Goal: Task Accomplishment & Management: Use online tool/utility

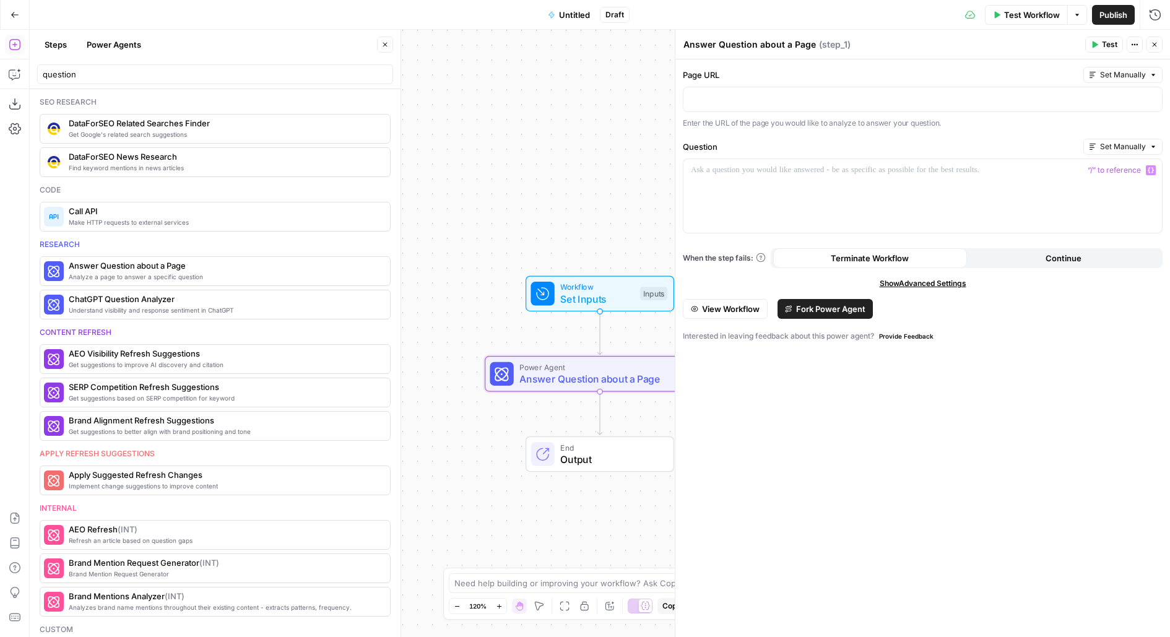
drag, startPoint x: 494, startPoint y: 119, endPoint x: 451, endPoint y: 76, distance: 60.9
click at [453, 78] on div "Workflow Set Inputs Inputs Power Agent Answer Question about a Page Step 1 End …" at bounding box center [600, 333] width 1140 height 607
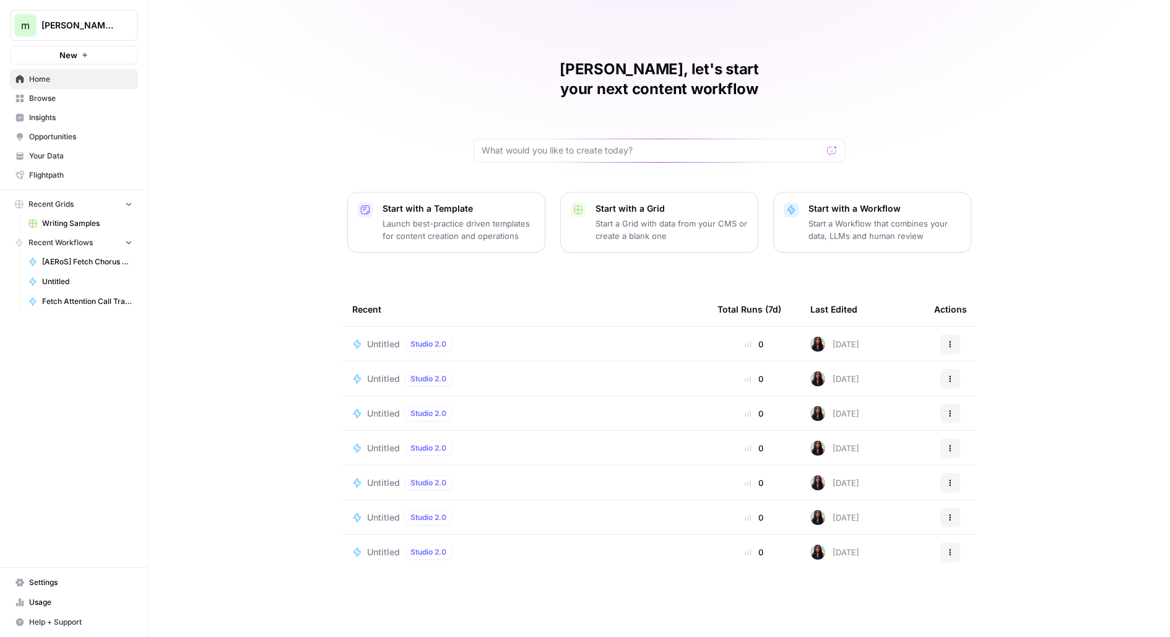
click at [71, 32] on button "m melanie aircraft tests" at bounding box center [74, 25] width 128 height 31
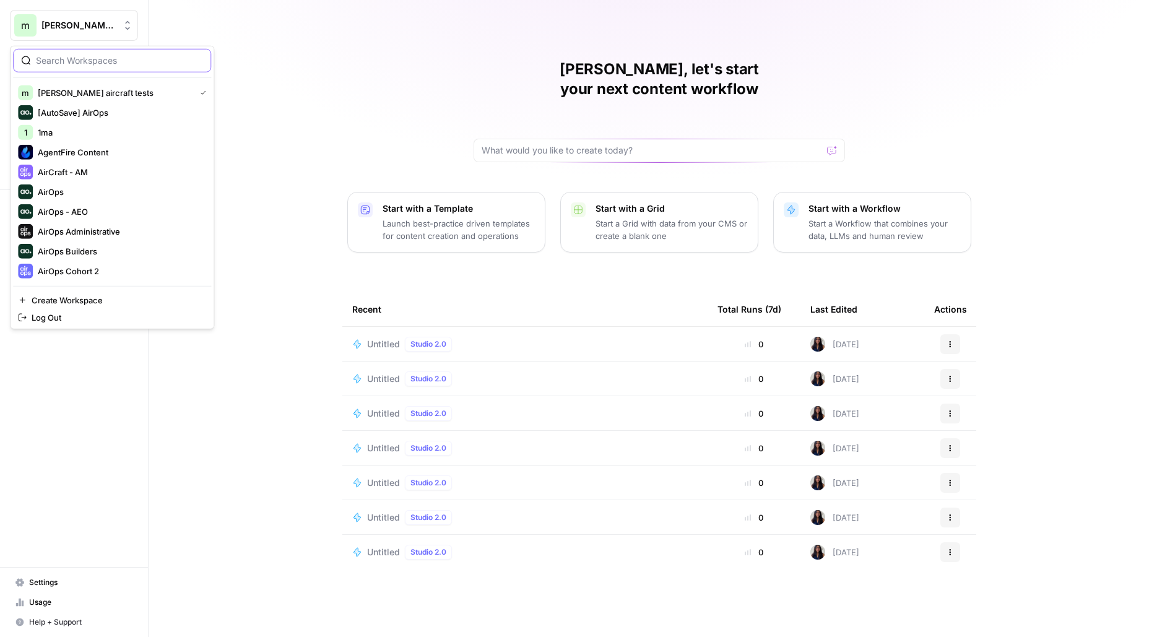
click at [142, 55] on input "search" at bounding box center [119, 60] width 167 height 12
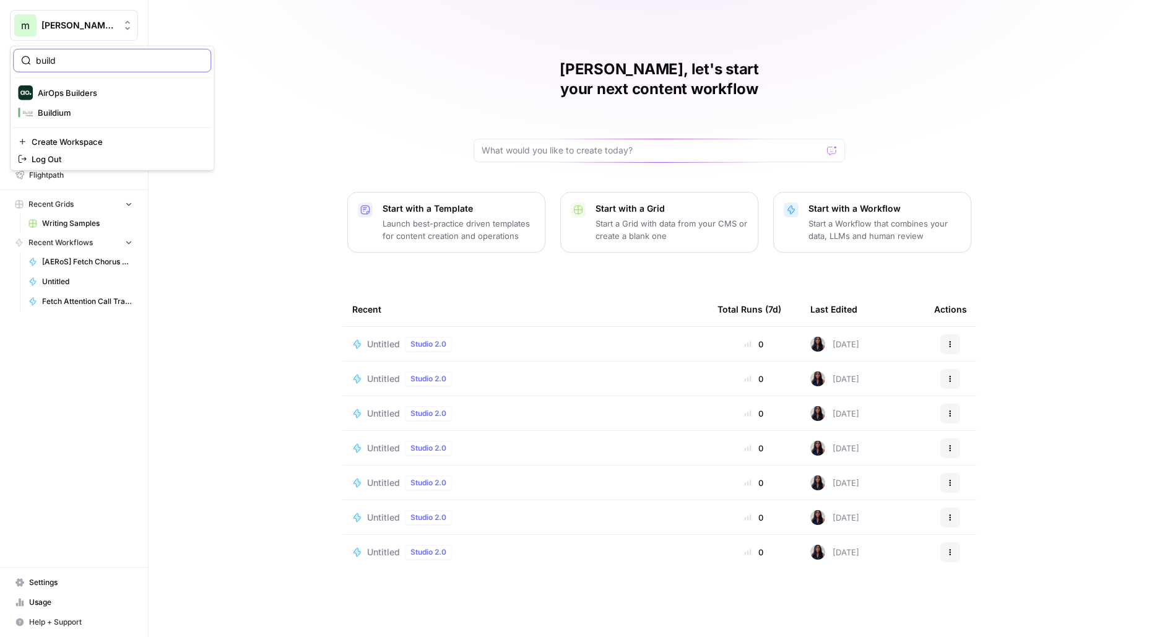
type input "build"
click button "AirOps Builders" at bounding box center [112, 93] width 198 height 20
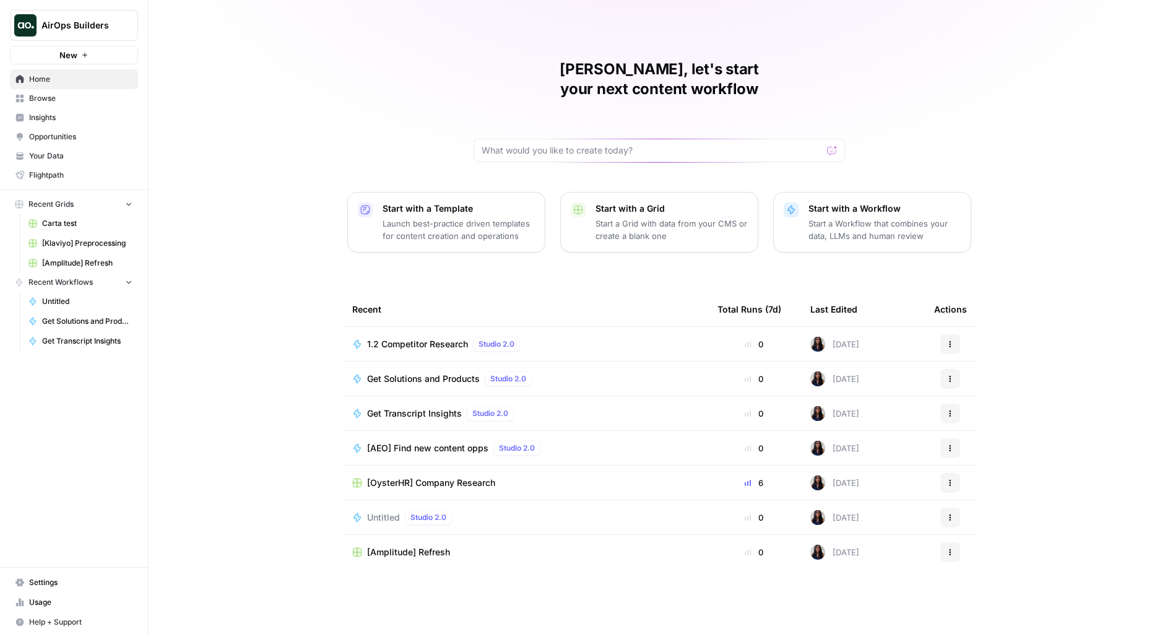
click at [90, 93] on span "Browse" at bounding box center [80, 98] width 103 height 11
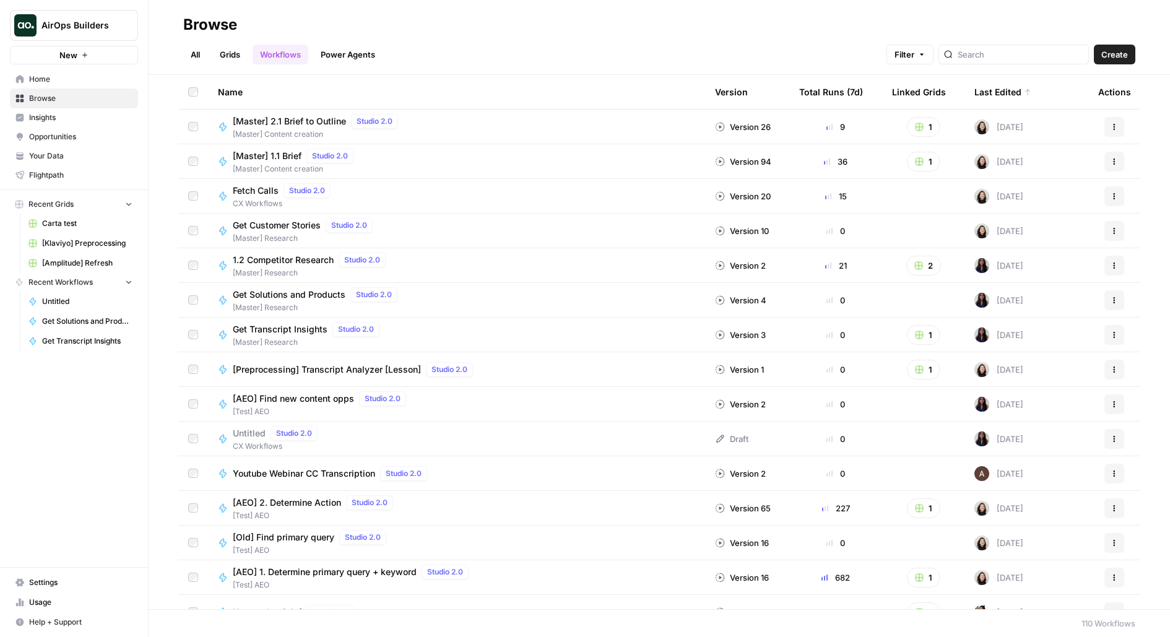
click at [84, 139] on span "Opportunities" at bounding box center [80, 136] width 103 height 11
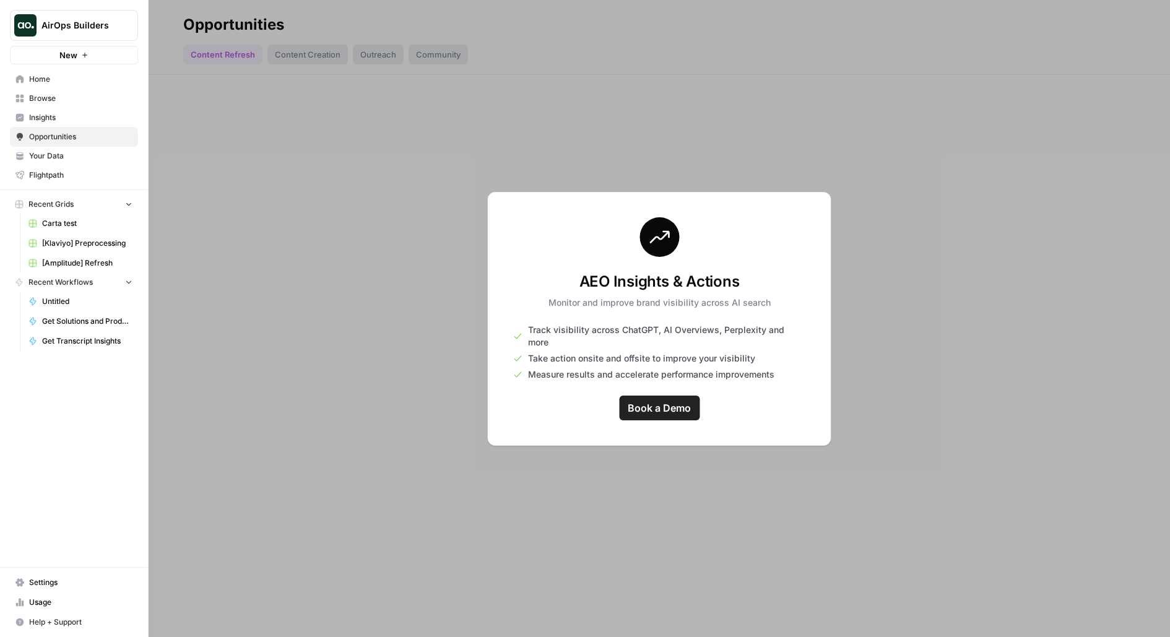
click at [78, 119] on span "Insights" at bounding box center [80, 117] width 103 height 11
click at [89, 95] on span "Browse" at bounding box center [80, 98] width 103 height 11
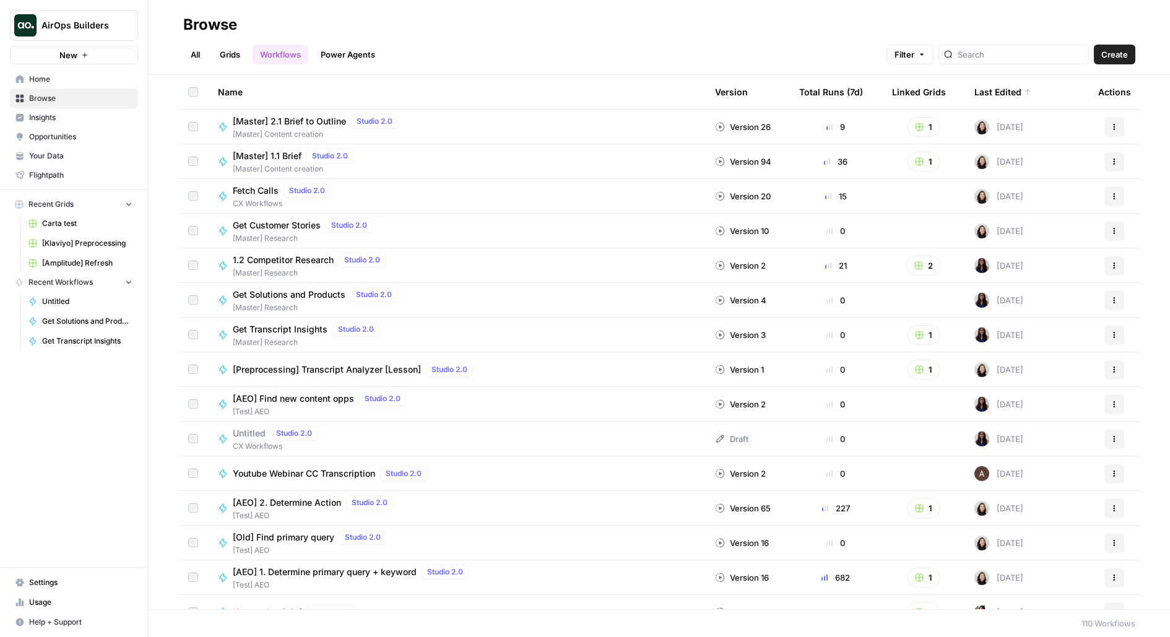
click at [226, 53] on link "Grids" at bounding box center [229, 55] width 35 height 20
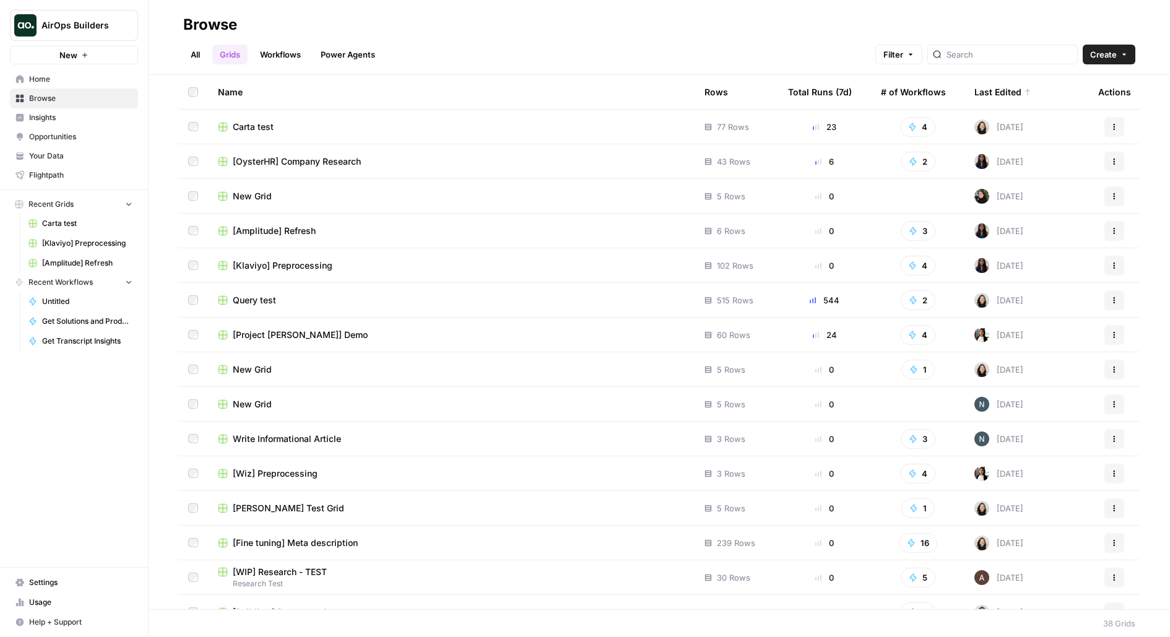
click at [186, 48] on link "All" at bounding box center [195, 55] width 24 height 20
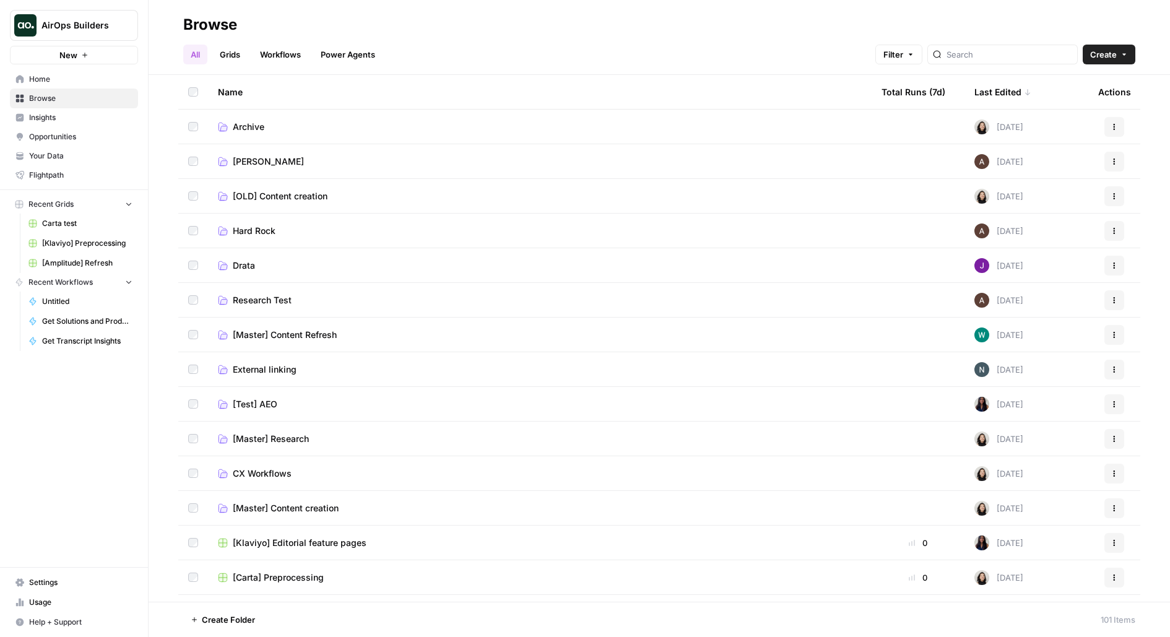
click at [194, 51] on link "All" at bounding box center [195, 55] width 24 height 20
click at [77, 96] on span "Browse" at bounding box center [80, 98] width 103 height 11
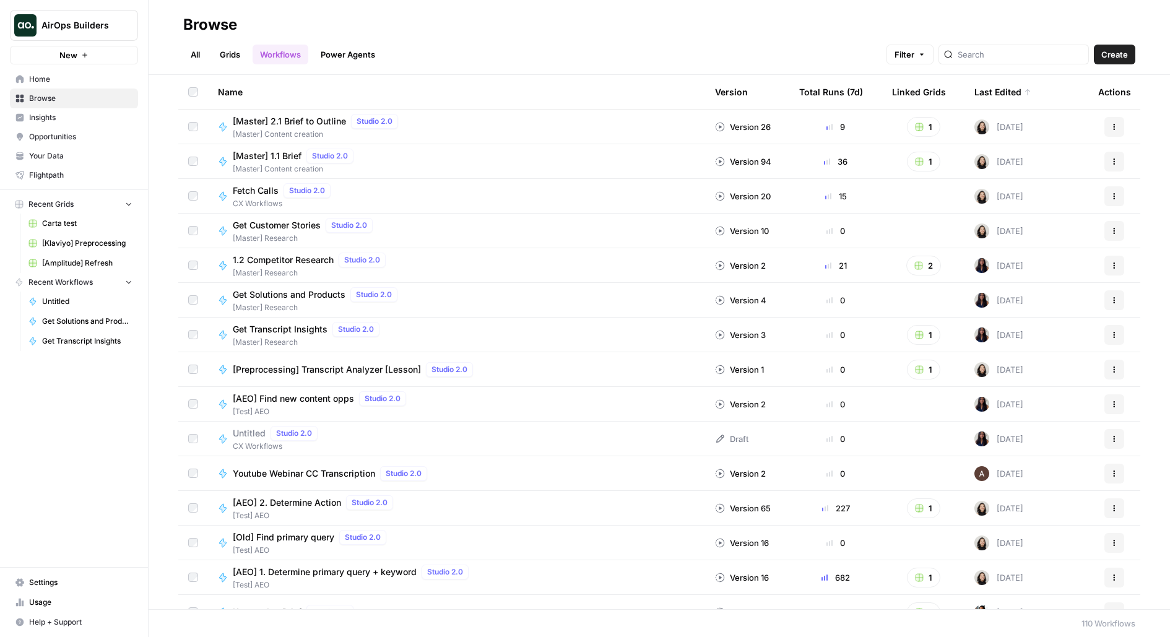
click at [250, 58] on ul "All Grids Workflows Power Agents" at bounding box center [282, 55] width 199 height 20
click at [219, 56] on link "Grids" at bounding box center [229, 55] width 35 height 20
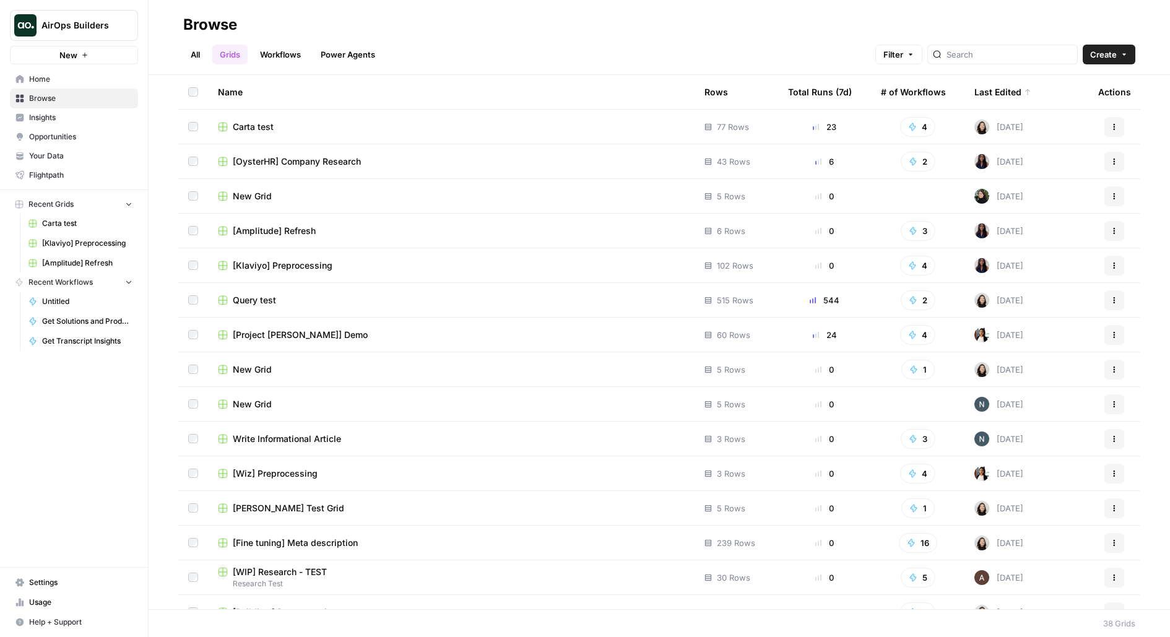
click at [119, 51] on button "New" at bounding box center [74, 55] width 128 height 19
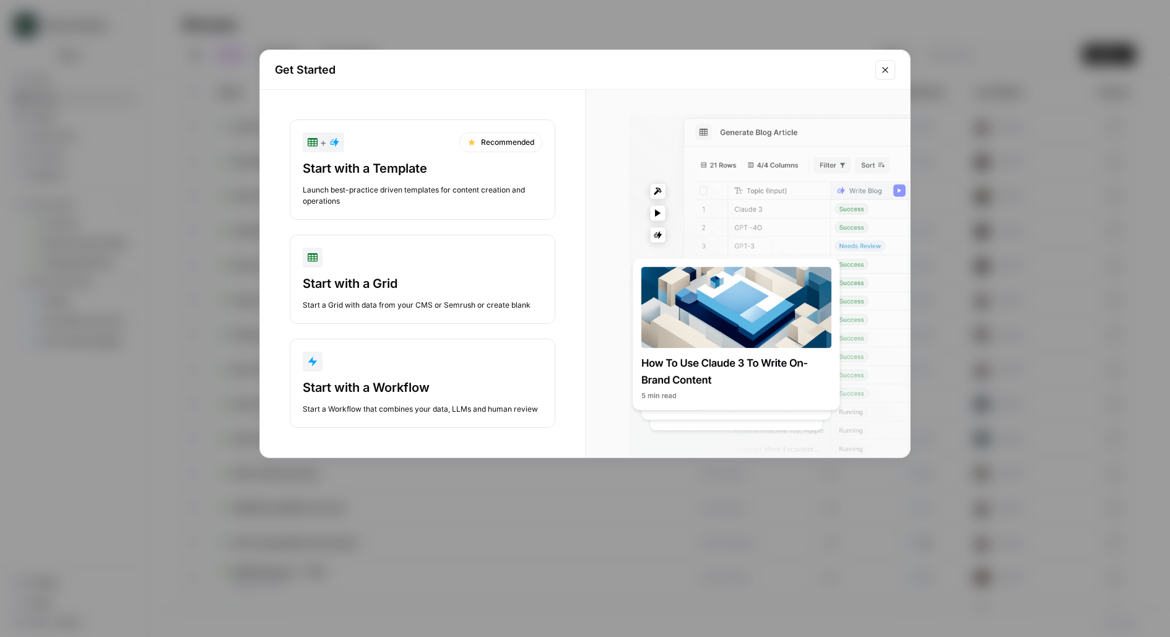
click at [596, 20] on div "Get Started + Recommended Start with a Template Launch best-practice driven tem…" at bounding box center [585, 318] width 1170 height 637
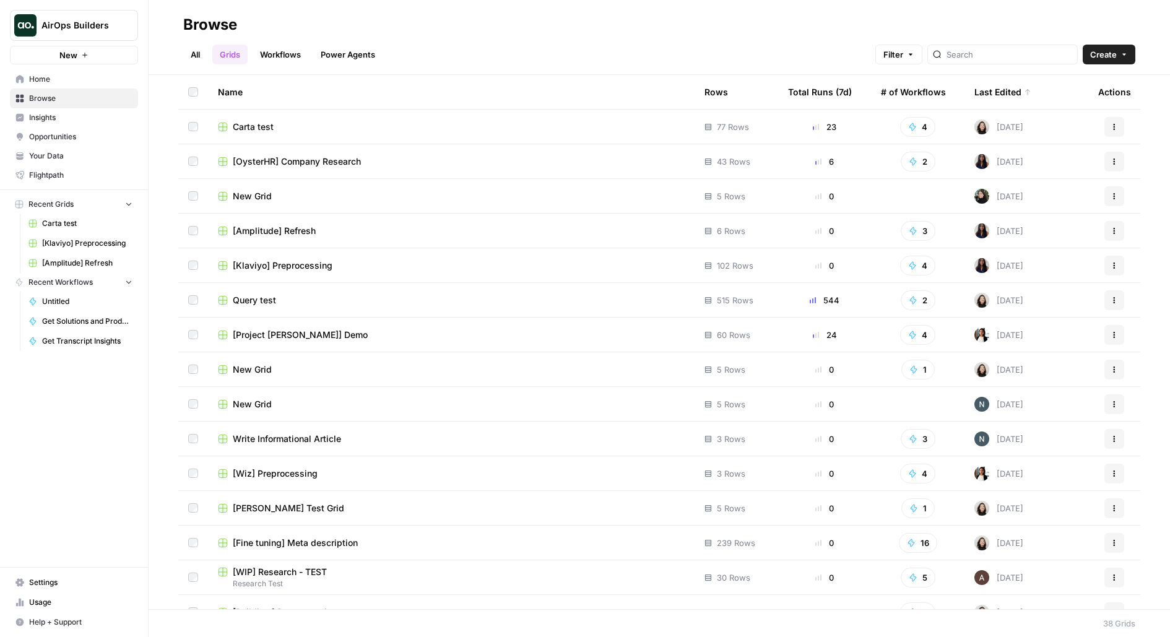
click at [106, 119] on span "Insights" at bounding box center [80, 117] width 103 height 11
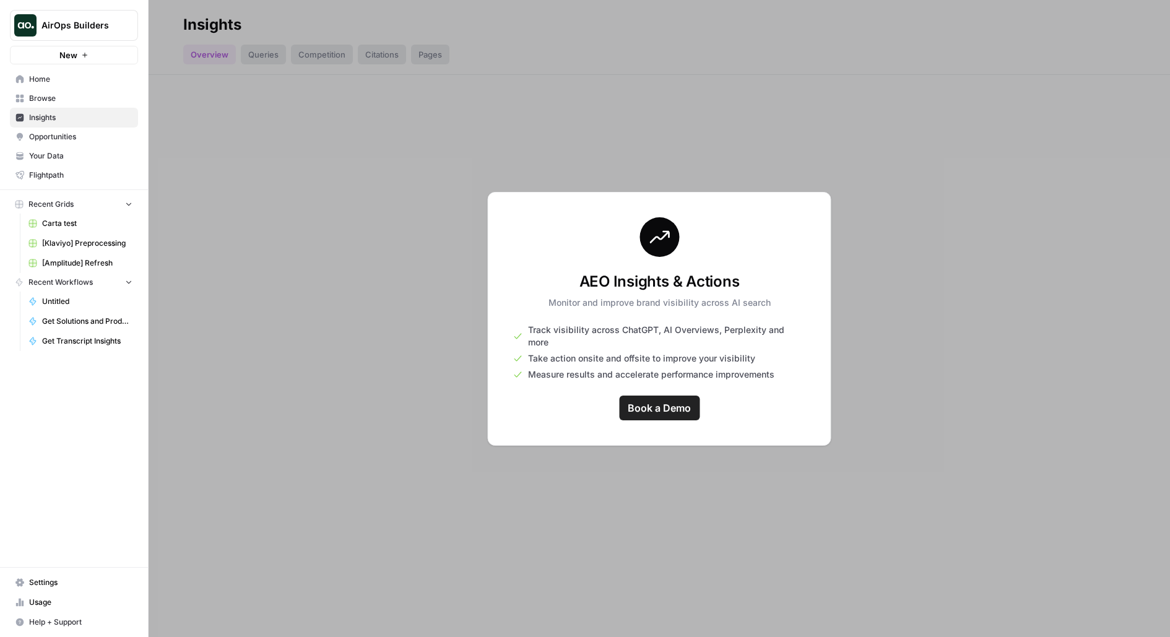
click at [79, 86] on link "Home" at bounding box center [74, 79] width 128 height 20
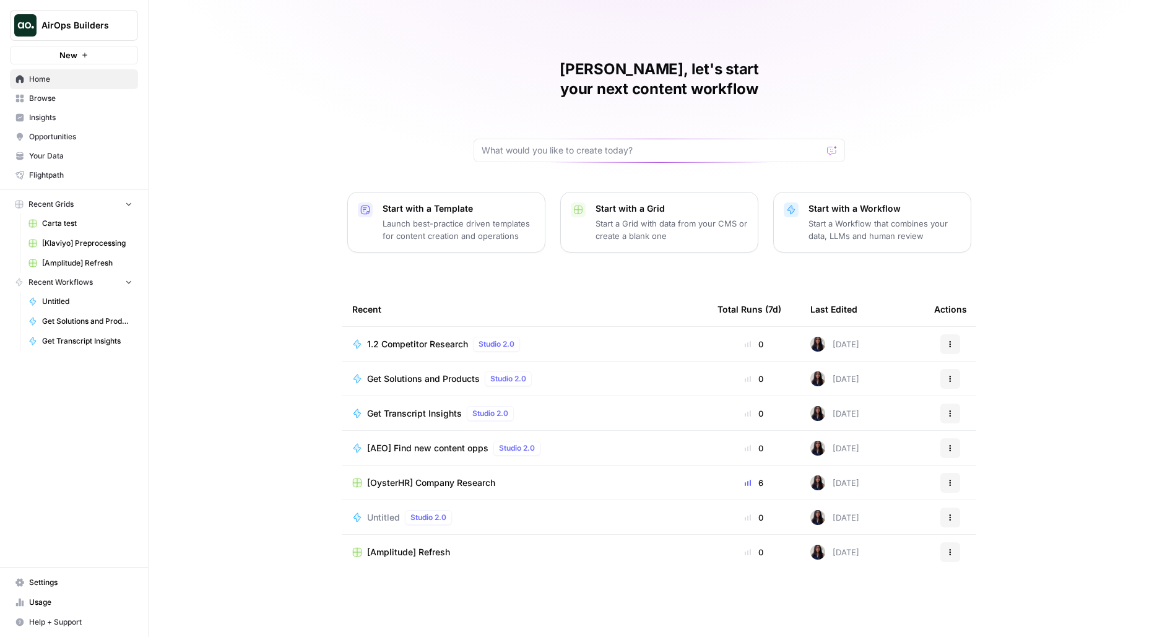
click at [19, 15] on img "Workspace: AirOps Builders" at bounding box center [25, 25] width 22 height 22
type input "monday"
click button "[DATE][DOMAIN_NAME]" at bounding box center [112, 93] width 198 height 20
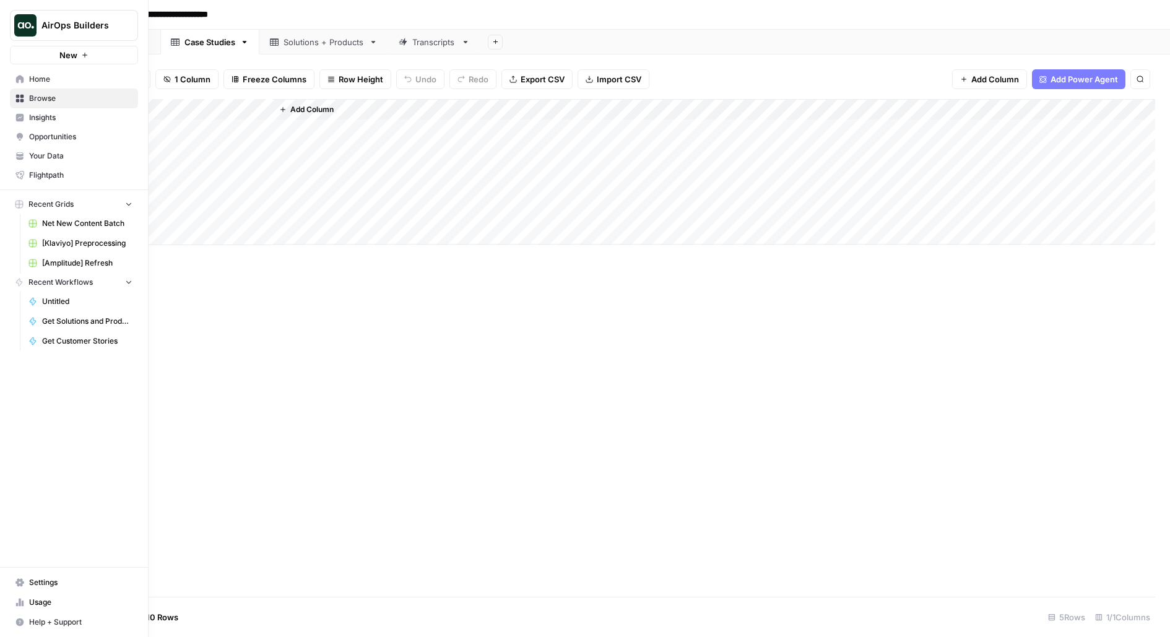
click at [29, 103] on span "Browse" at bounding box center [80, 98] width 103 height 11
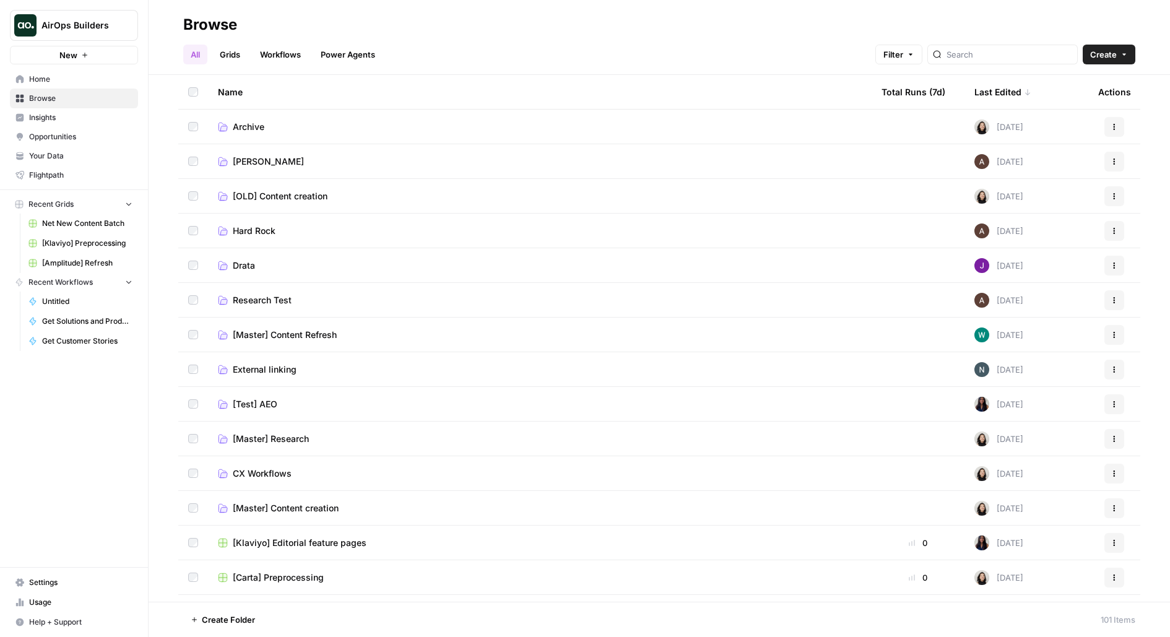
click at [1010, 48] on div at bounding box center [1002, 55] width 150 height 20
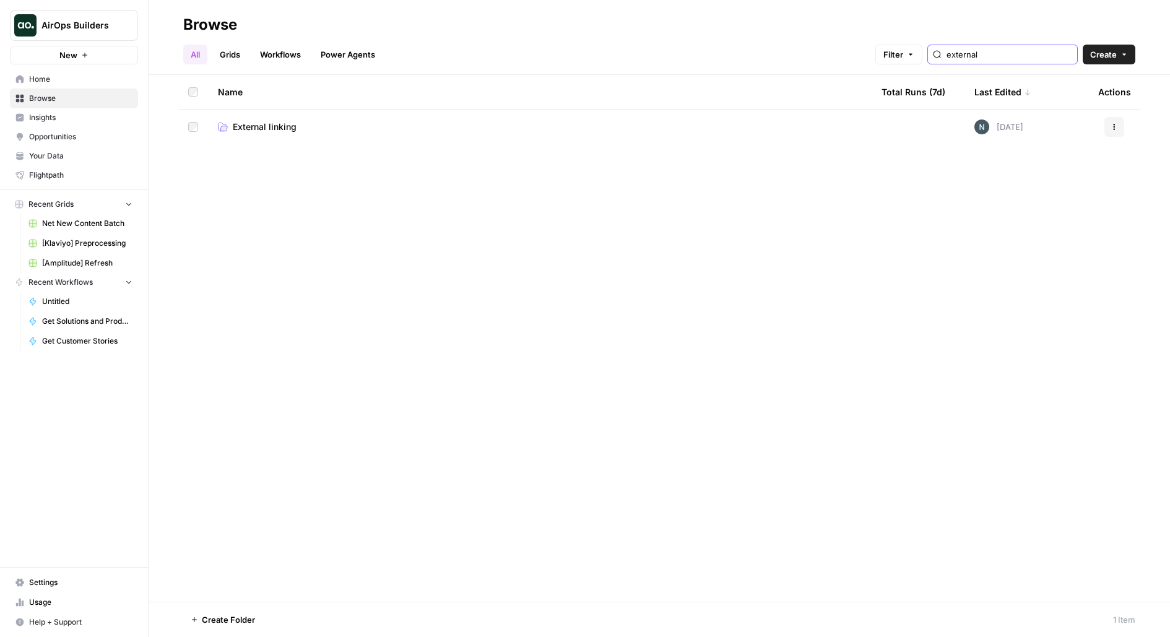
type input "external"
click at [575, 129] on link "External linking" at bounding box center [540, 127] width 644 height 12
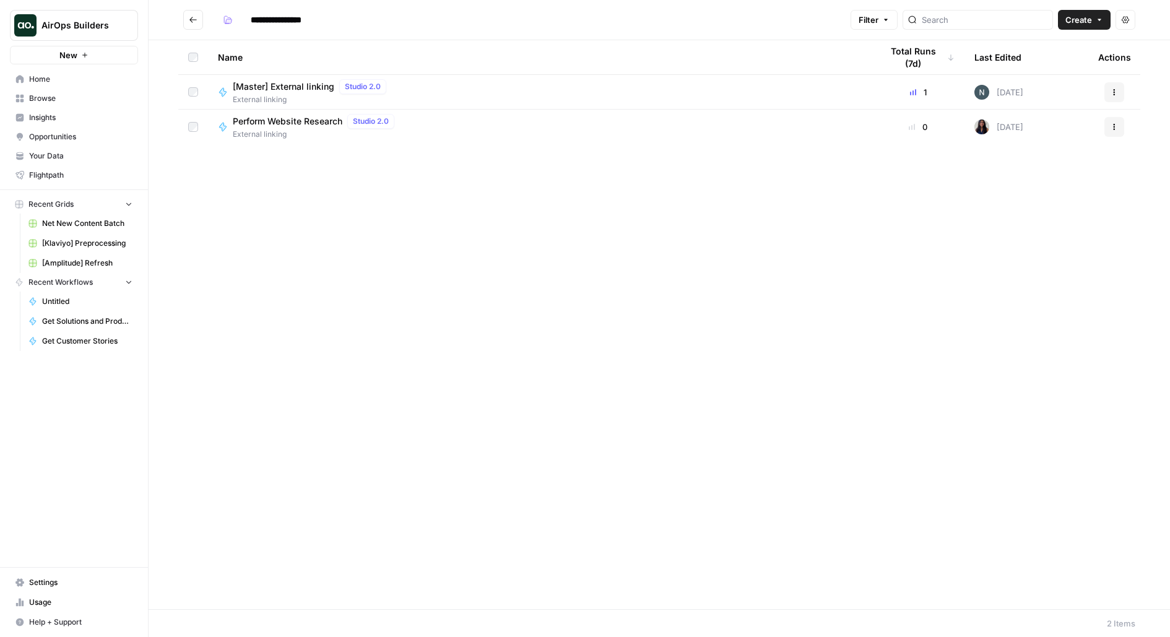
click at [399, 95] on div "[Master] External linking Studio 2.0 External linking" at bounding box center [540, 92] width 644 height 26
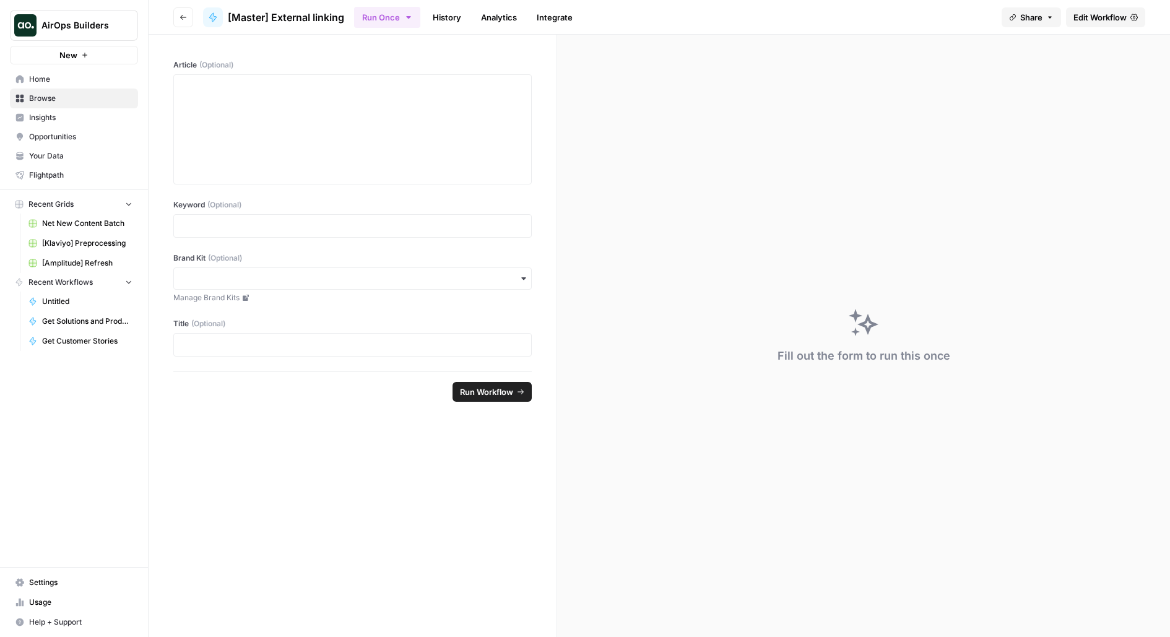
click at [1105, 9] on link "Edit Workflow" at bounding box center [1105, 17] width 79 height 20
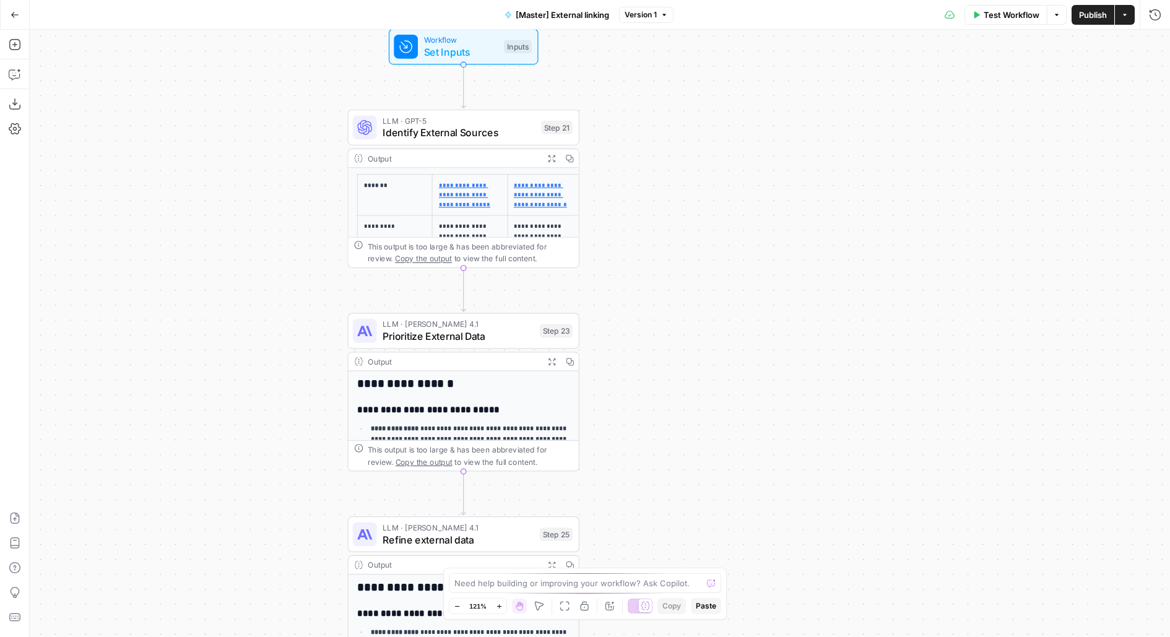
click at [1002, 9] on span "Test Workflow" at bounding box center [1012, 15] width 56 height 12
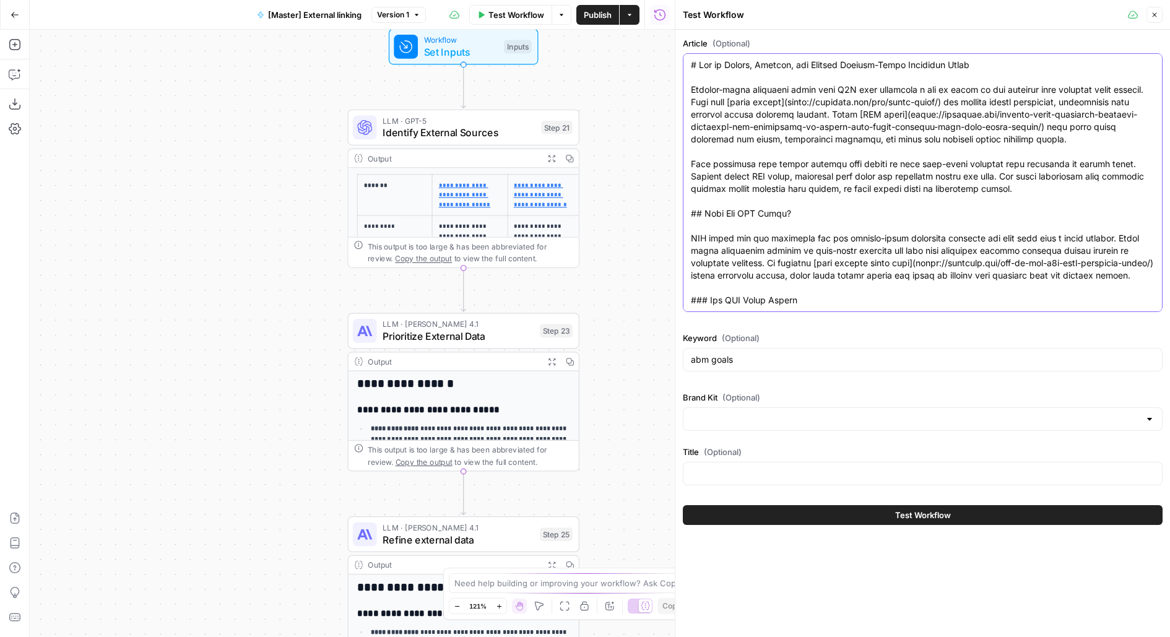
drag, startPoint x: 692, startPoint y: 67, endPoint x: 692, endPoint y: 243, distance: 175.8
drag, startPoint x: 852, startPoint y: 214, endPoint x: 694, endPoint y: -80, distance: 333.8
click at [694, 0] on html "**********" at bounding box center [585, 318] width 1170 height 637
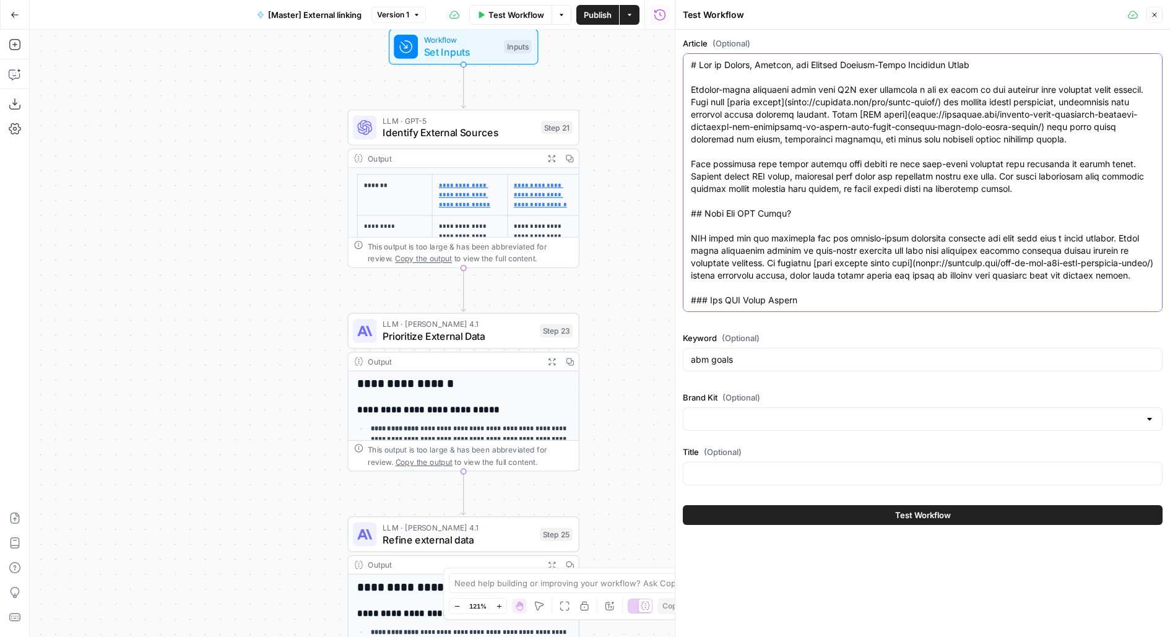
drag, startPoint x: 689, startPoint y: 63, endPoint x: 687, endPoint y: 280, distance: 217.3
click at [687, 280] on div at bounding box center [923, 182] width 480 height 259
drag, startPoint x: 676, startPoint y: 201, endPoint x: 564, endPoint y: 197, distance: 112.1
click at [564, 198] on body "**********" at bounding box center [585, 318] width 1170 height 637
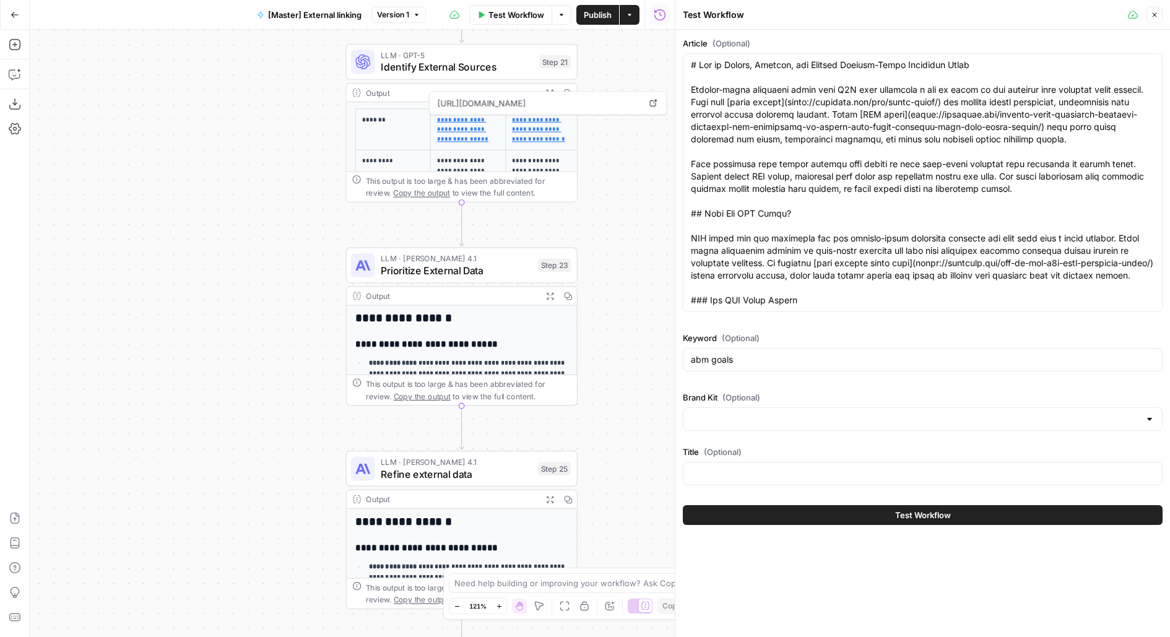
drag, startPoint x: 637, startPoint y: 132, endPoint x: 635, endPoint y: 67, distance: 65.7
click at [635, 67] on div "**********" at bounding box center [352, 333] width 645 height 607
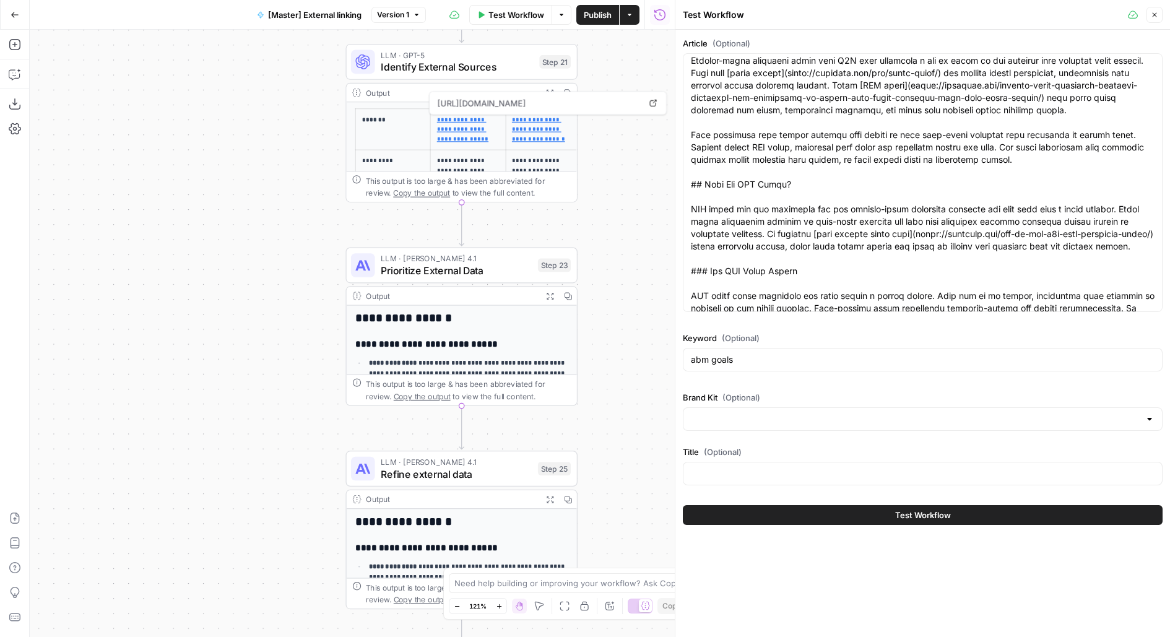
scroll to position [38, 0]
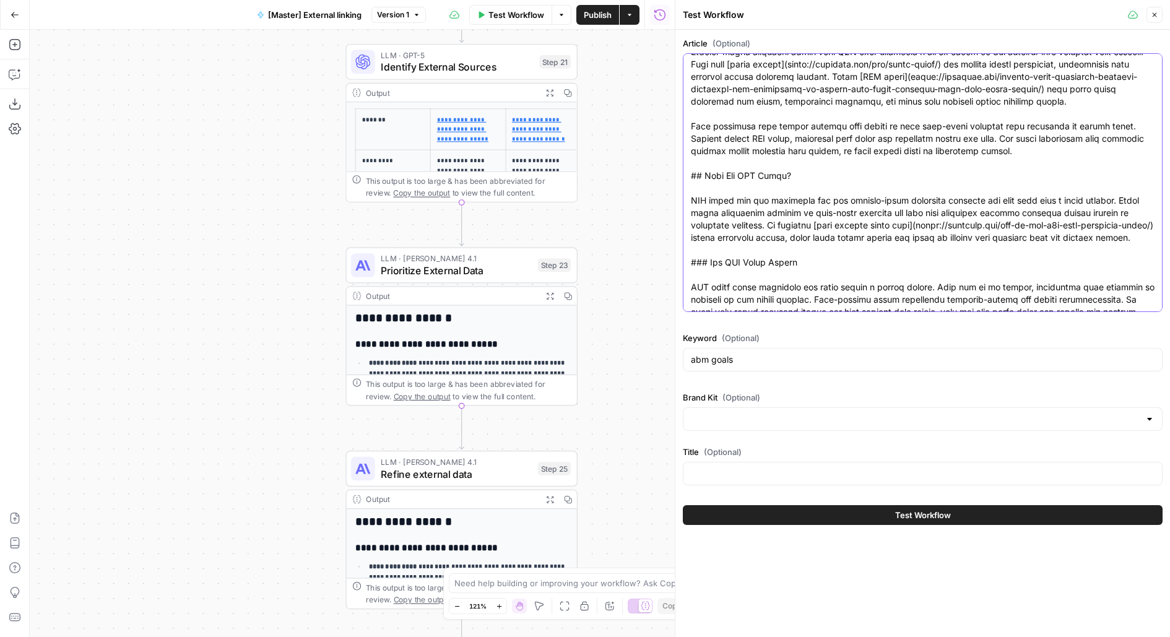
paste textarea "<p>One of the world’s only open-air airports, Ellison Onizuka Kona Internationa…"
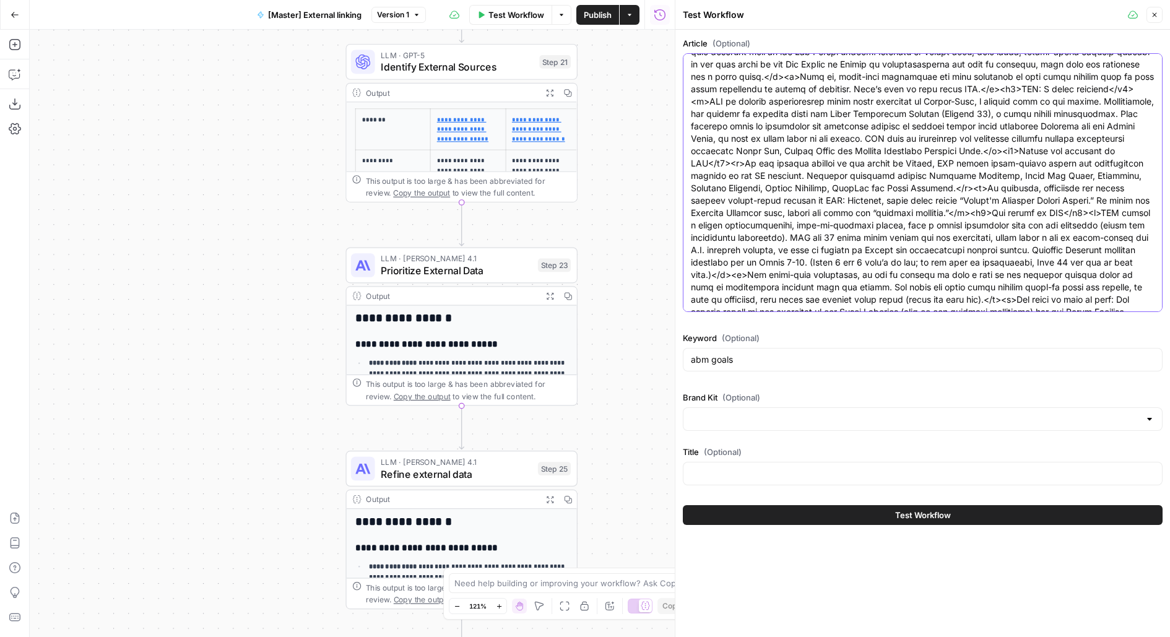
scroll to position [823, 0]
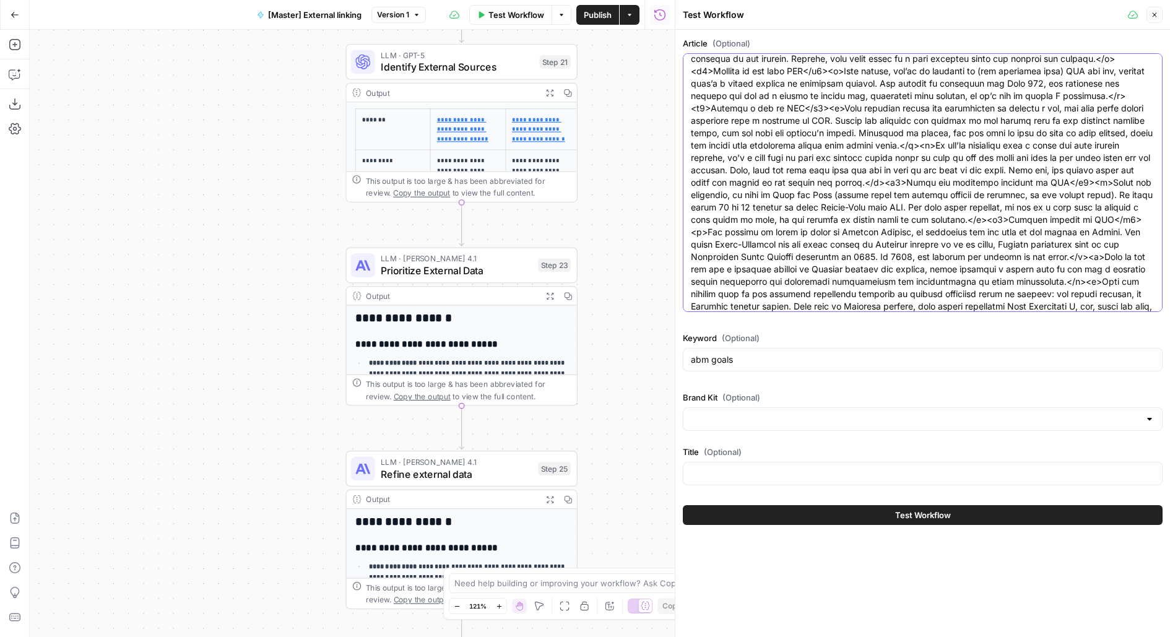
type textarea "<p>One of the world’s only open-air airports, Ellison Onizuka Kona Internationa…"
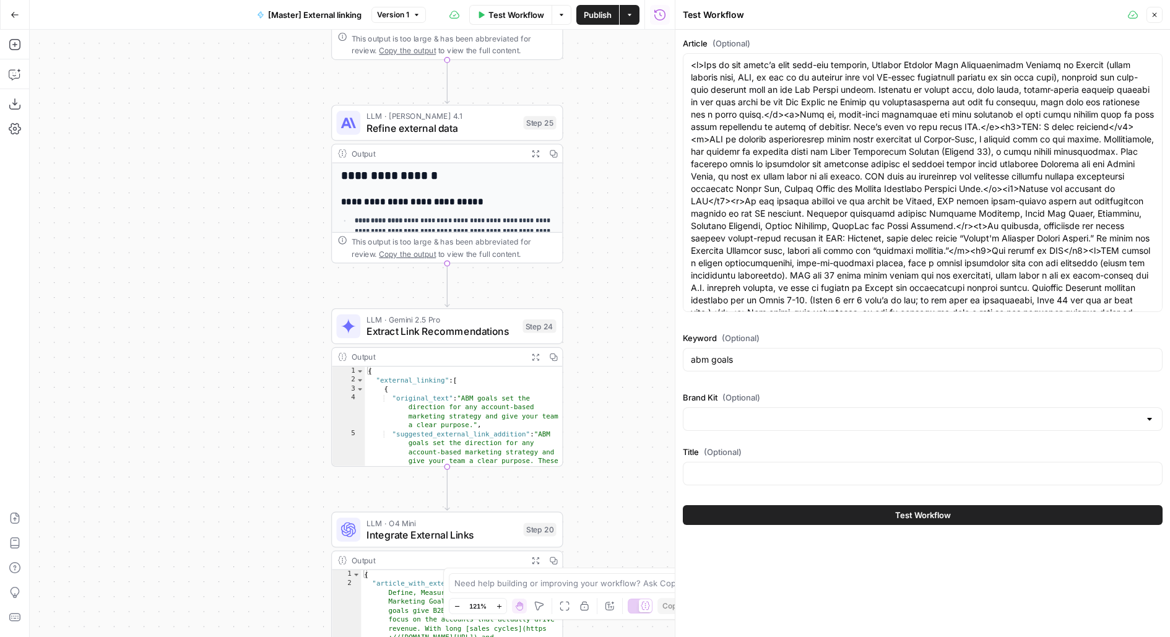
drag, startPoint x: 660, startPoint y: 250, endPoint x: 627, endPoint y: 66, distance: 187.5
click at [627, 66] on div "**********" at bounding box center [352, 333] width 645 height 607
click at [26, 7] on div "Go Back" at bounding box center [15, 14] width 30 height 29
click at [18, 7] on button "Go Back" at bounding box center [15, 15] width 22 height 22
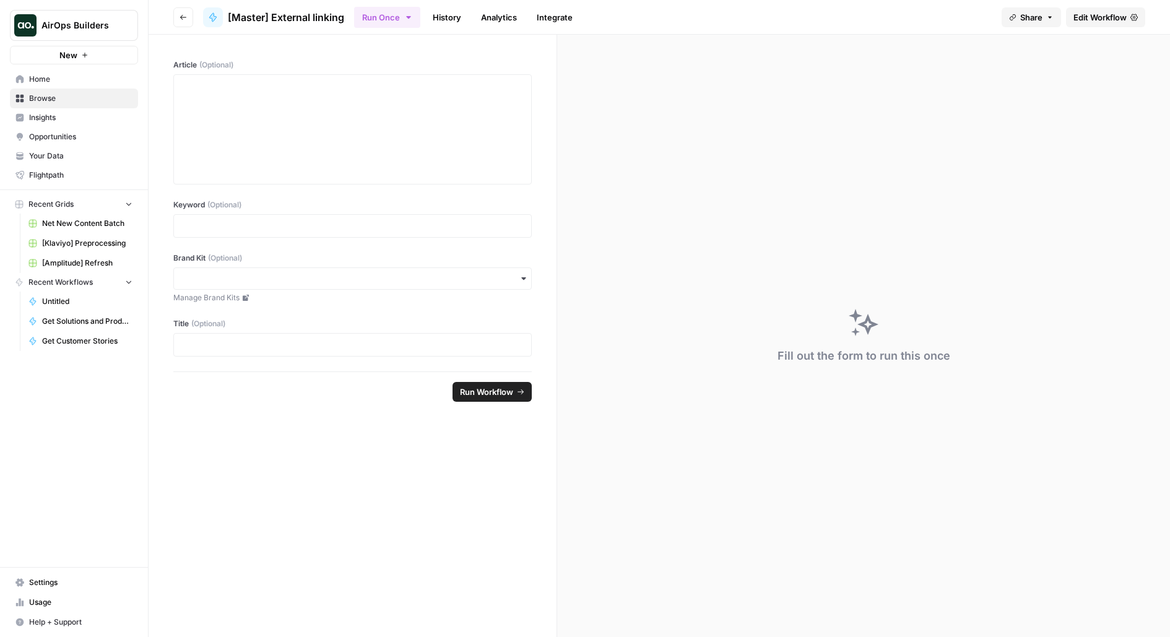
click at [186, 15] on icon "button" at bounding box center [183, 17] width 7 height 7
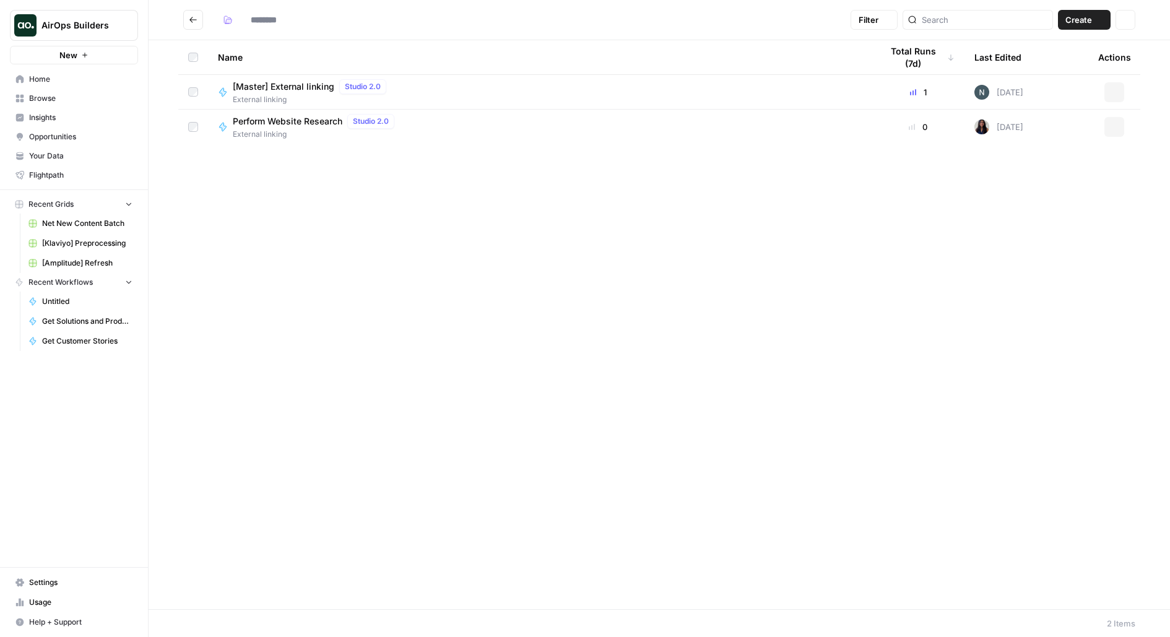
type input "**********"
click at [186, 17] on button "Go back" at bounding box center [193, 20] width 20 height 20
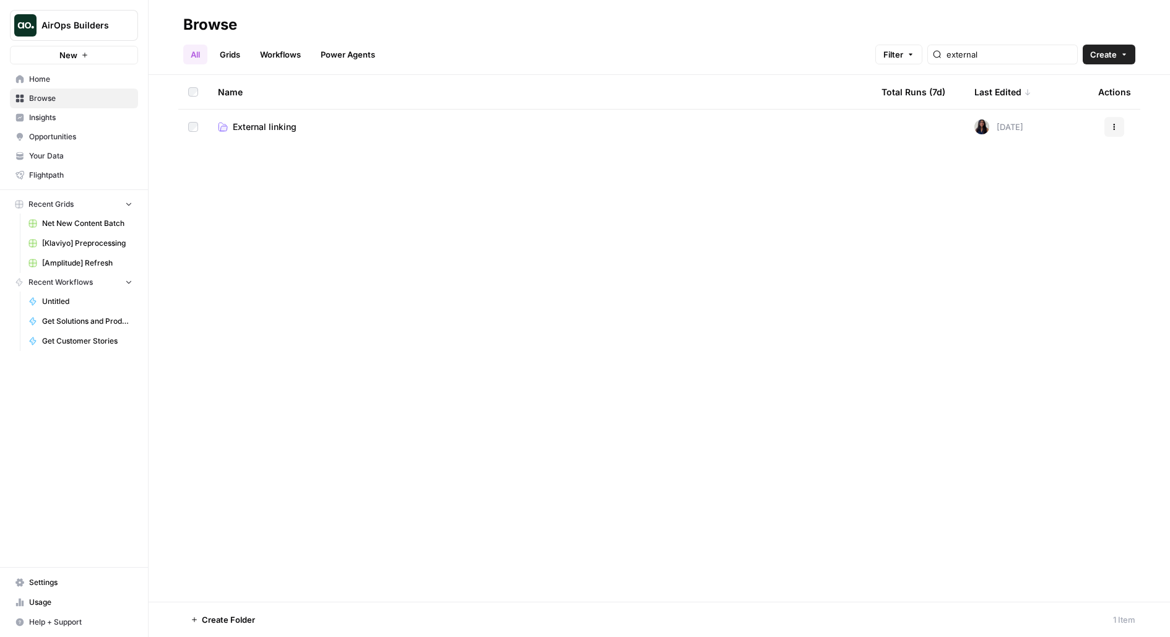
click at [1075, 53] on div "external" at bounding box center [1002, 55] width 150 height 20
click at [1069, 53] on input "external" at bounding box center [1010, 54] width 126 height 12
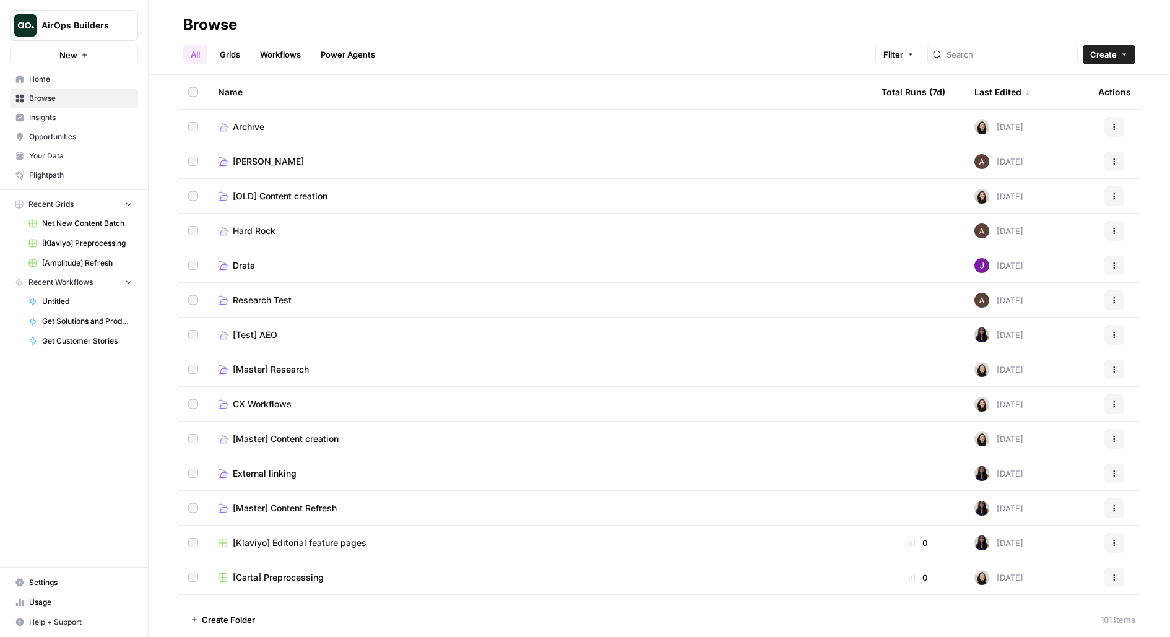
click at [101, 114] on span "Insights" at bounding box center [80, 117] width 103 height 11
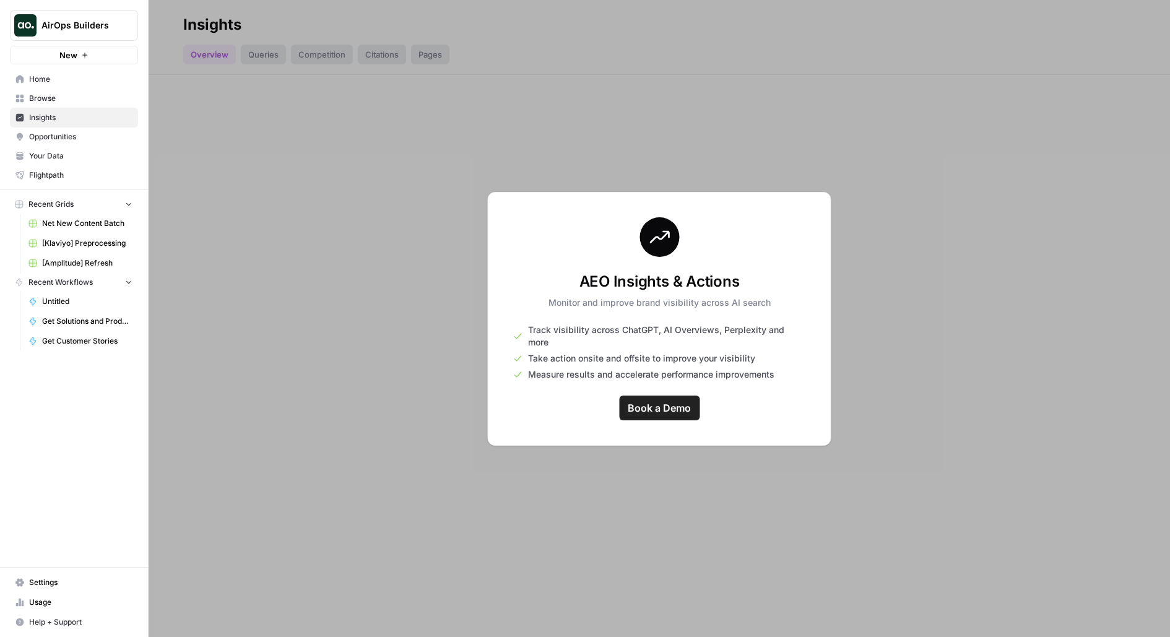
click at [108, 86] on link "Home" at bounding box center [74, 79] width 128 height 20
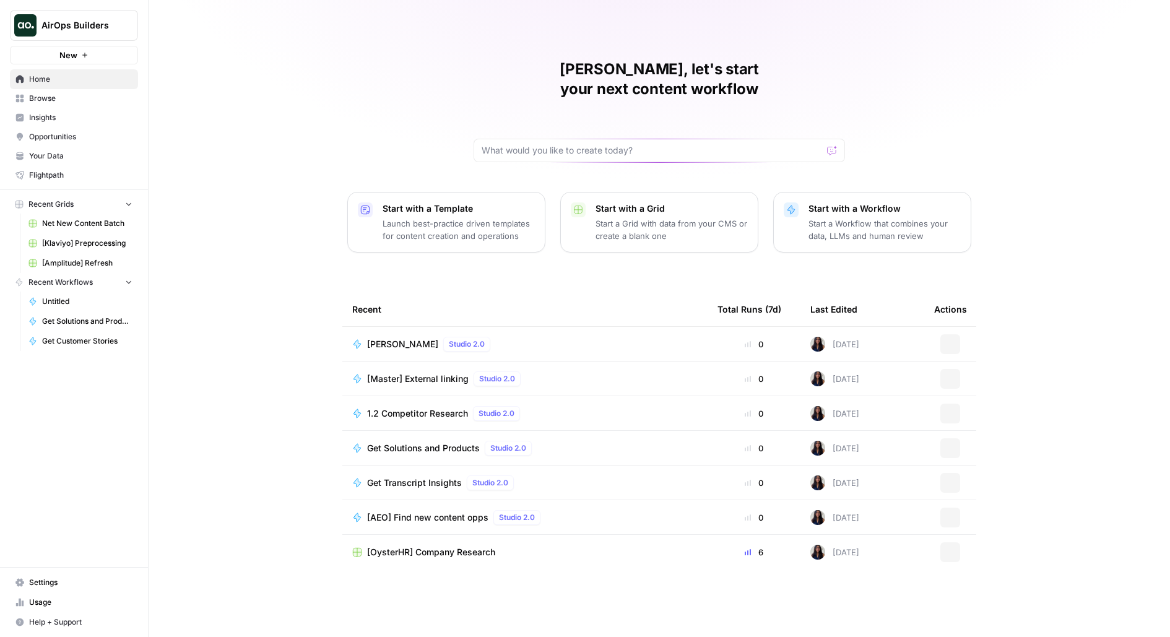
click at [106, 101] on span "Browse" at bounding box center [80, 98] width 103 height 11
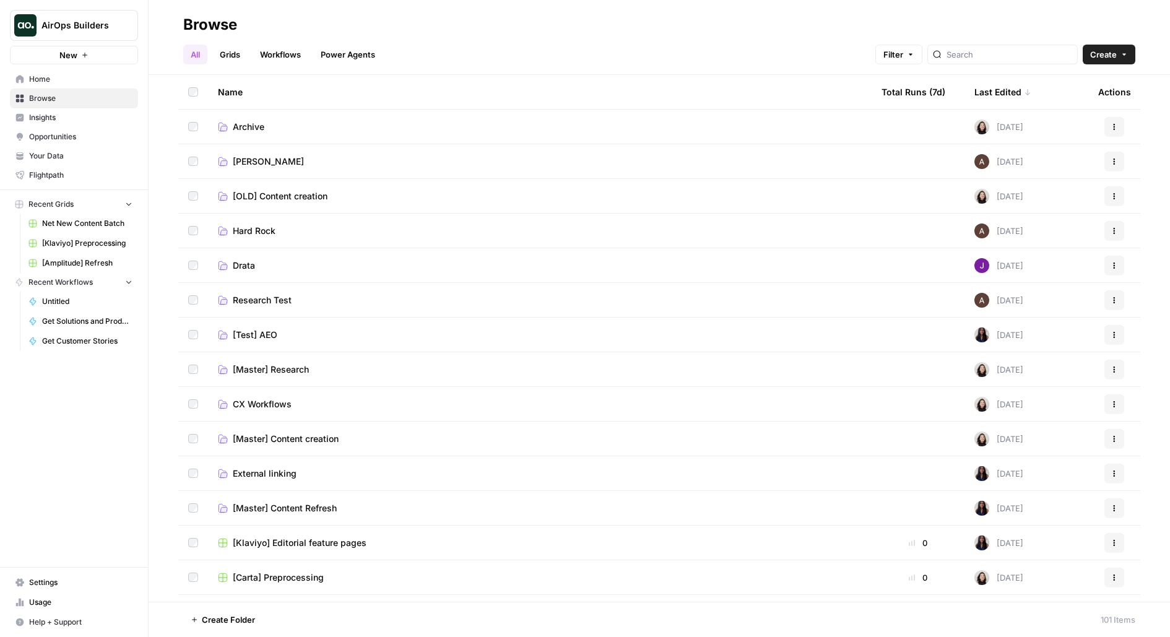
click at [312, 432] on td "[Master] Content creation" at bounding box center [540, 439] width 664 height 34
click at [315, 436] on span "[Master] Content creation" at bounding box center [286, 439] width 106 height 12
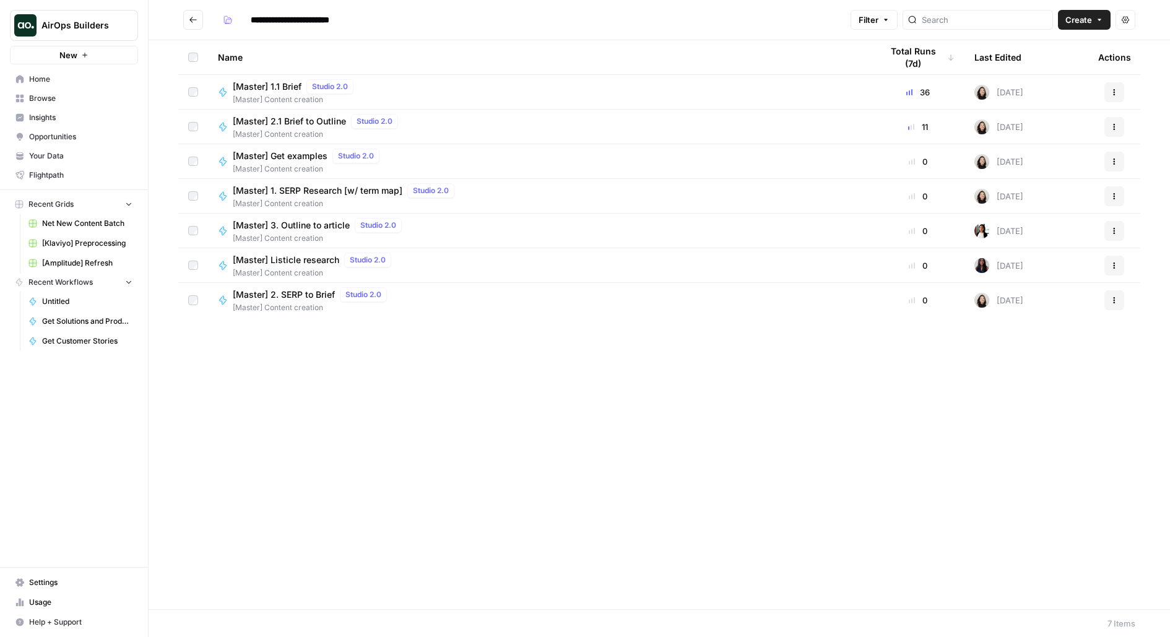
click at [198, 13] on button "Go back" at bounding box center [193, 20] width 20 height 20
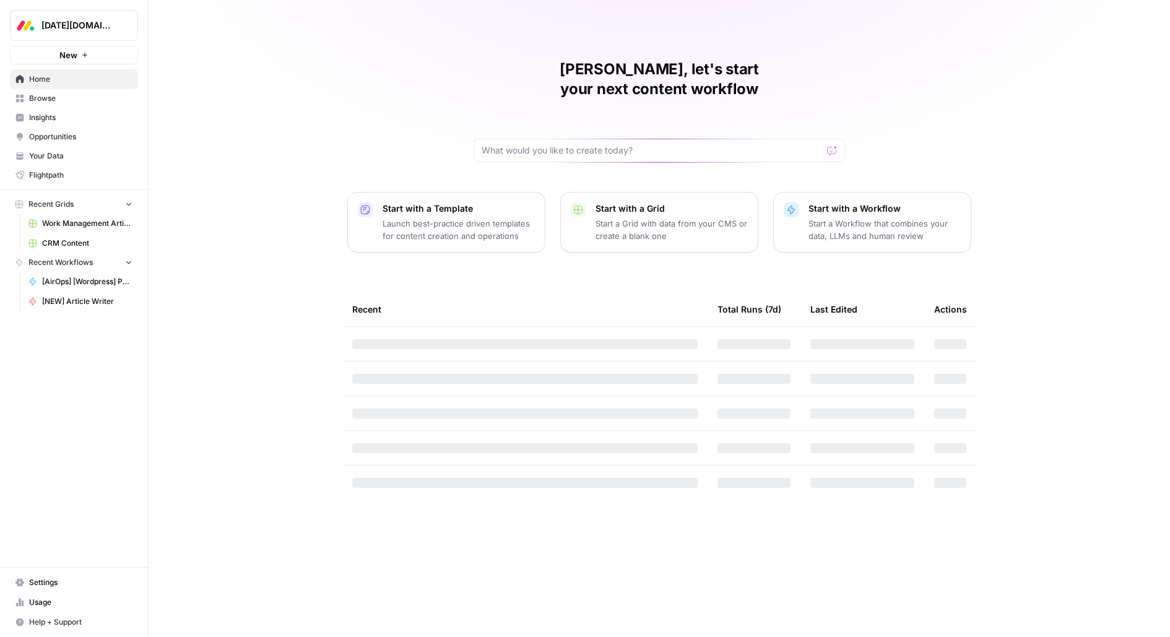
click at [82, 101] on span "Browse" at bounding box center [80, 98] width 103 height 11
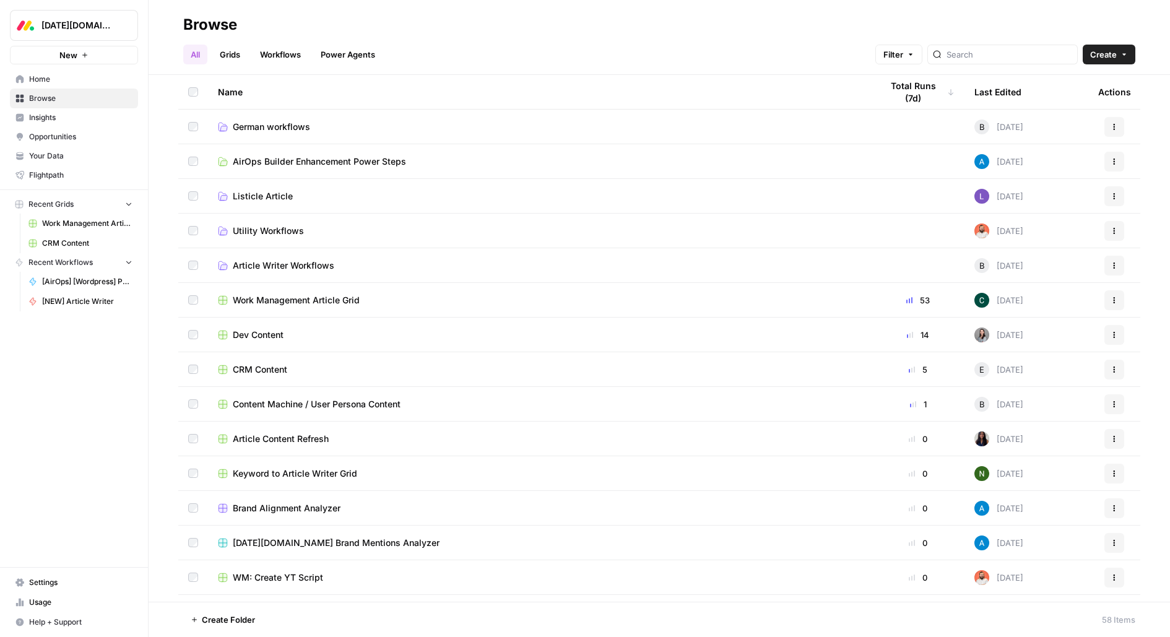
click at [61, 121] on span "Insights" at bounding box center [80, 117] width 103 height 11
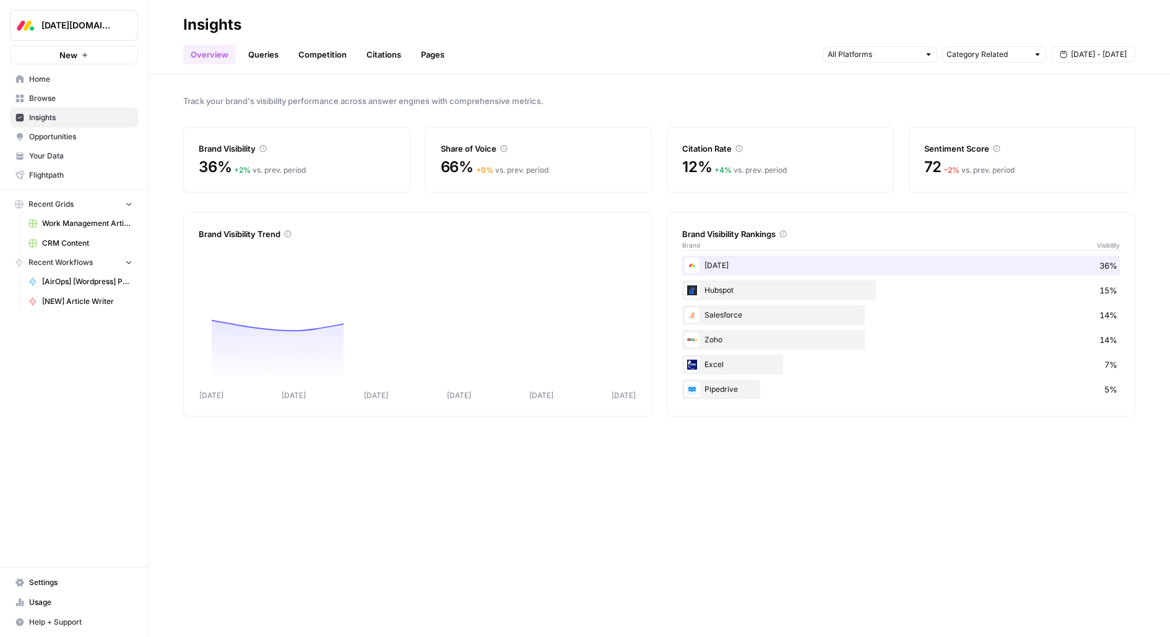
click at [76, 136] on span "Opportunities" at bounding box center [80, 136] width 103 height 11
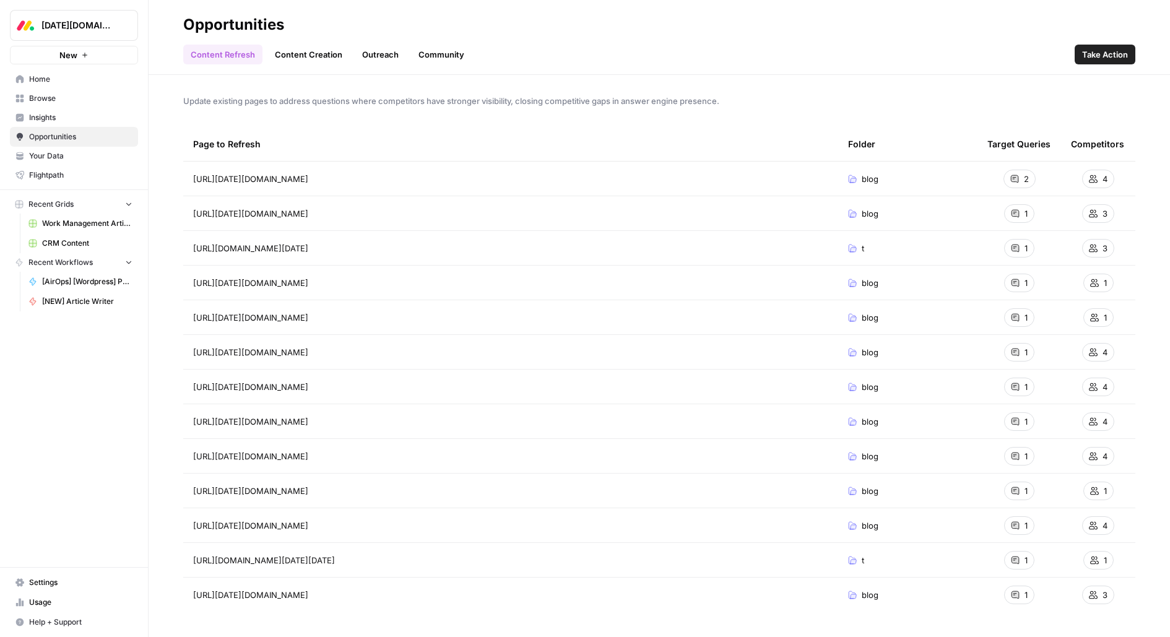
click at [72, 111] on link "Insights" at bounding box center [74, 118] width 128 height 20
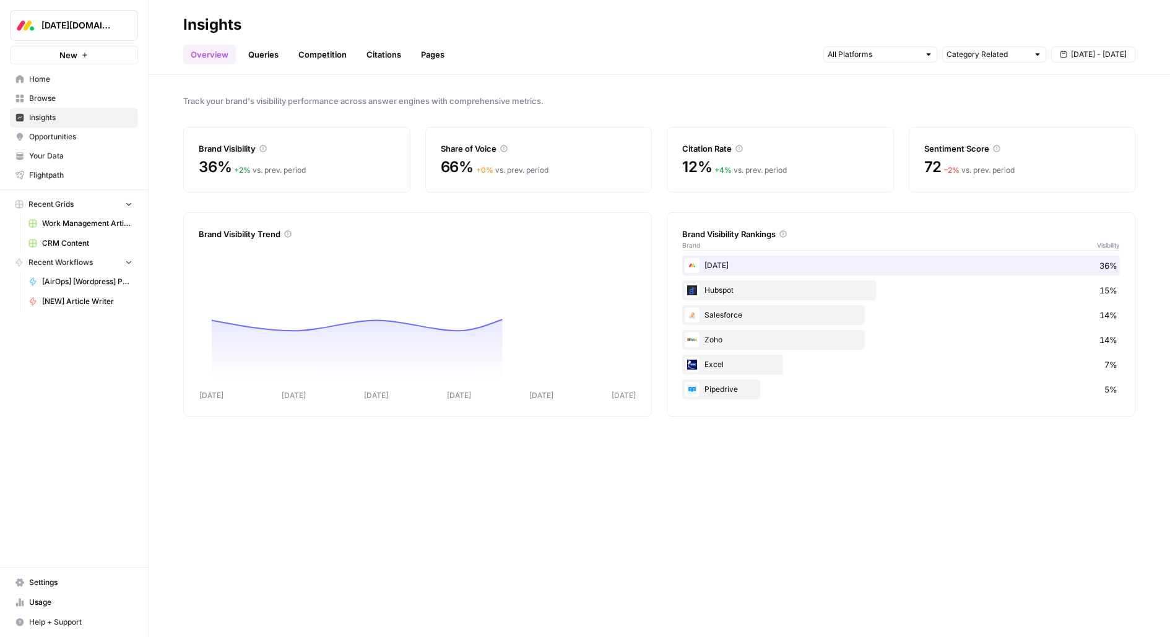
click at [72, 100] on span "Browse" at bounding box center [80, 98] width 103 height 11
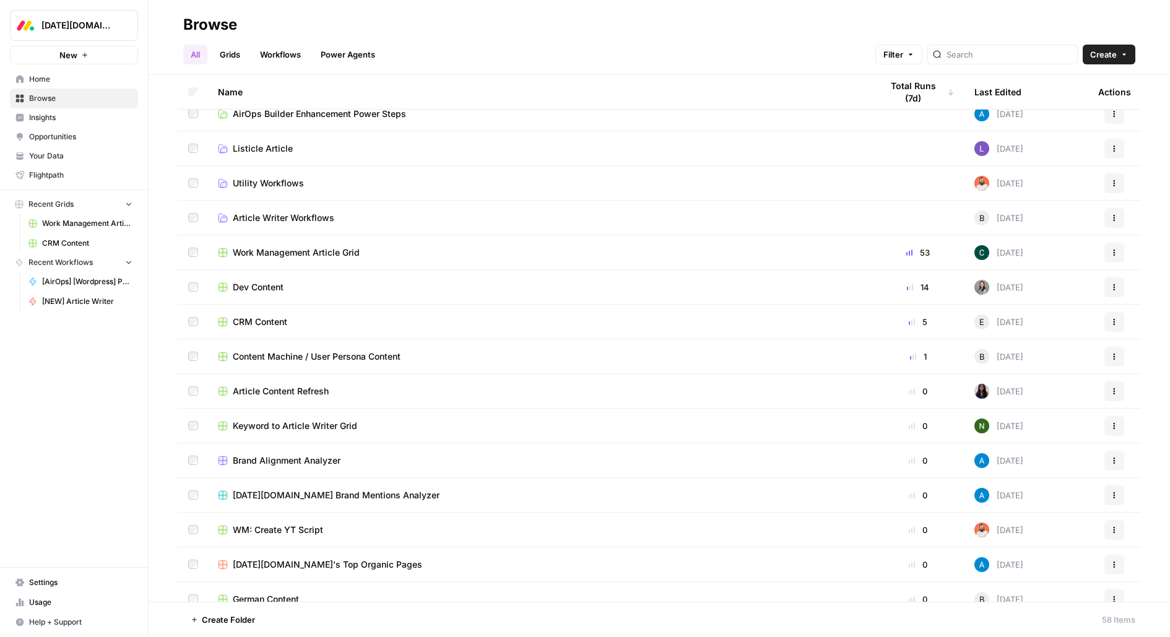
scroll to position [51, 0]
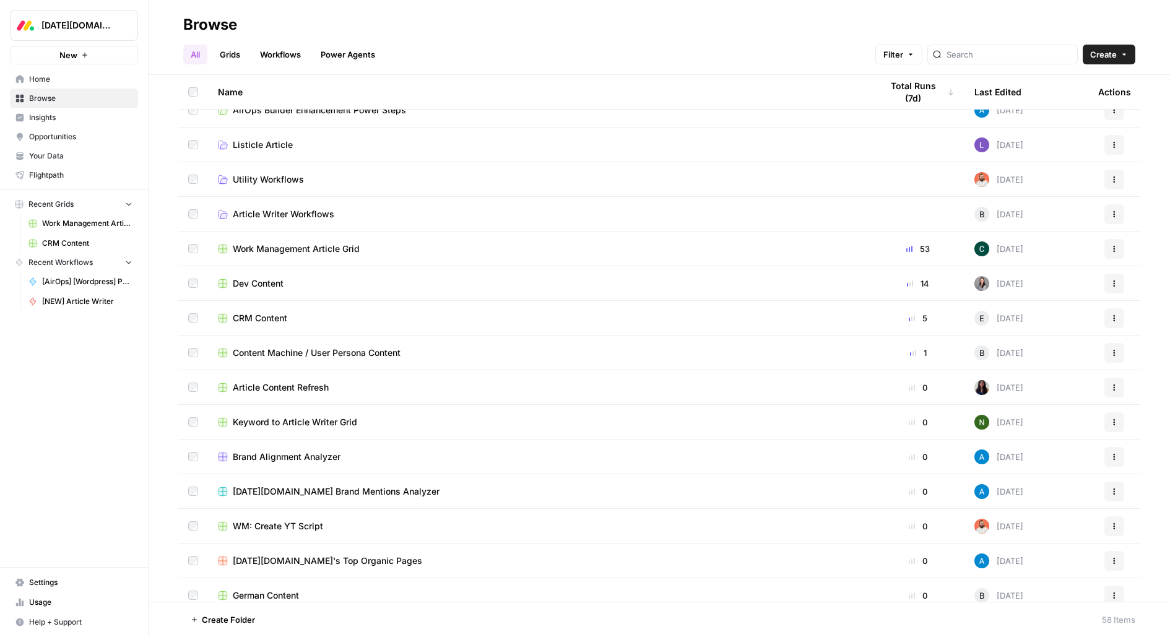
click at [279, 243] on span "Work Management Article Grid" at bounding box center [296, 249] width 127 height 12
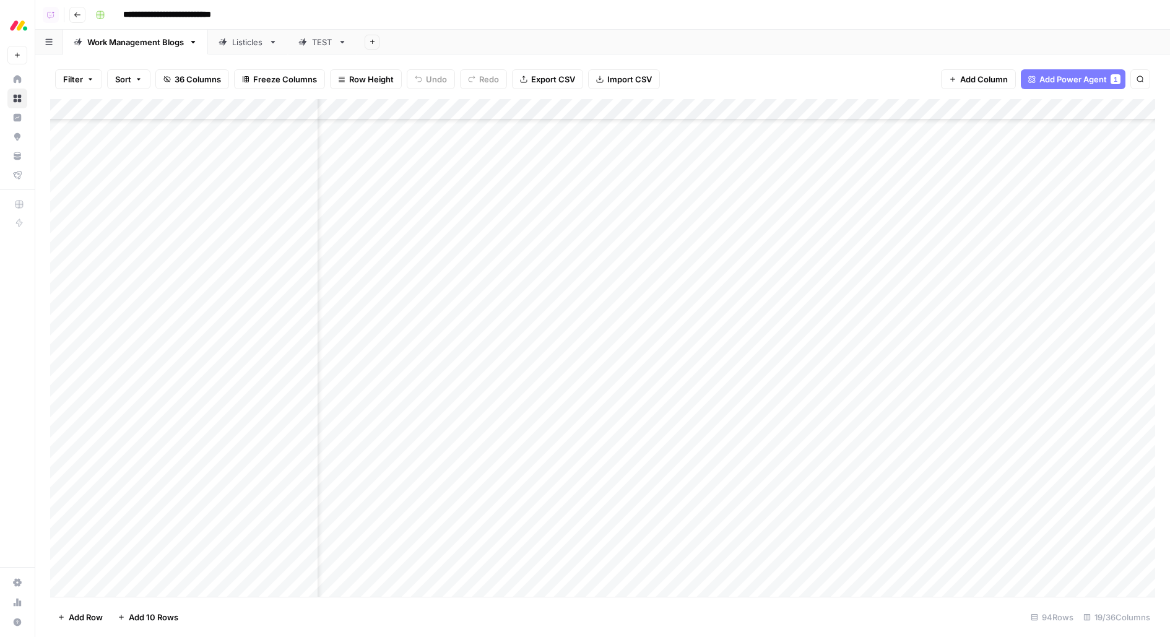
scroll to position [1521, 43]
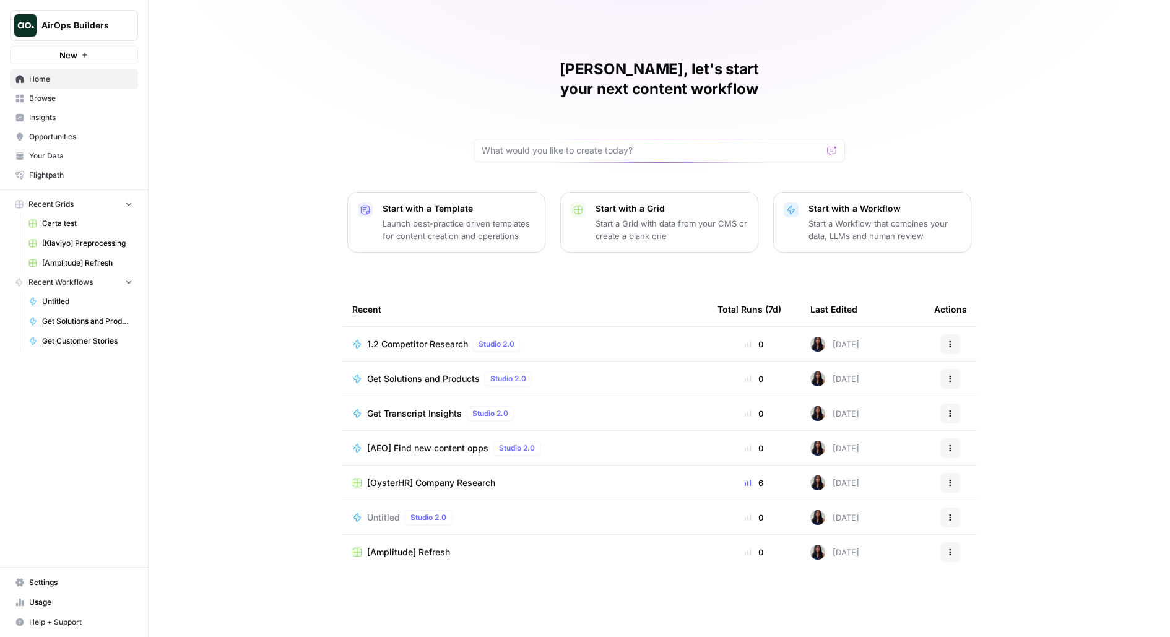
click at [124, 30] on icon "Workspace: AirOps Builders" at bounding box center [127, 25] width 12 height 12
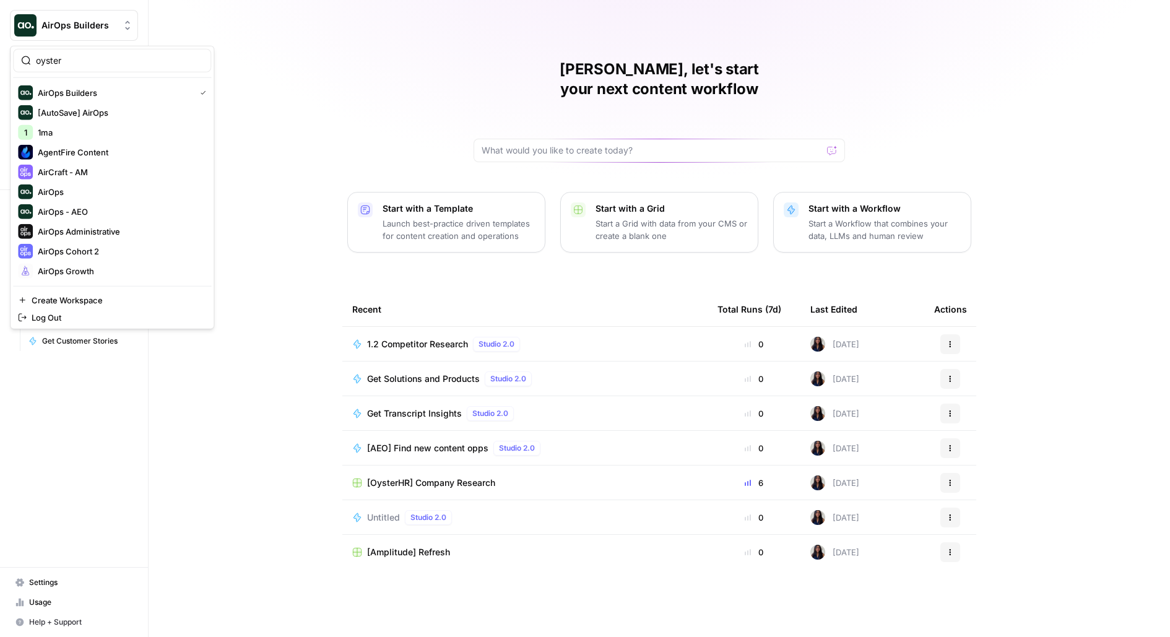
type input "oyster"
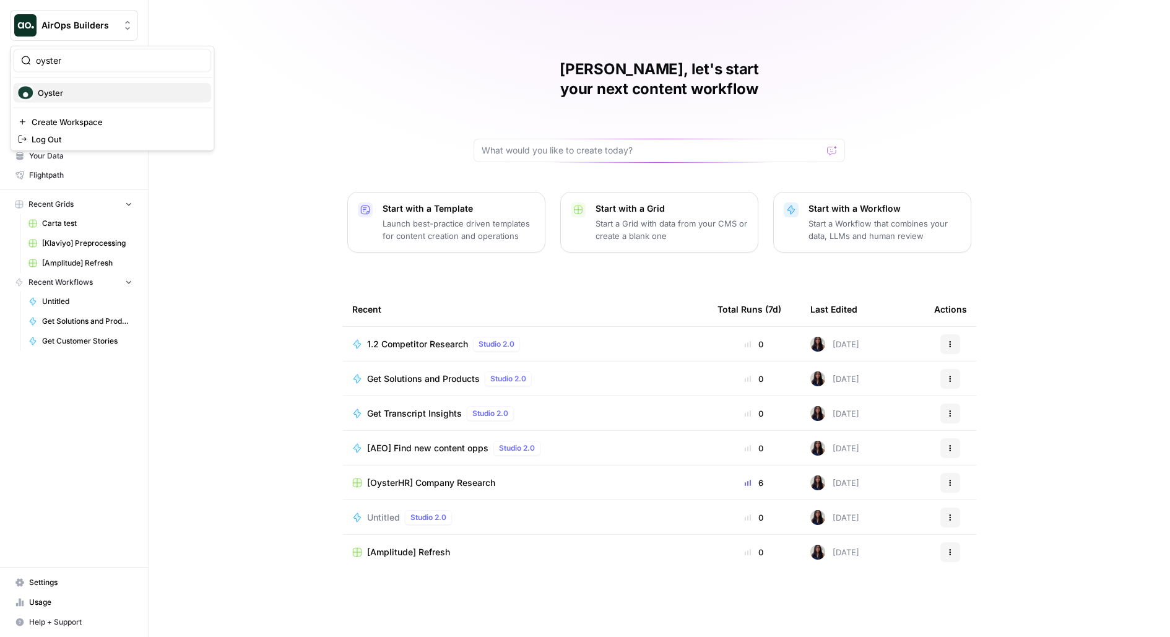
click button "Oyster" at bounding box center [112, 93] width 198 height 20
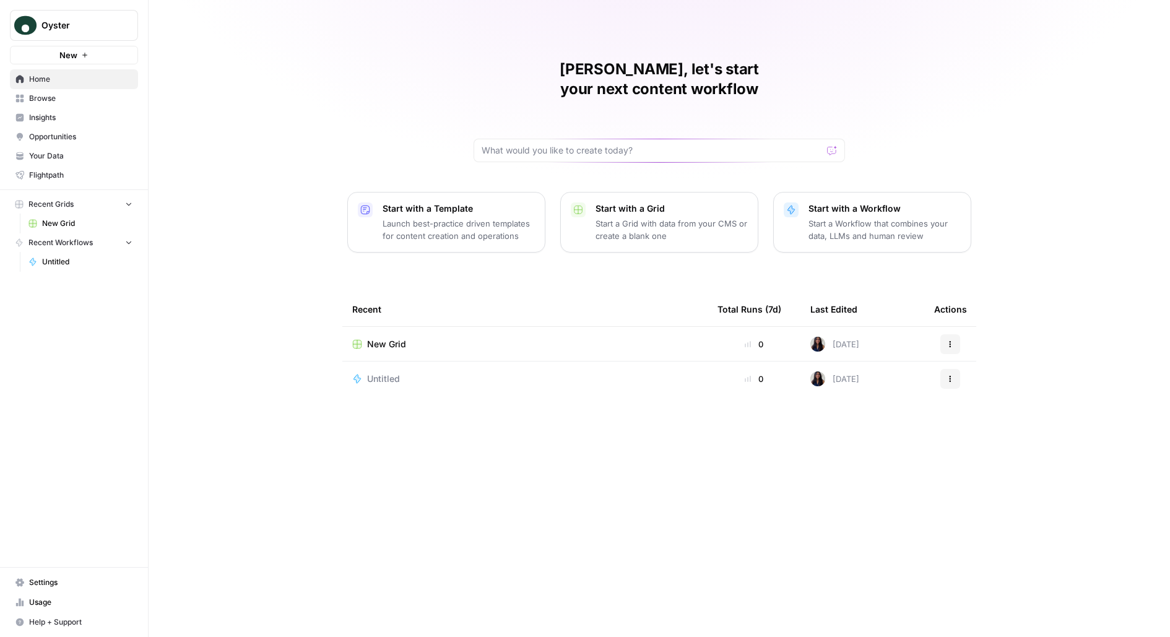
click at [64, 96] on span "Browse" at bounding box center [80, 98] width 103 height 11
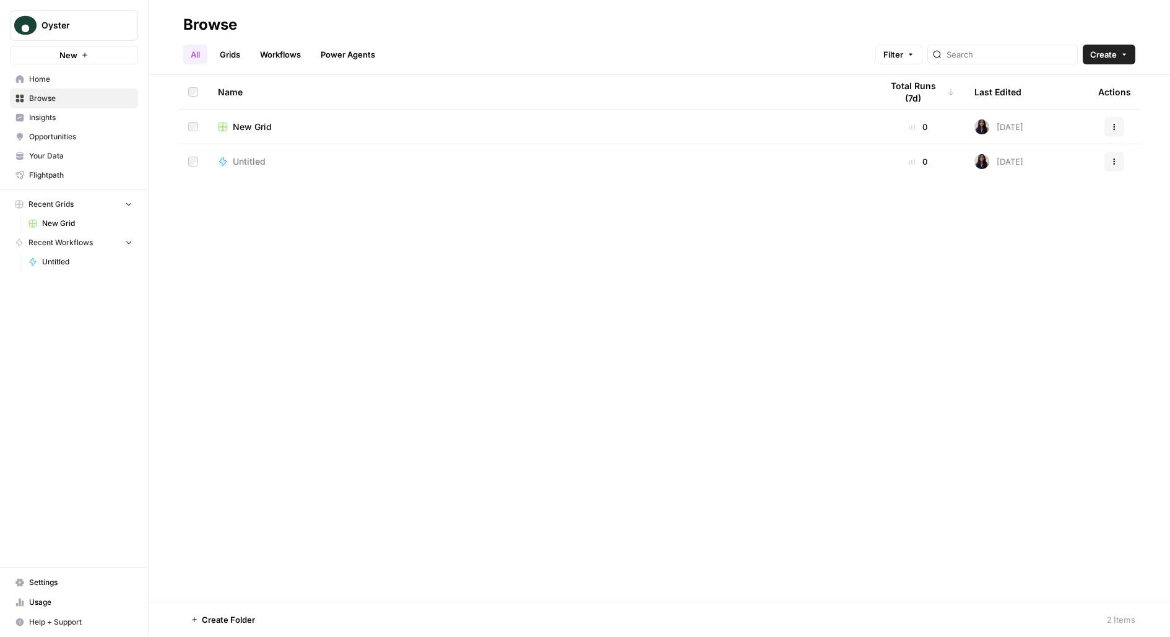
click at [66, 112] on span "Insights" at bounding box center [80, 117] width 103 height 11
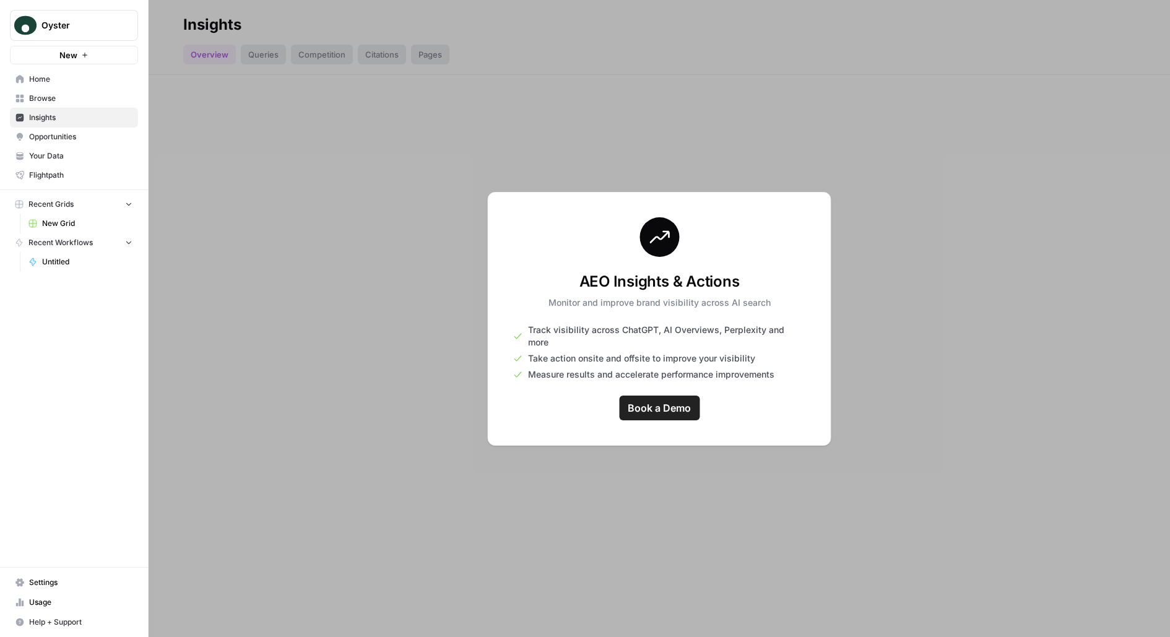
click at [84, 89] on link "Browse" at bounding box center [74, 99] width 128 height 20
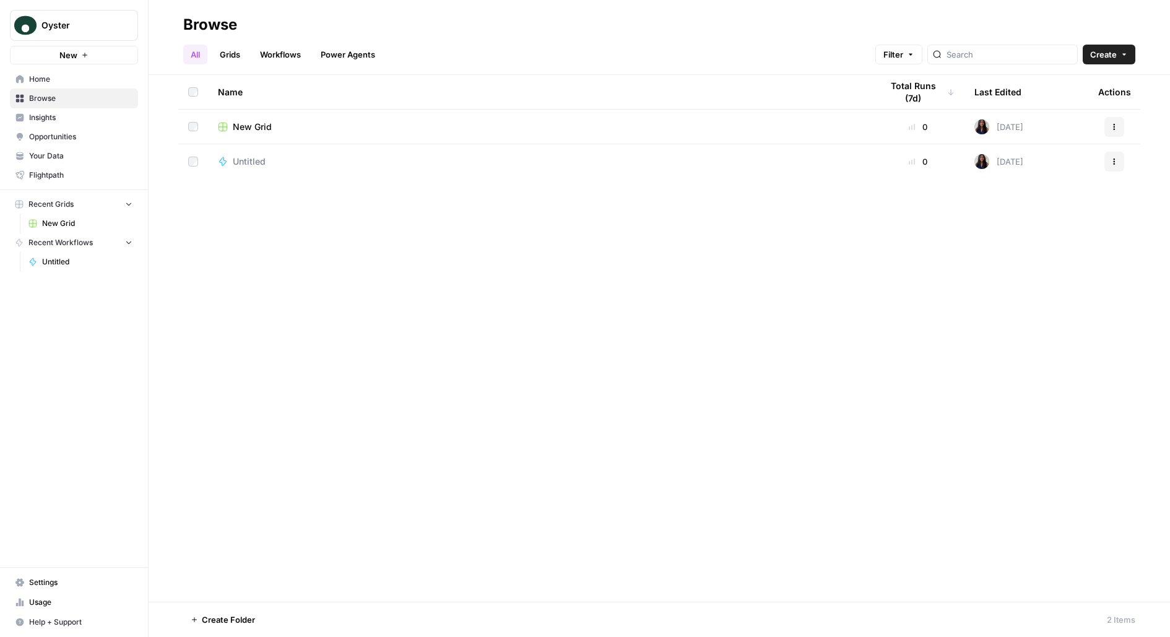
click at [272, 126] on div "New Grid" at bounding box center [540, 127] width 644 height 12
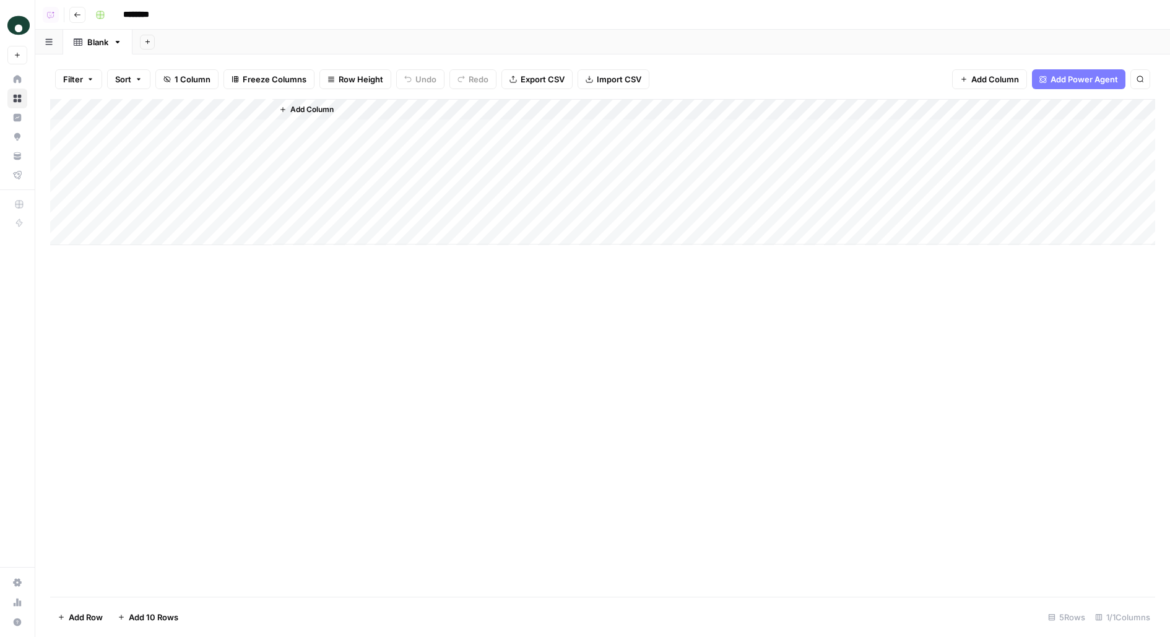
click at [147, 43] on icon "button" at bounding box center [147, 41] width 7 height 7
click at [196, 178] on div "Webflow" at bounding box center [209, 181] width 91 height 12
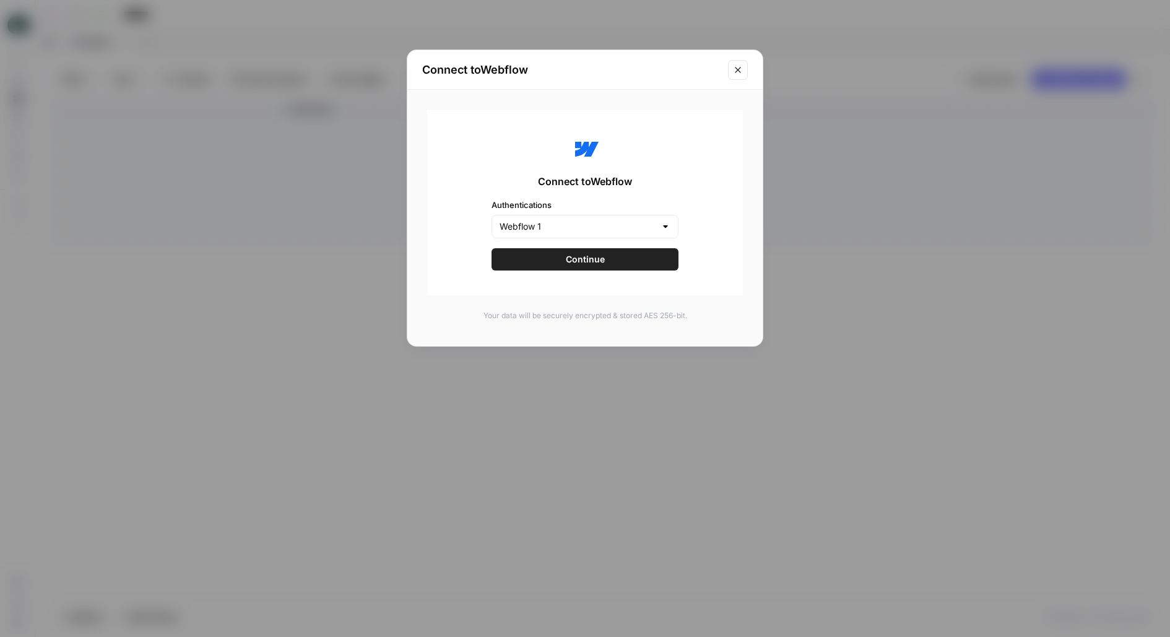
click at [526, 254] on button "Continue" at bounding box center [585, 259] width 187 height 22
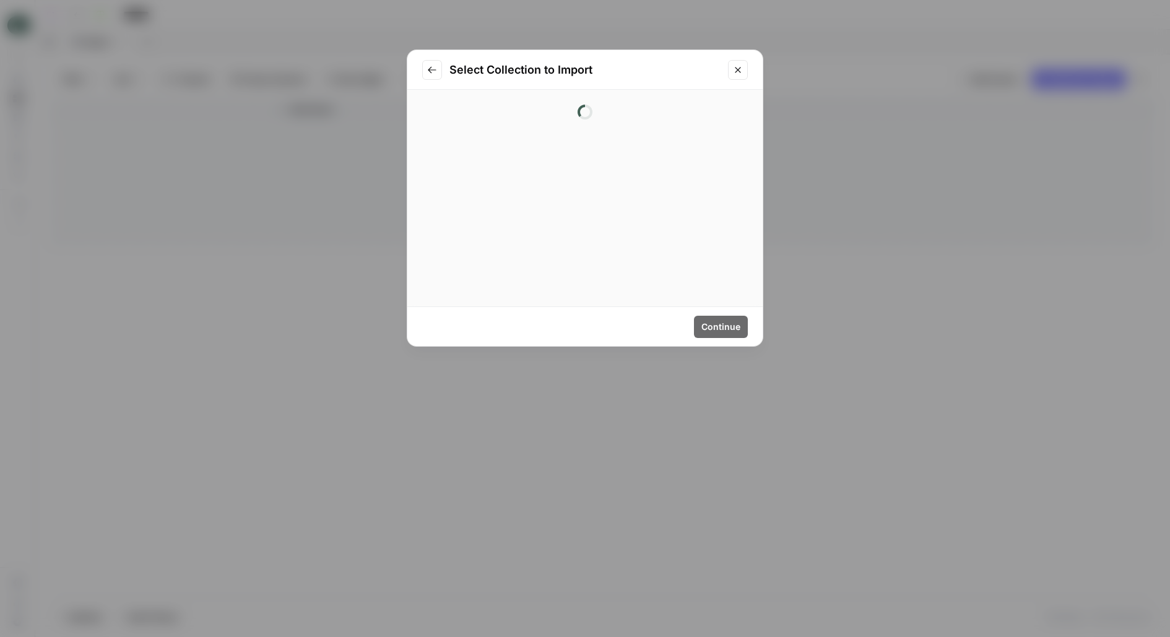
click at [576, 207] on div at bounding box center [584, 198] width 355 height 217
click at [584, 123] on div at bounding box center [584, 112] width 355 height 45
click at [542, 142] on div at bounding box center [585, 133] width 326 height 24
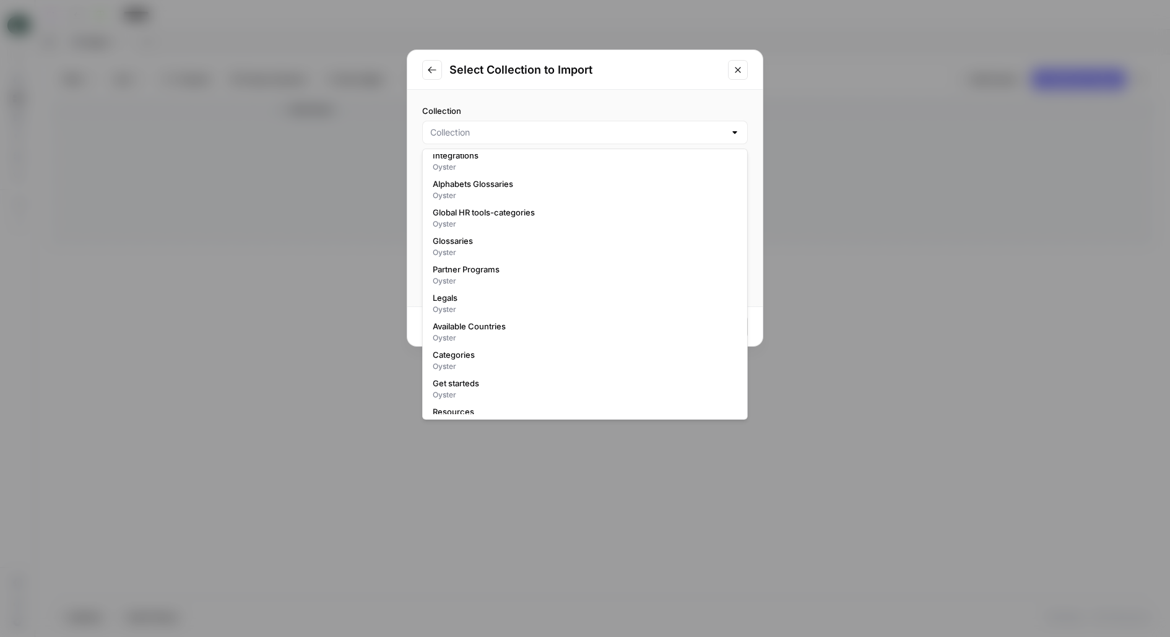
scroll to position [715, 0]
click at [500, 129] on input "Collection" at bounding box center [577, 132] width 295 height 12
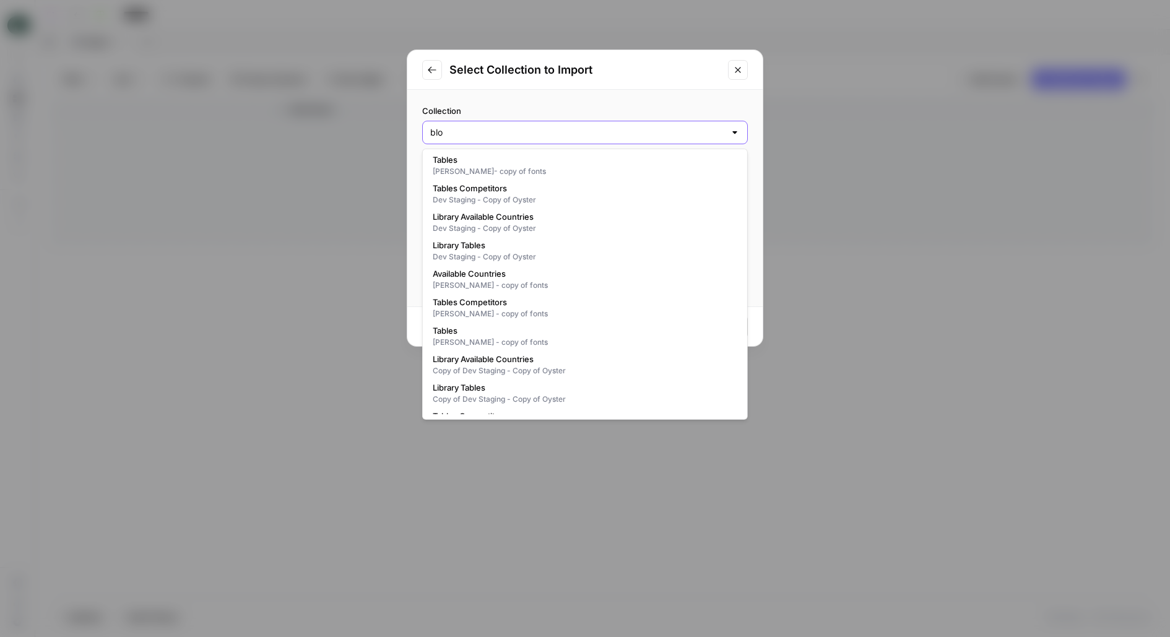
scroll to position [0, 0]
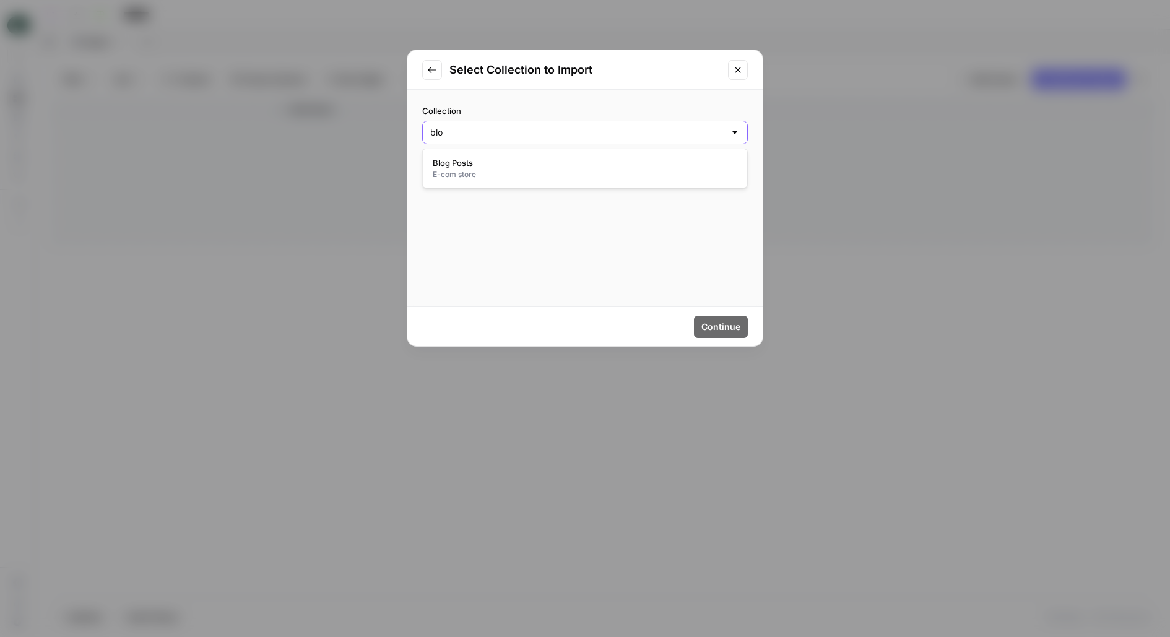
type input "blo"
click at [666, 124] on div "blo" at bounding box center [585, 133] width 326 height 24
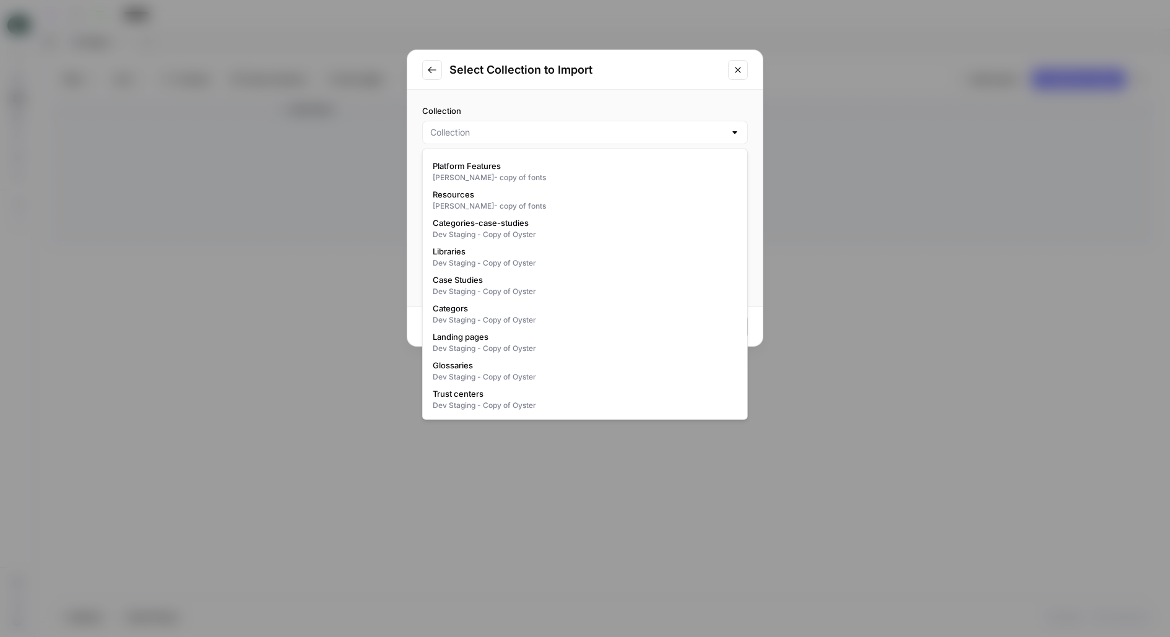
scroll to position [9170, 0]
click at [463, 128] on input "Collection" at bounding box center [577, 132] width 295 height 12
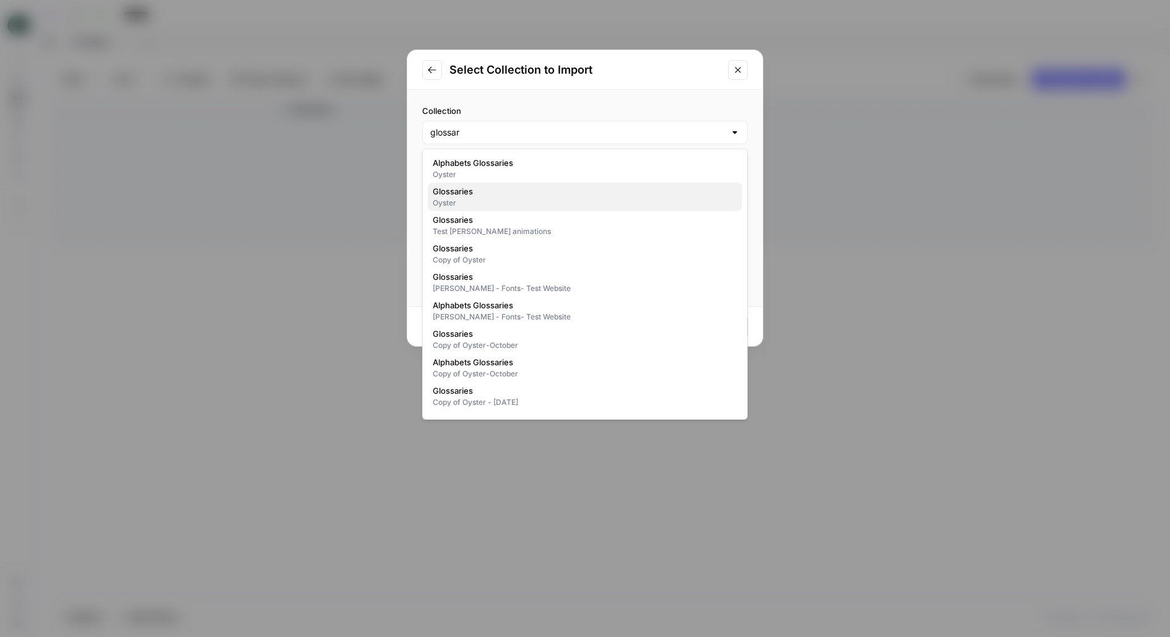
click at [610, 197] on span "Glossaries" at bounding box center [583, 191] width 300 height 12
type input "Glossaries"
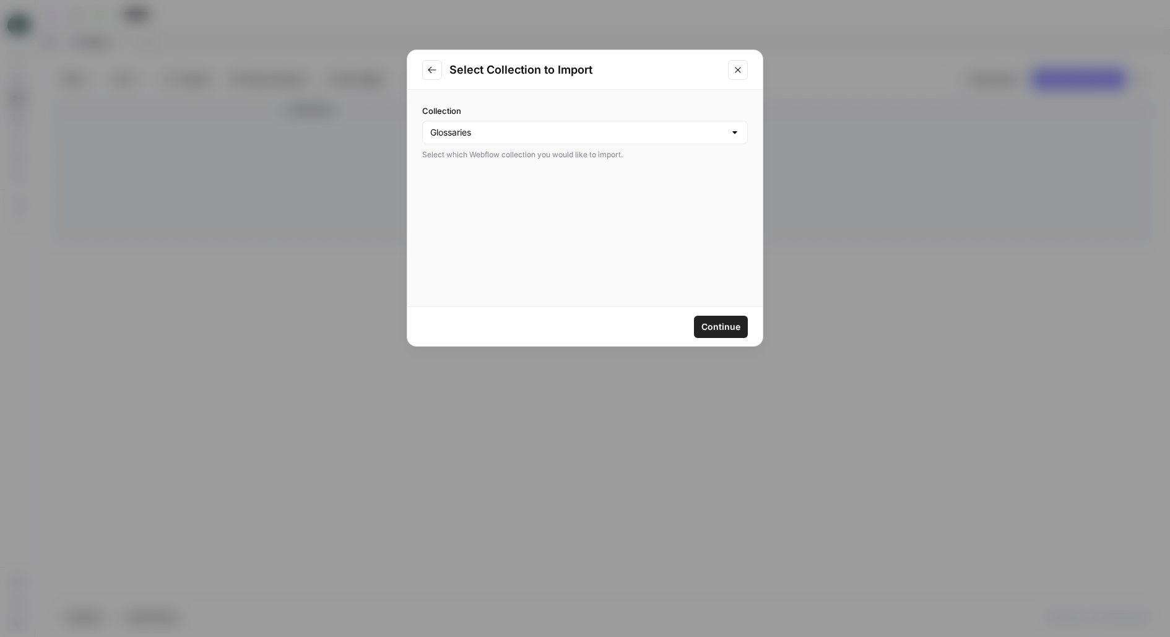
click at [545, 116] on div "Collection Glossaries Select which Webflow collection you would like to import." at bounding box center [585, 133] width 326 height 56
click at [553, 134] on input "Collection" at bounding box center [577, 132] width 295 height 12
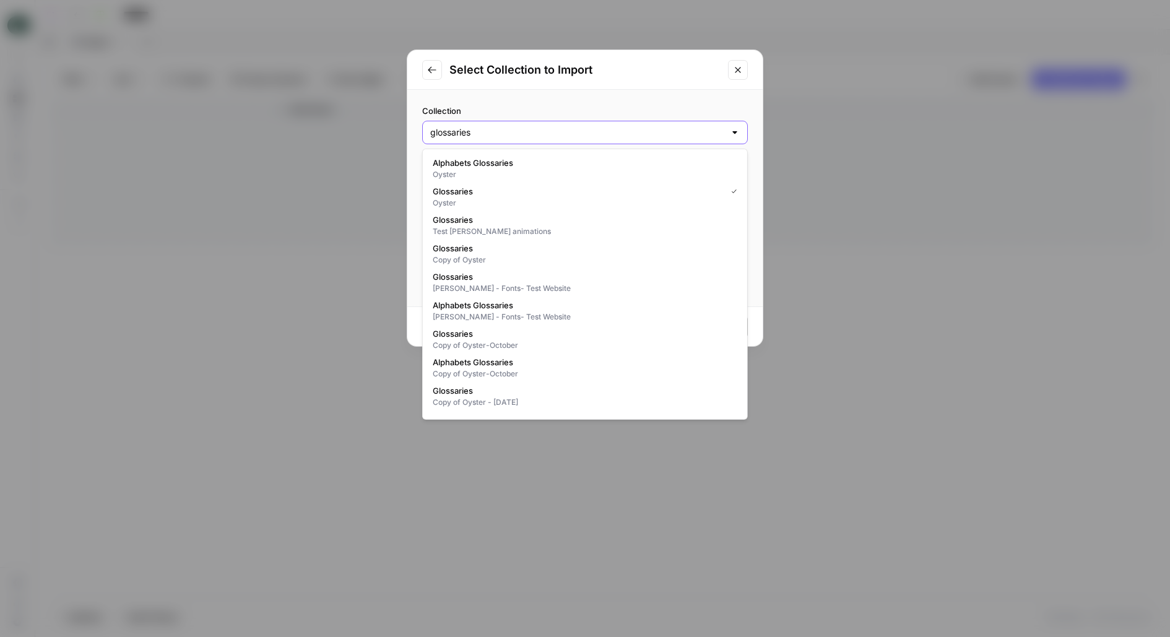
type input "glossaries"
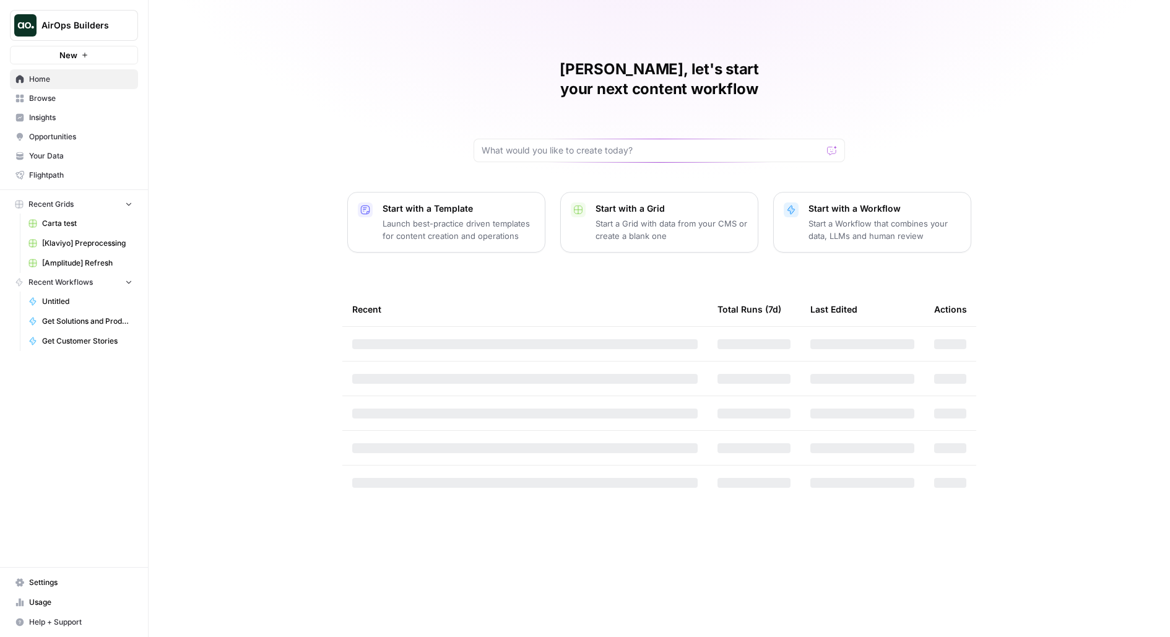
click at [71, 31] on span "AirOps Builders" at bounding box center [78, 25] width 75 height 12
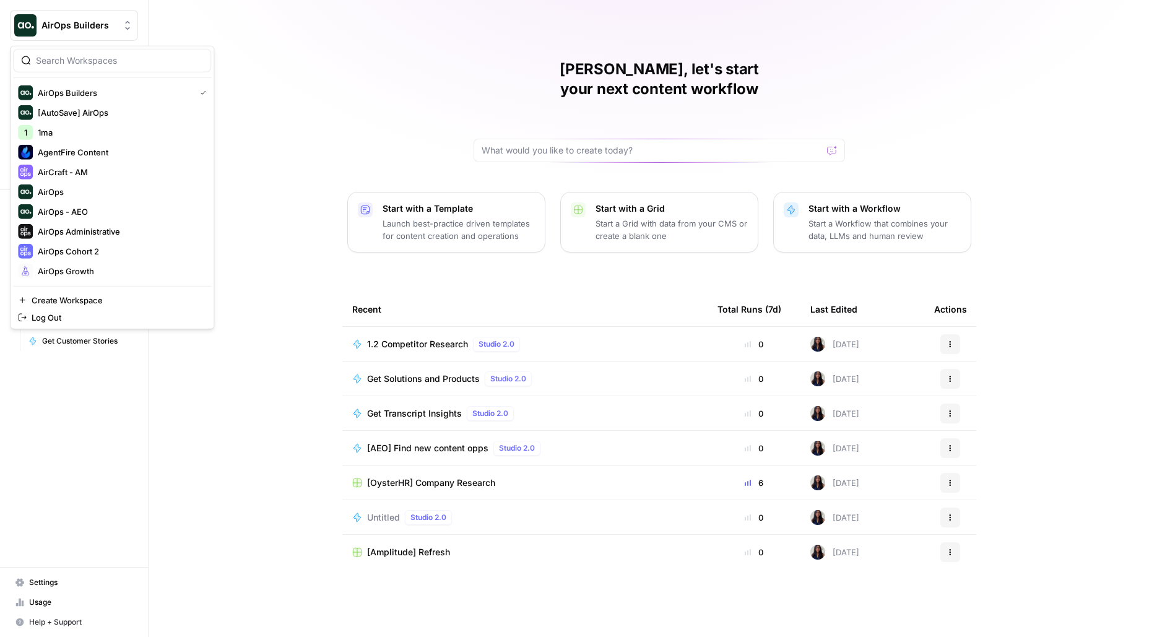
click at [97, 65] on input "search" at bounding box center [119, 60] width 167 height 12
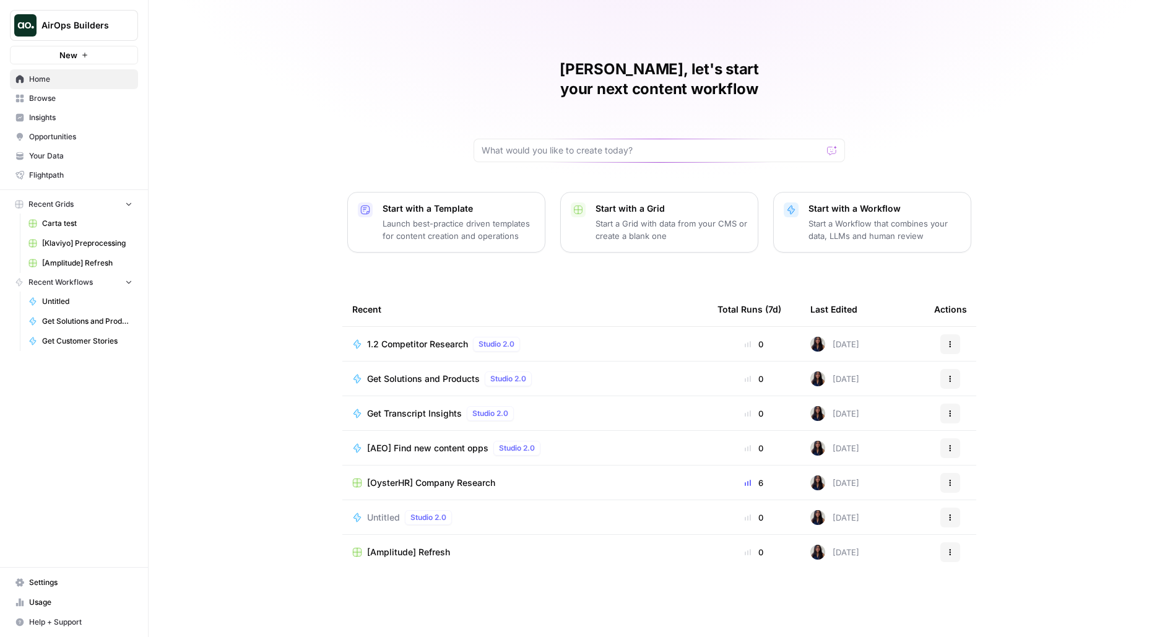
click at [342, 84] on div "[PERSON_NAME], let's start your next content workflow Start with a Template Lau…" at bounding box center [660, 318] width 1022 height 637
click at [79, 30] on span "AirOps Builders" at bounding box center [78, 25] width 75 height 12
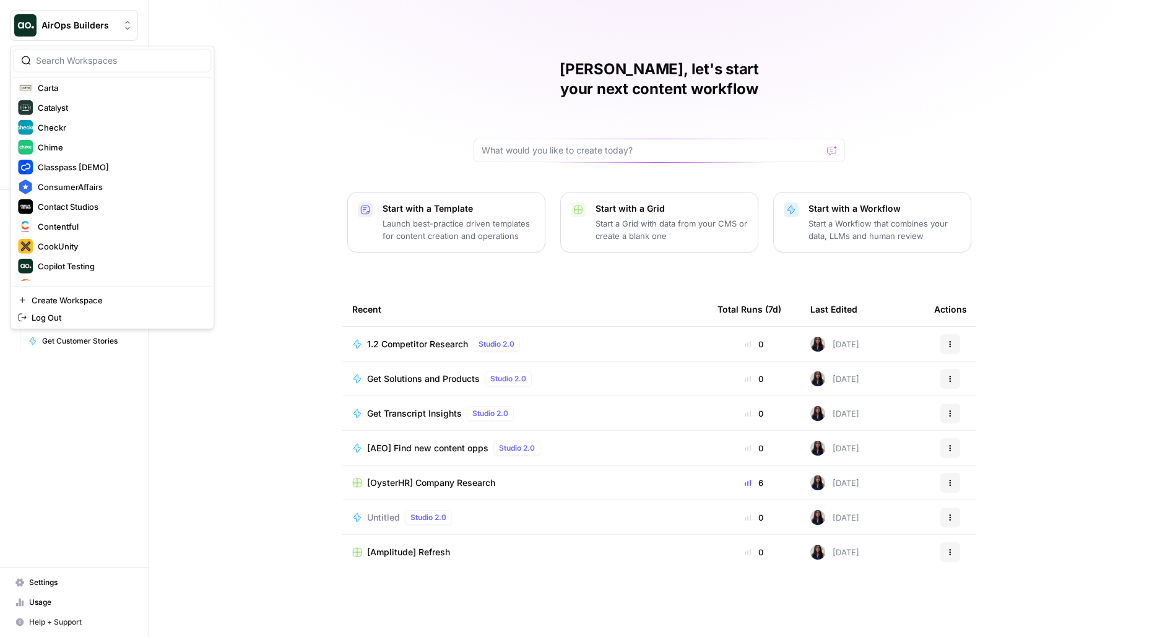
scroll to position [1199, 0]
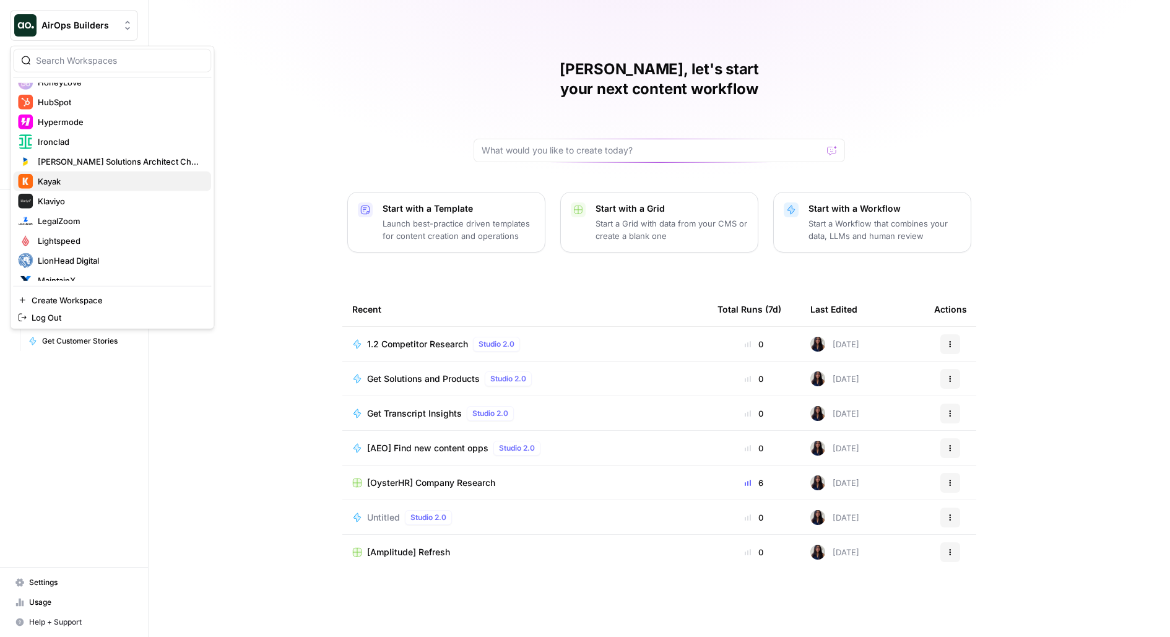
click at [98, 182] on span "Kayak" at bounding box center [119, 181] width 163 height 12
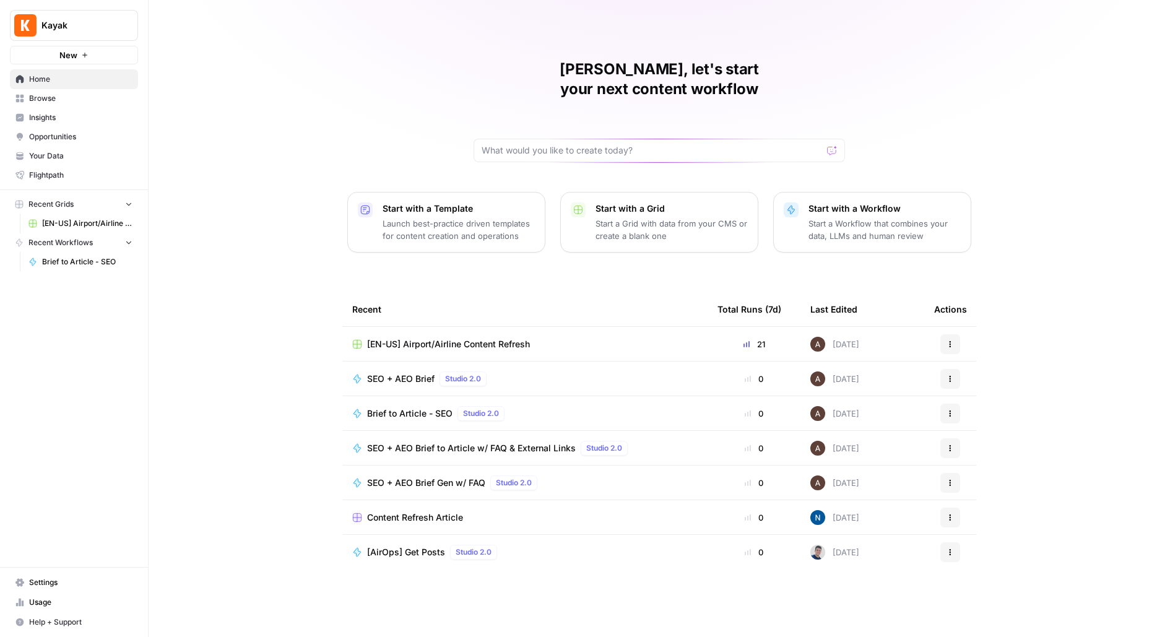
click at [409, 338] on span "[EN-US] Airport/Airline Content Refresh" at bounding box center [448, 344] width 163 height 12
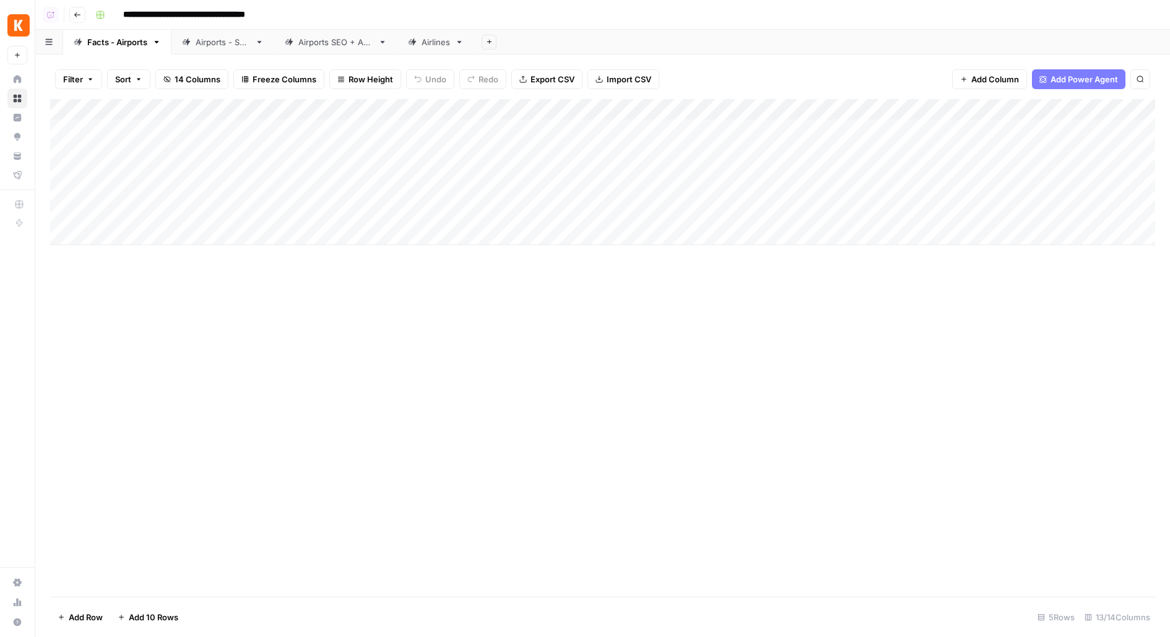
click at [219, 41] on div "Airports - SEO" at bounding box center [223, 42] width 54 height 12
click at [324, 43] on div "Airports SEO + AEO" at bounding box center [335, 42] width 75 height 12
click at [82, 16] on button "Go back" at bounding box center [77, 15] width 16 height 16
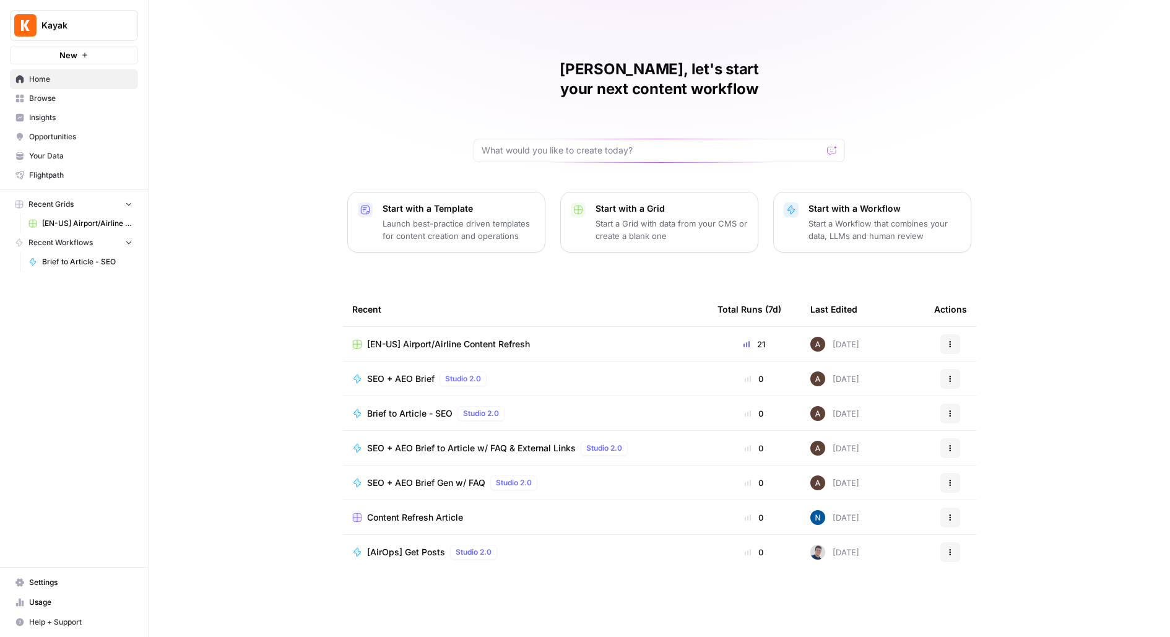
click at [80, 99] on span "Browse" at bounding box center [80, 98] width 103 height 11
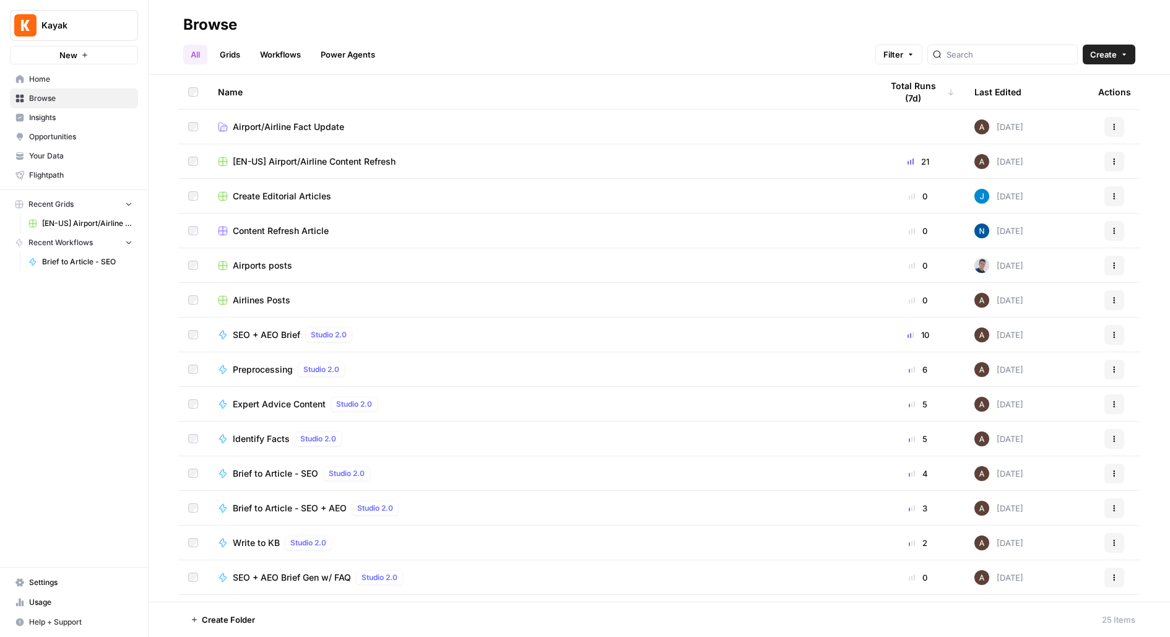
click at [260, 265] on span "Airports posts" at bounding box center [262, 265] width 59 height 12
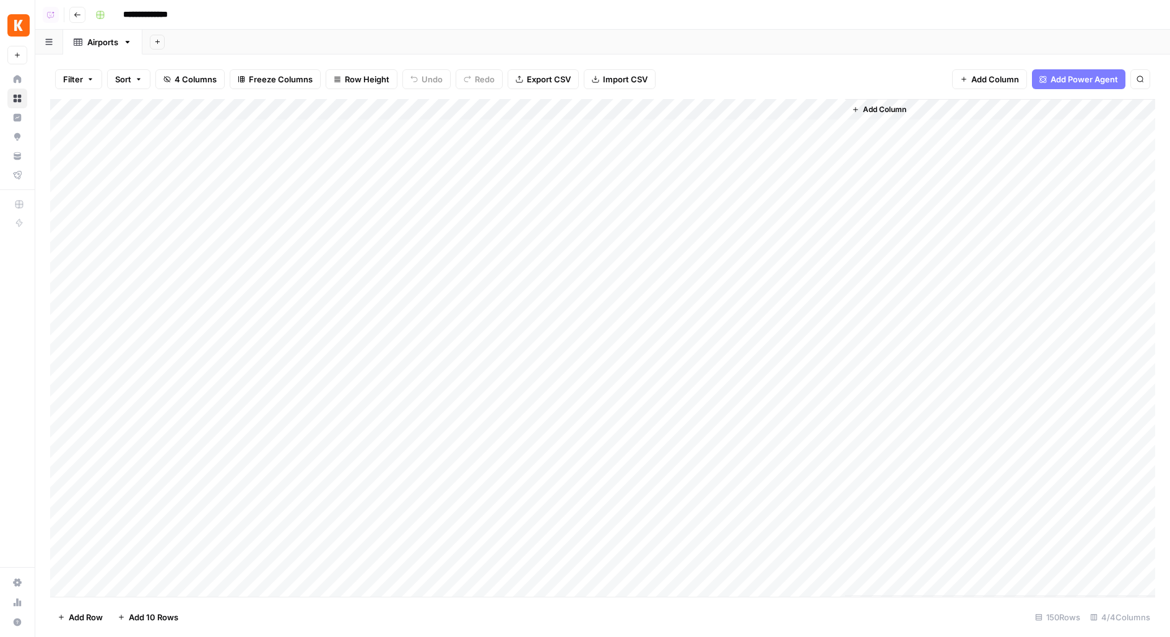
click at [828, 127] on div "Add Column" at bounding box center [602, 348] width 1105 height 498
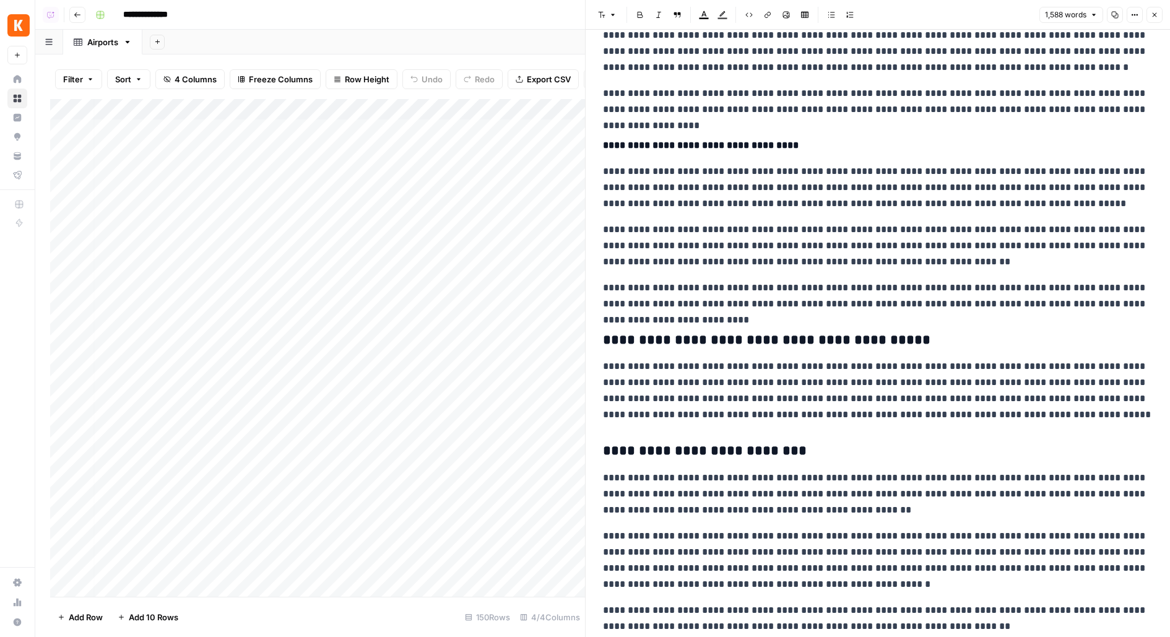
scroll to position [0, 329]
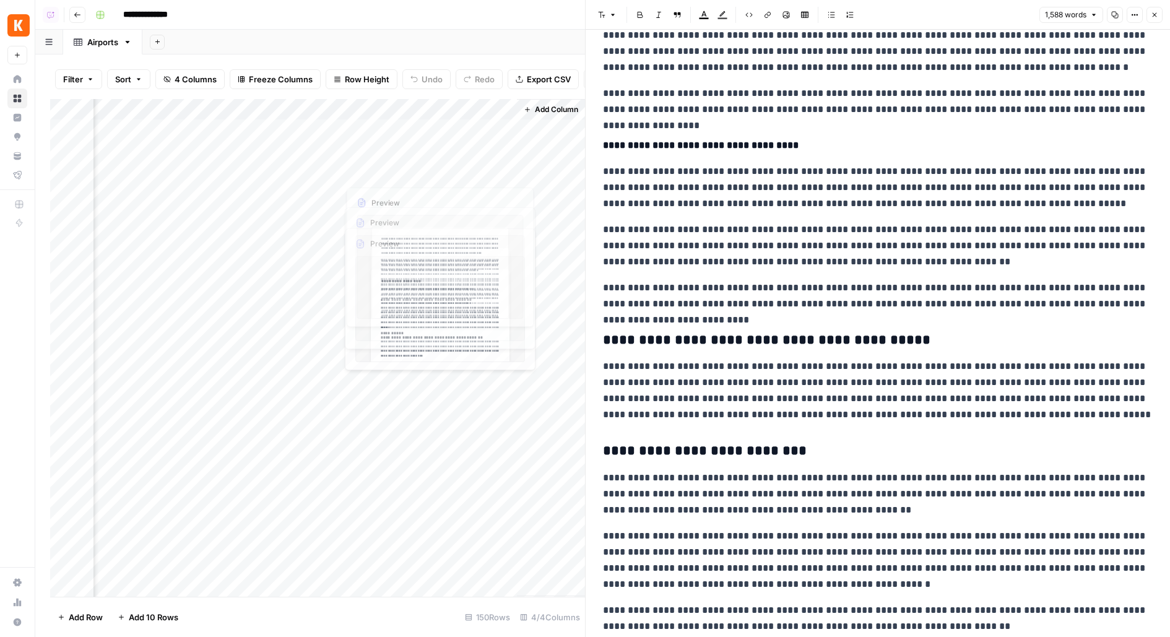
click at [502, 153] on div "Add Column" at bounding box center [317, 348] width 535 height 498
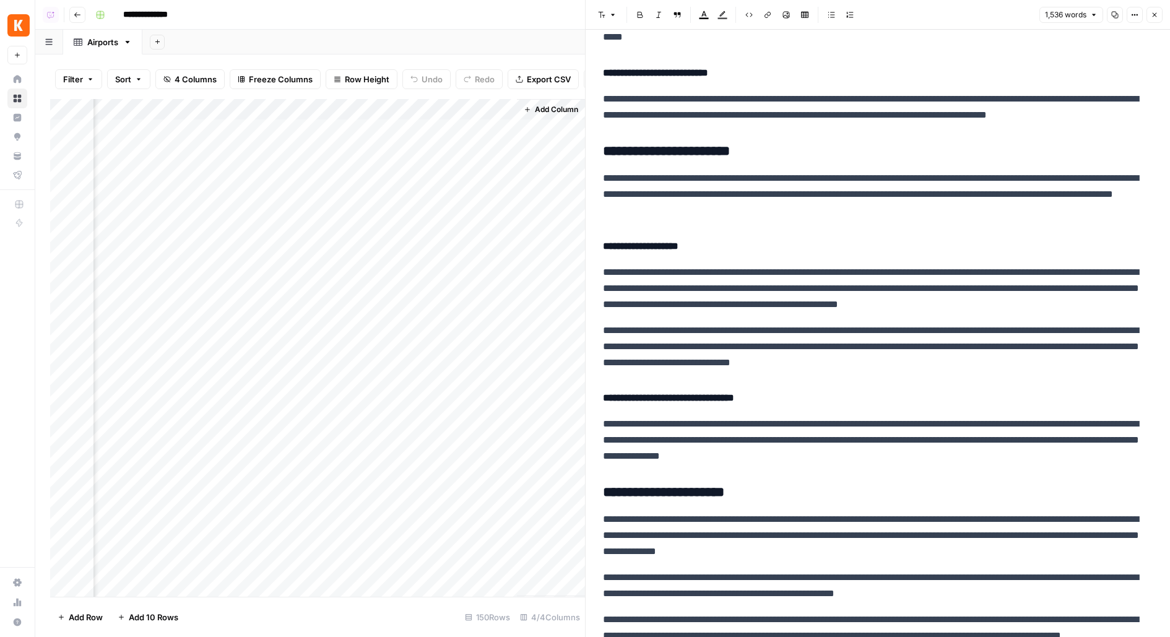
scroll to position [1632, 0]
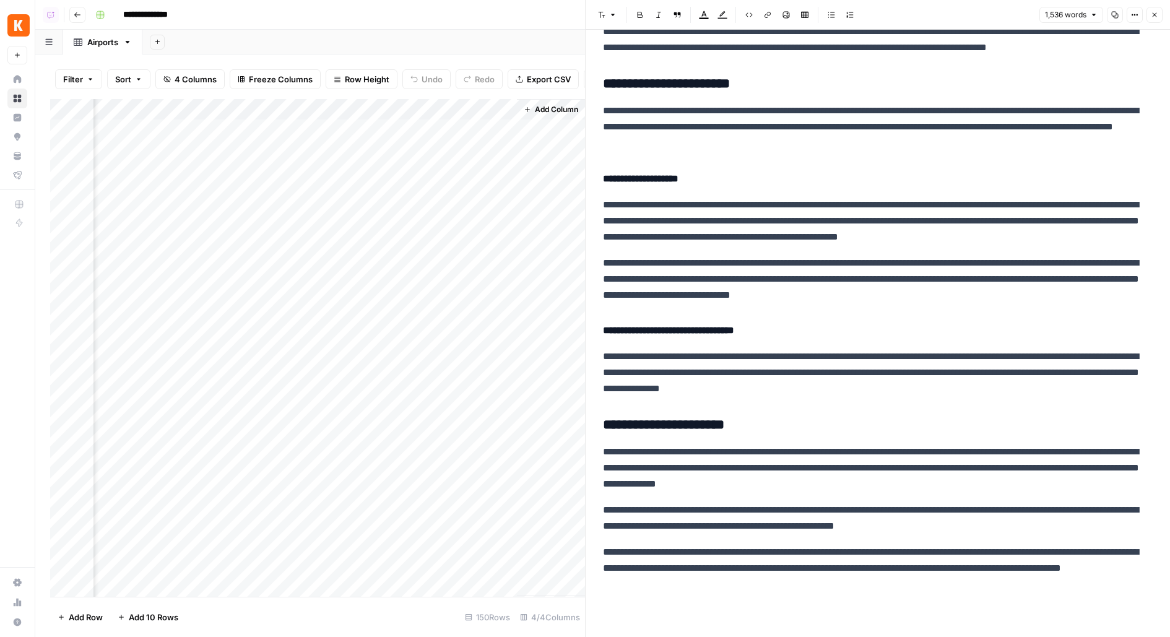
click at [1129, 16] on button "Options" at bounding box center [1135, 15] width 16 height 16
click at [1116, 131] on span "Code" at bounding box center [1098, 131] width 59 height 12
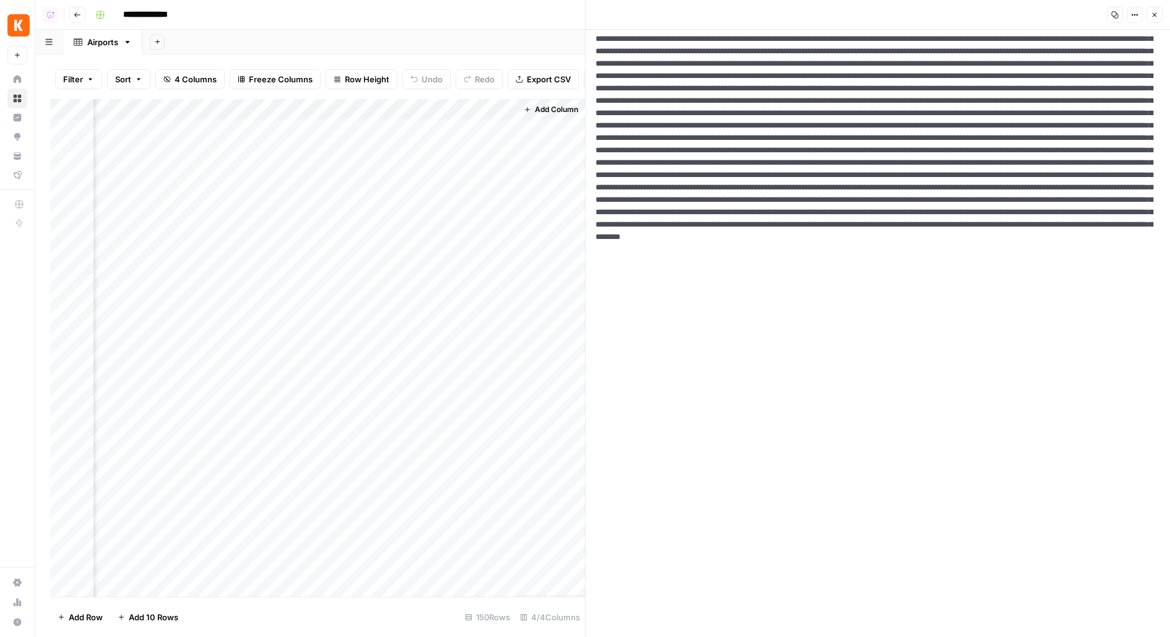
scroll to position [0, 0]
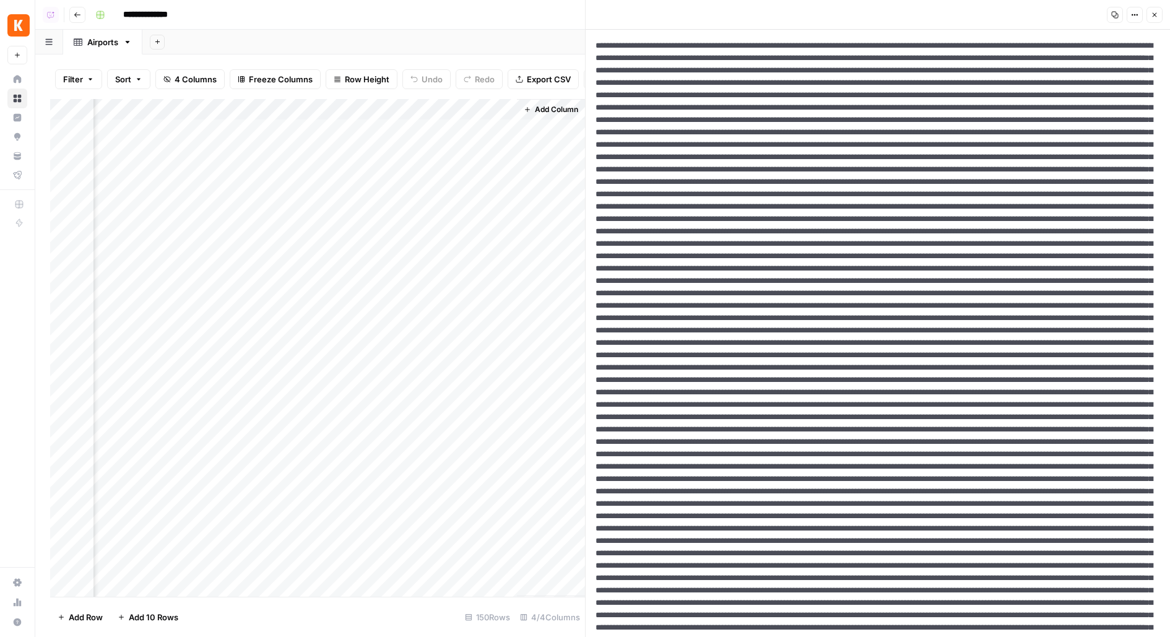
click at [1121, 12] on button "Copy" at bounding box center [1115, 15] width 16 height 16
click at [500, 193] on div "Add Column" at bounding box center [317, 348] width 535 height 498
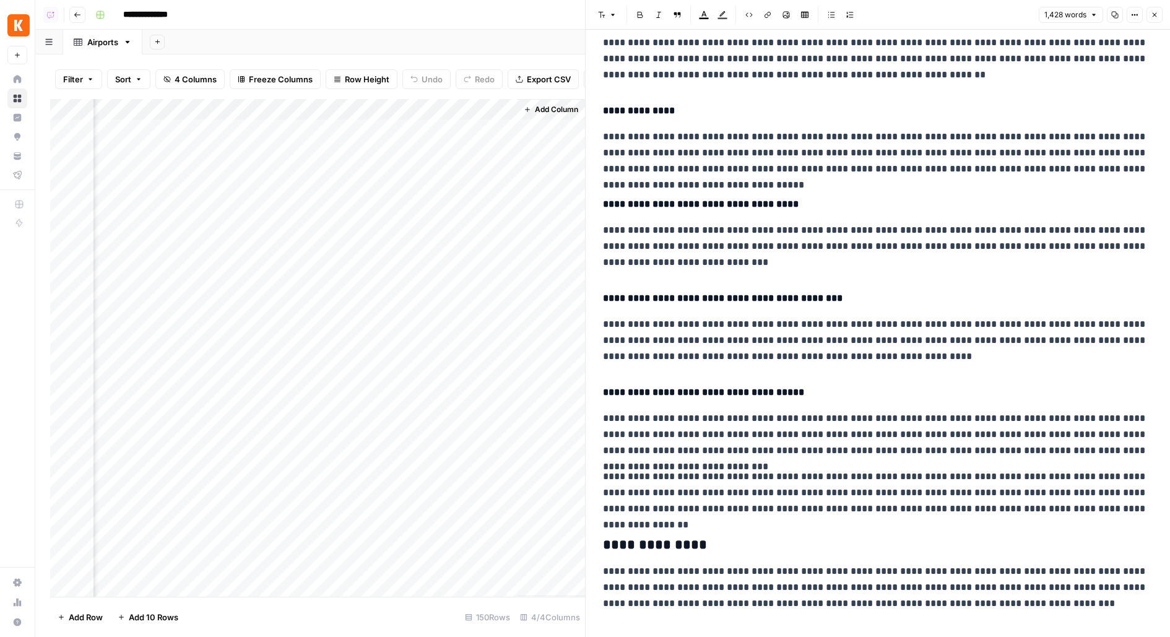
scroll to position [1371, 0]
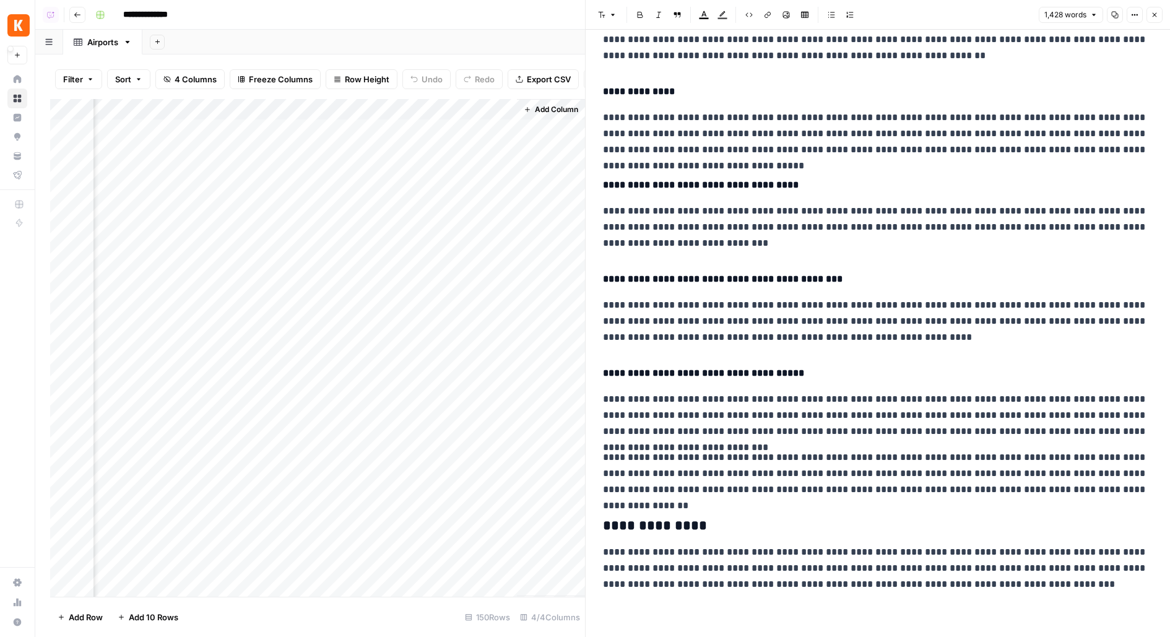
click at [19, 38] on button "Kayak" at bounding box center [17, 25] width 20 height 31
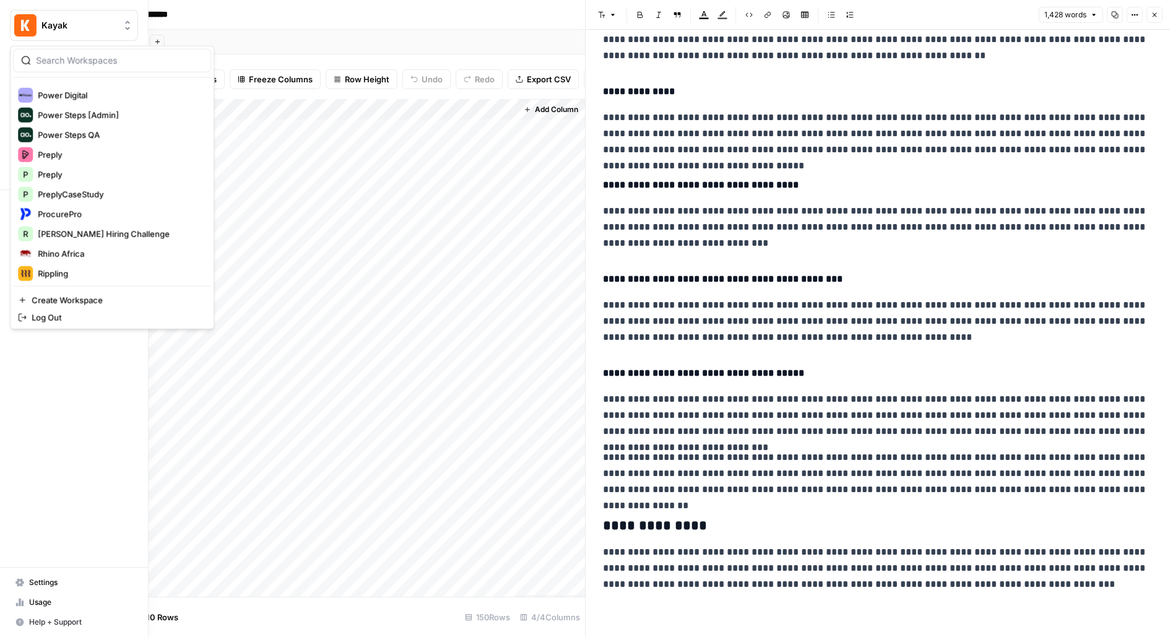
scroll to position [1679, 0]
click at [87, 151] on span "Preply" at bounding box center [119, 157] width 163 height 12
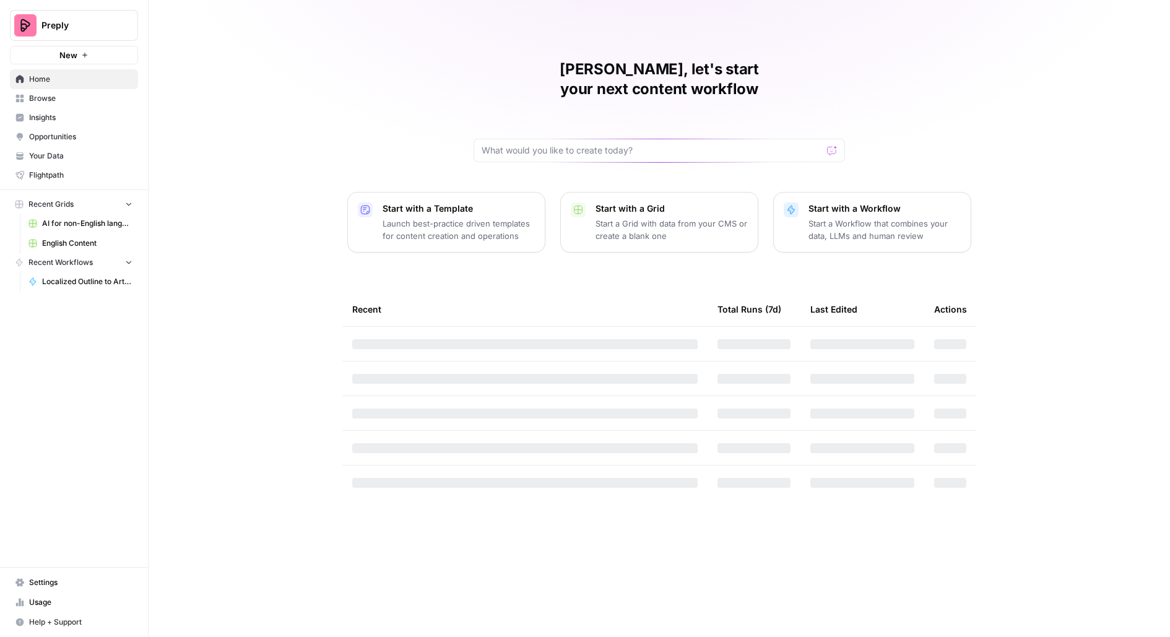
click at [75, 15] on button "Preply" at bounding box center [74, 25] width 128 height 31
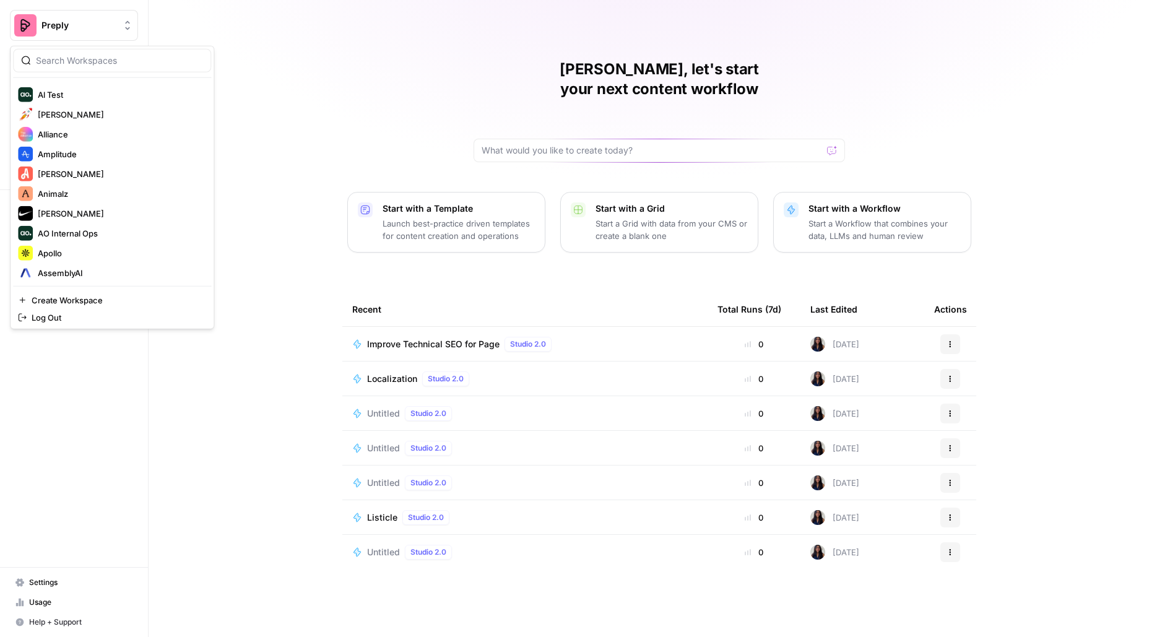
scroll to position [258, 0]
click at [62, 273] on span "AssemblyAI" at bounding box center [119, 271] width 163 height 12
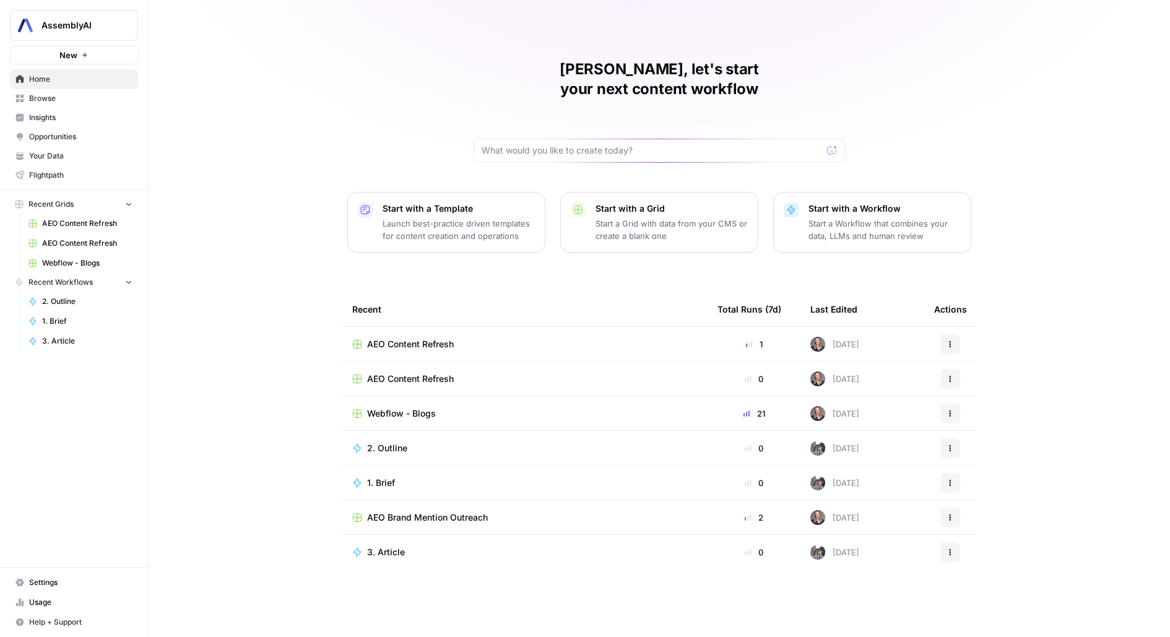
click at [84, 23] on span "AssemblyAI" at bounding box center [78, 25] width 75 height 12
type input "oyster"
click button "Oyster" at bounding box center [112, 93] width 198 height 20
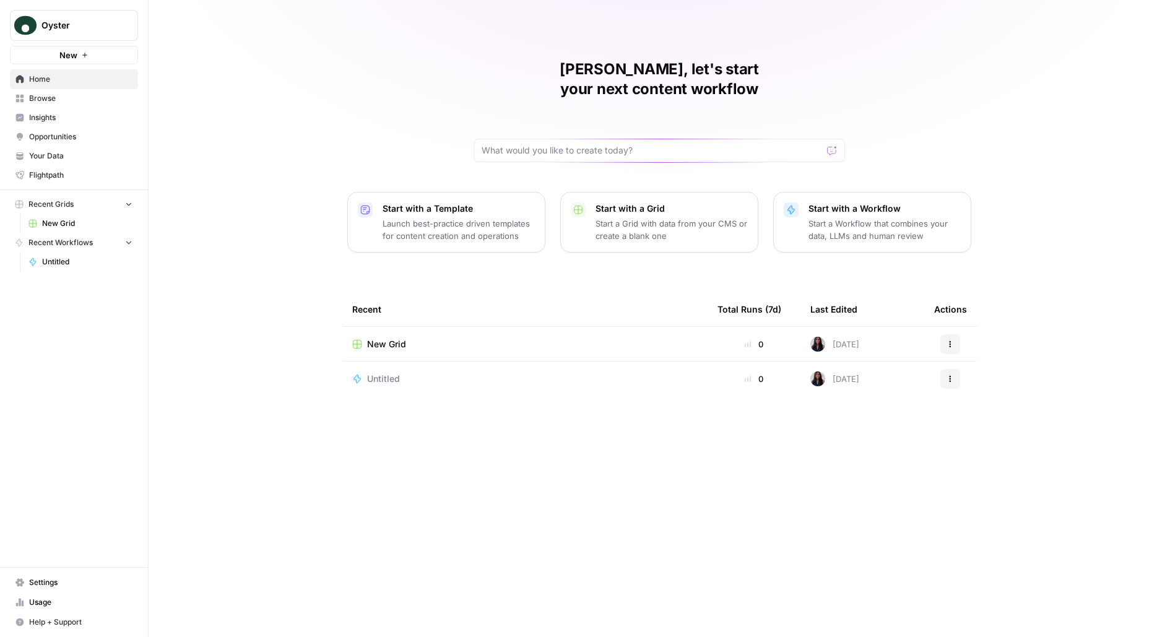
click at [85, 30] on span "Oyster" at bounding box center [78, 25] width 75 height 12
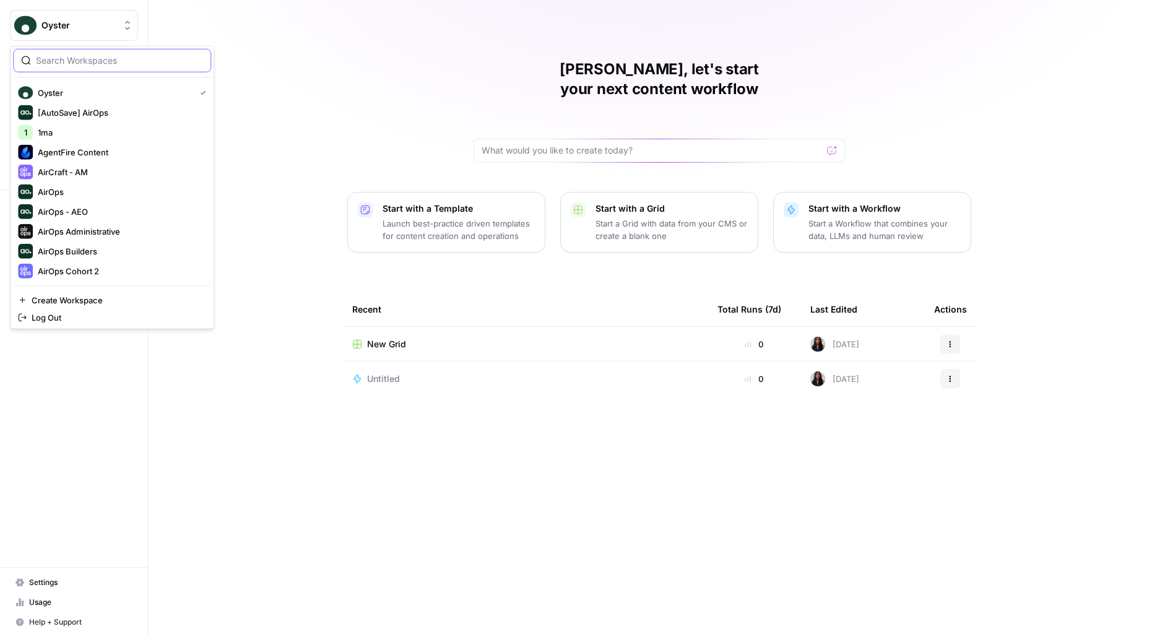
click at [92, 61] on input "search" at bounding box center [119, 60] width 167 height 12
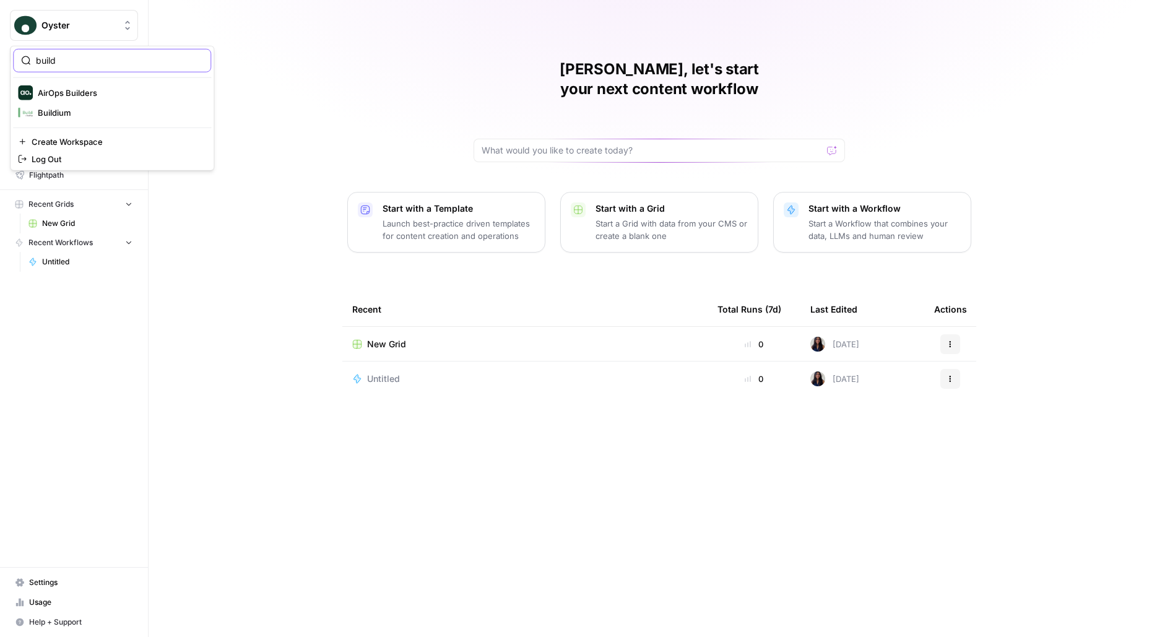
type input "build"
click button "AirOps Builders" at bounding box center [112, 93] width 198 height 20
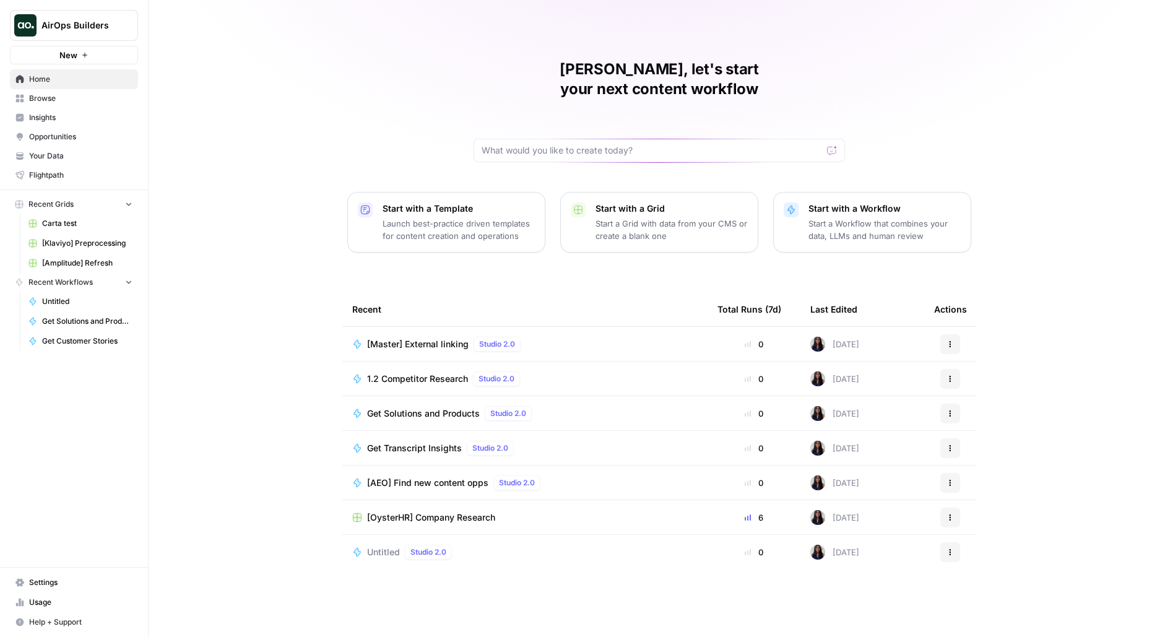
click at [84, 105] on link "Browse" at bounding box center [74, 99] width 128 height 20
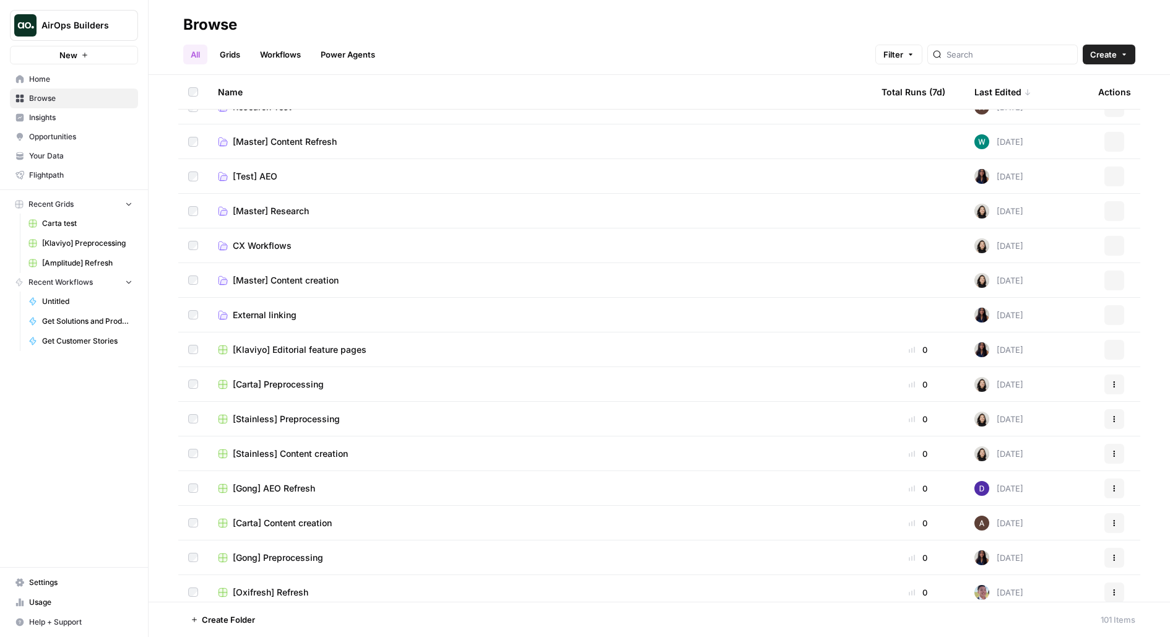
scroll to position [137, 0]
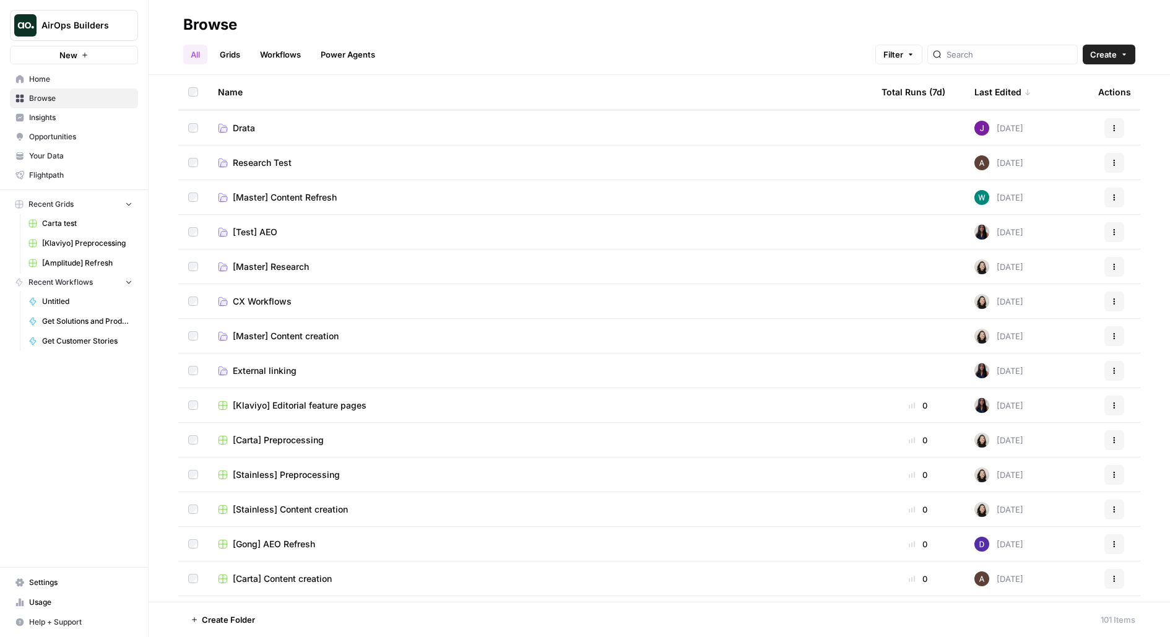
click at [986, 86] on div "Last Edited" at bounding box center [1003, 92] width 57 height 34
click at [266, 235] on span "[Master] Content creation" at bounding box center [286, 232] width 106 height 12
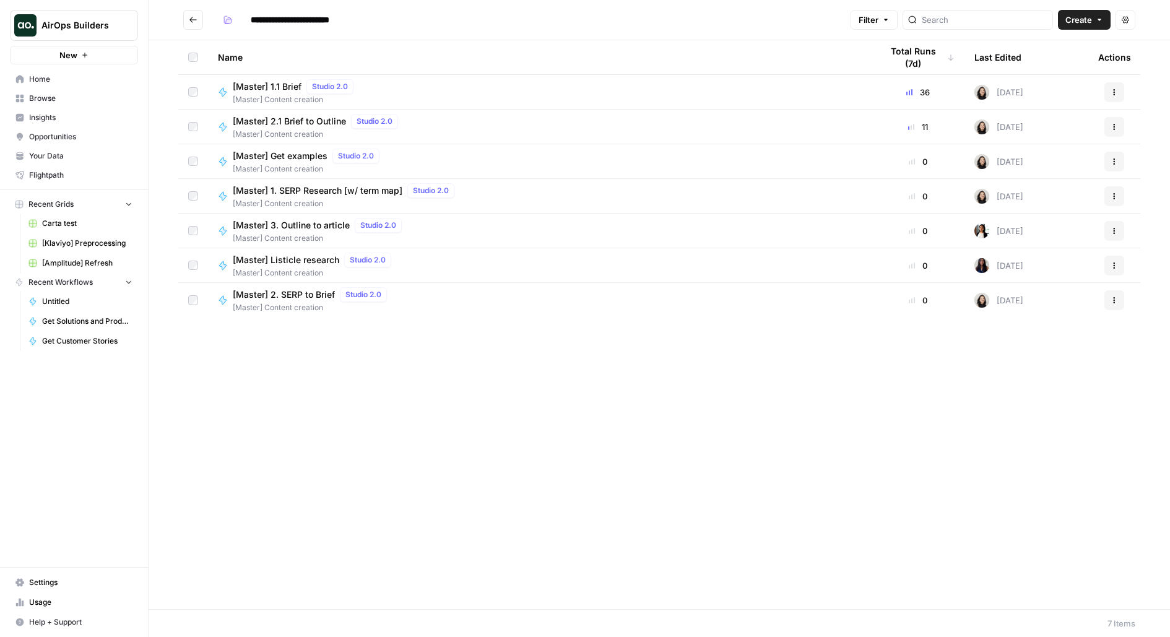
click at [198, 20] on button "Go back" at bounding box center [193, 20] width 20 height 20
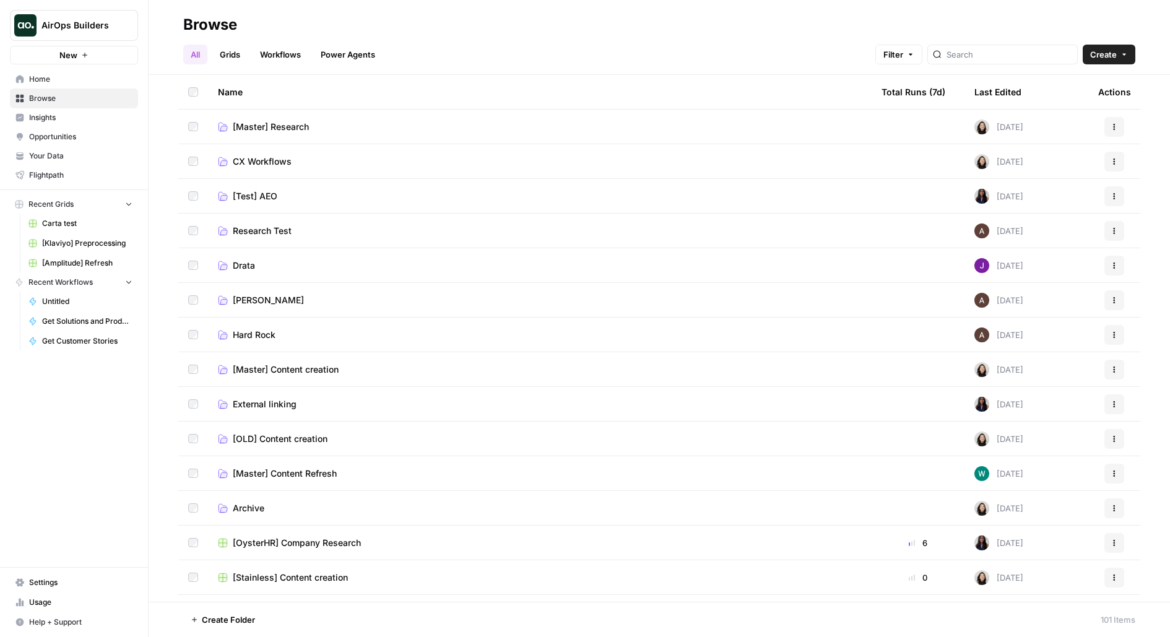
click at [1003, 86] on div "Last Edited" at bounding box center [998, 92] width 47 height 34
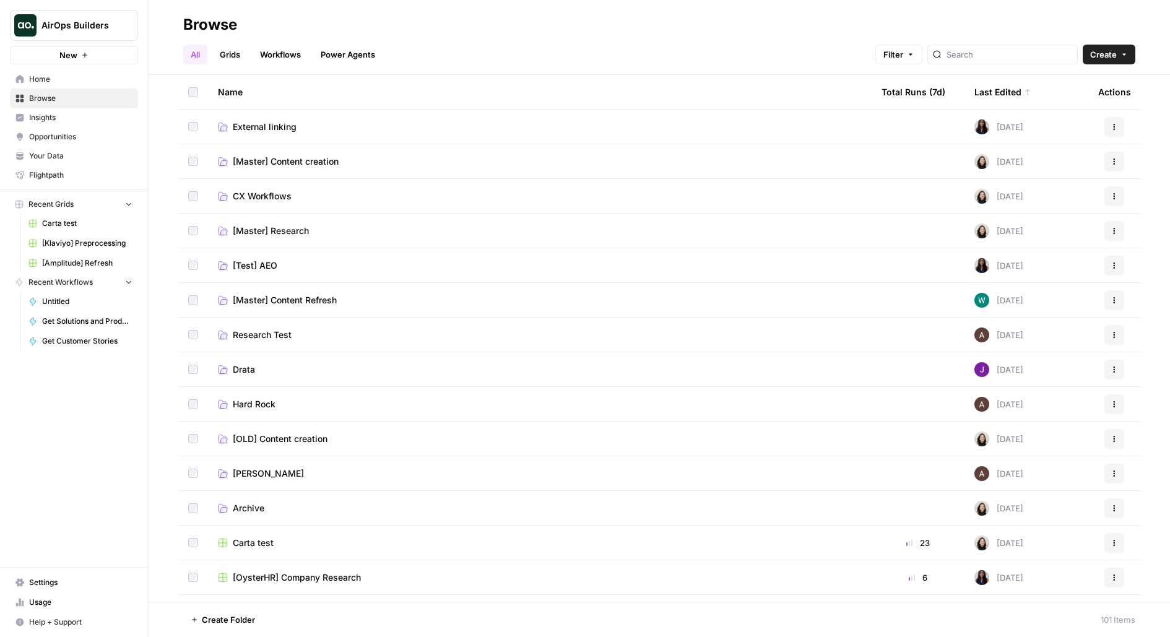
click at [294, 290] on td "[Master] Content Refresh" at bounding box center [540, 300] width 664 height 34
click at [297, 297] on span "[Master] Content Refresh" at bounding box center [285, 300] width 104 height 12
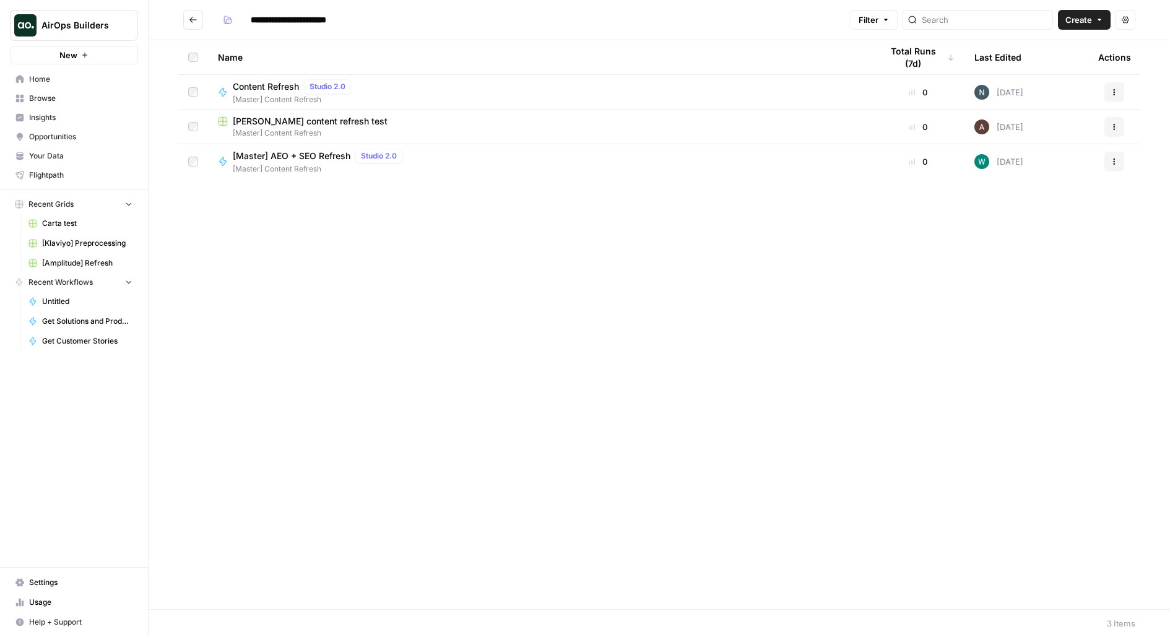
click at [363, 167] on span "[Master] Content Refresh" at bounding box center [320, 168] width 175 height 11
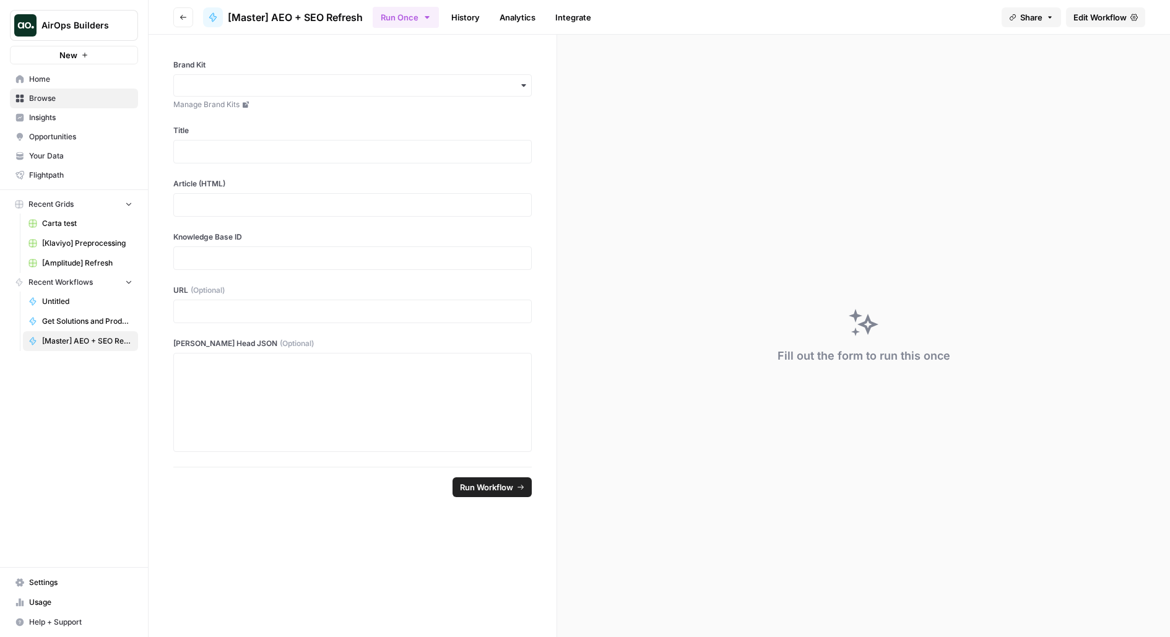
click at [1106, 16] on span "Edit Workflow" at bounding box center [1100, 17] width 53 height 12
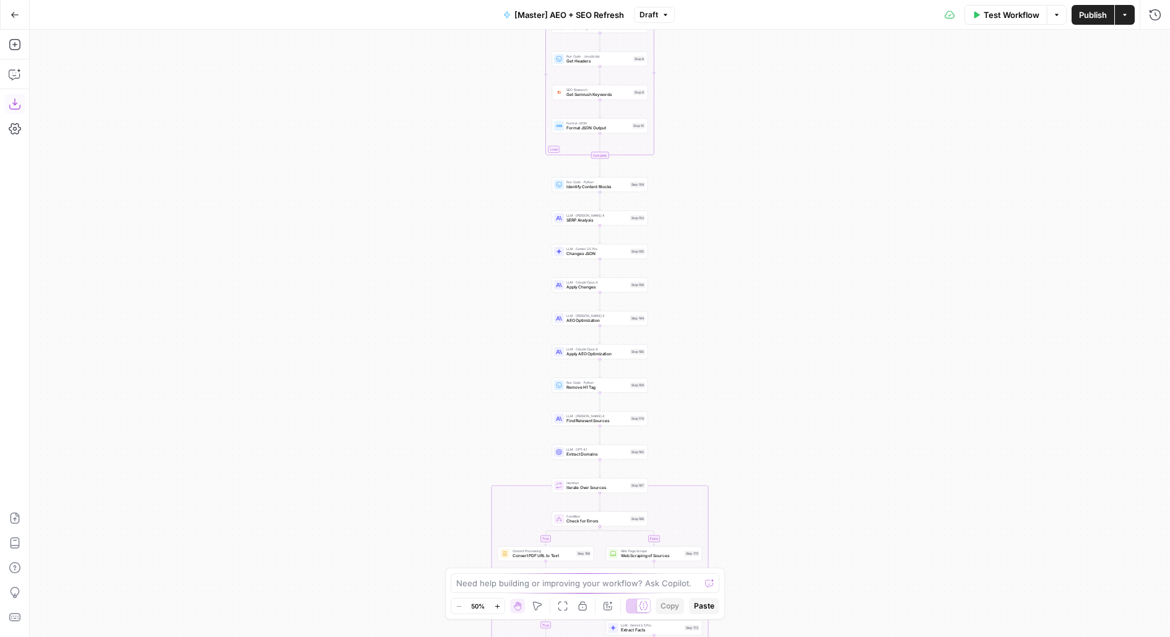
click at [19, 105] on icon "button" at bounding box center [15, 104] width 12 height 12
click at [14, 15] on icon "button" at bounding box center [15, 15] width 9 height 9
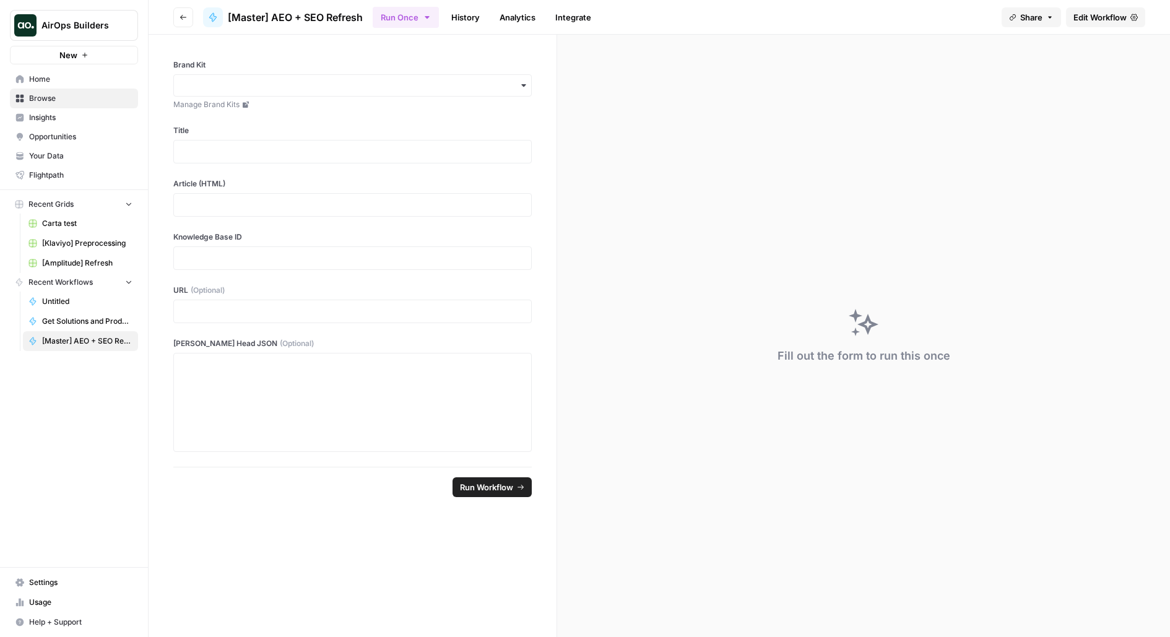
click at [175, 15] on button "Go back" at bounding box center [183, 17] width 20 height 20
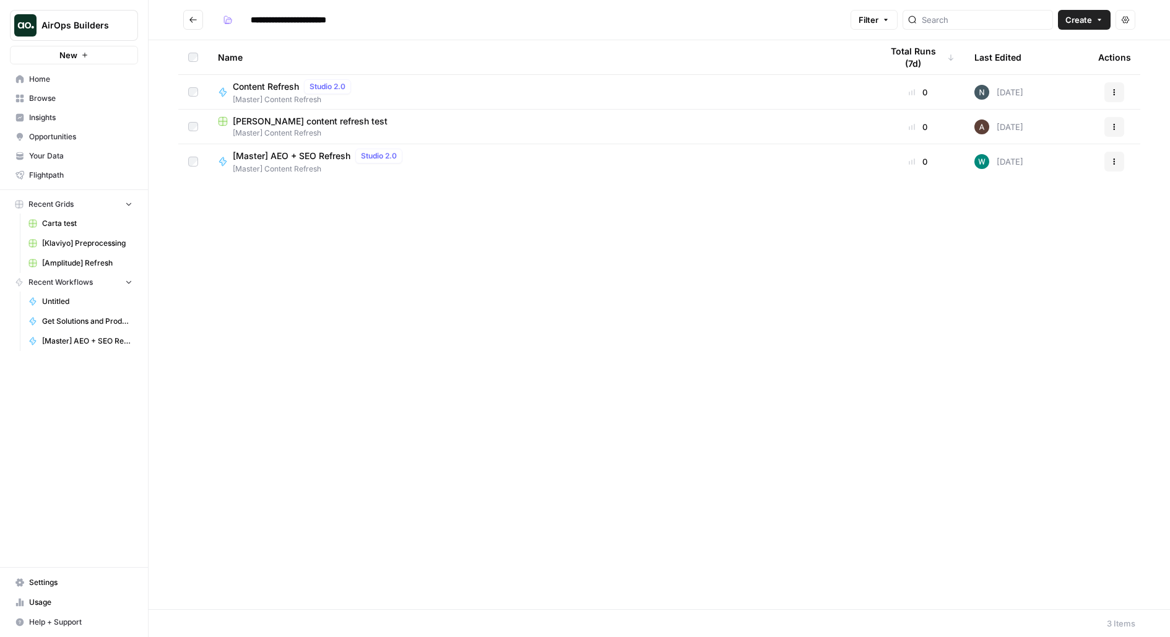
click at [1059, 19] on button "Create" at bounding box center [1084, 20] width 53 height 20
click at [1040, 67] on span "Workflow" at bounding box center [1061, 66] width 69 height 12
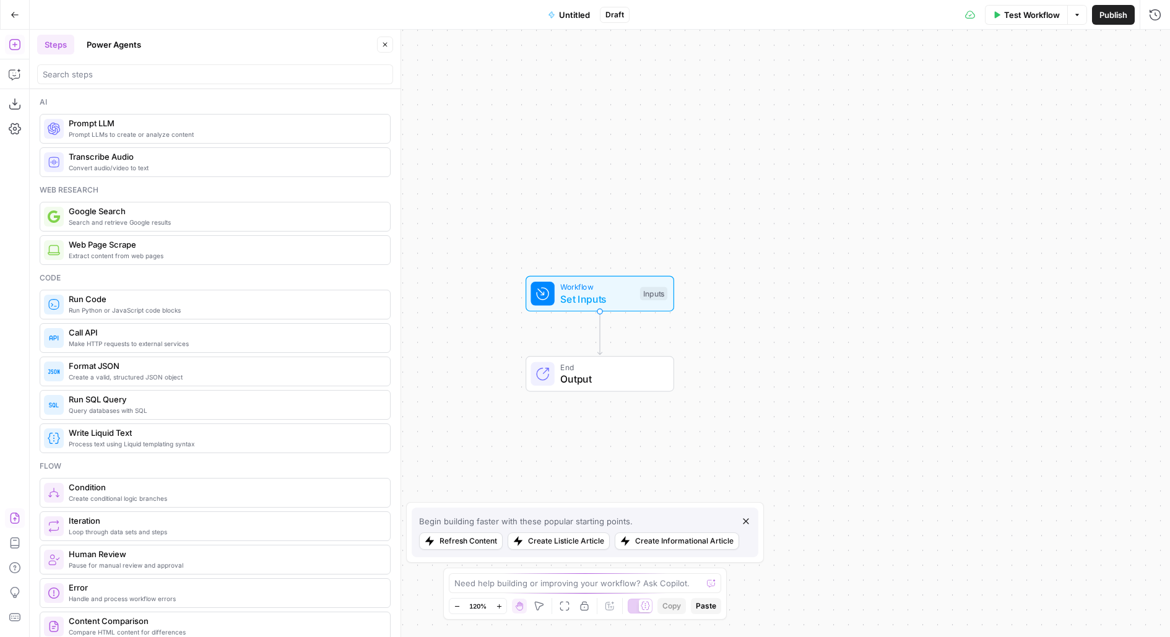
click at [13, 528] on button "Import JSON" at bounding box center [15, 518] width 20 height 20
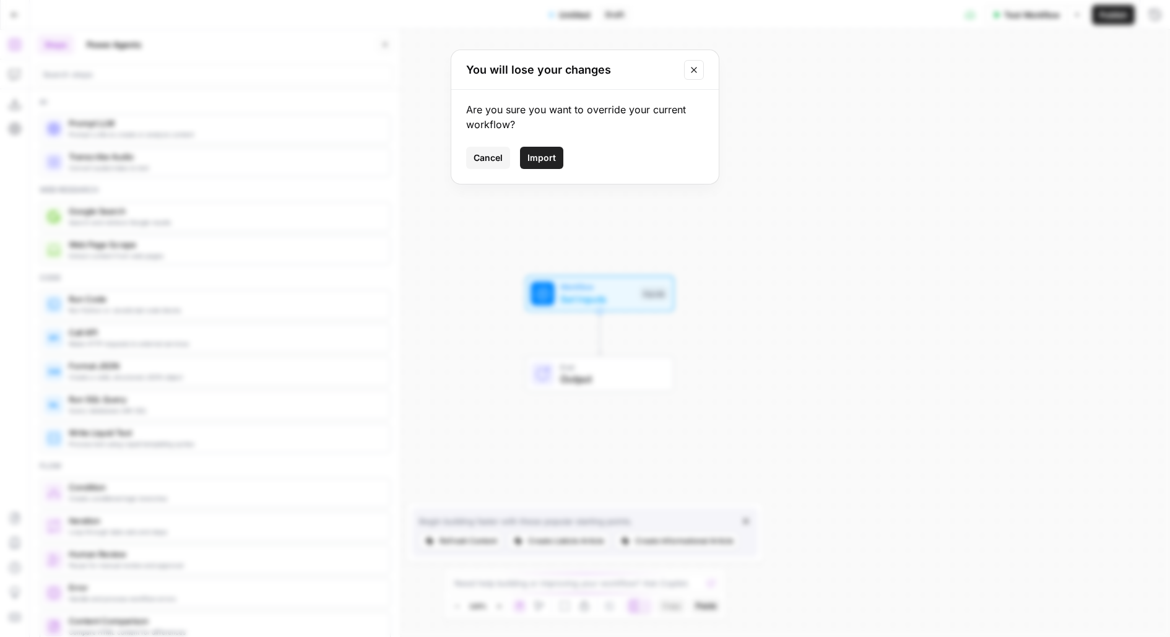
click at [552, 152] on span "Import" at bounding box center [542, 158] width 28 height 12
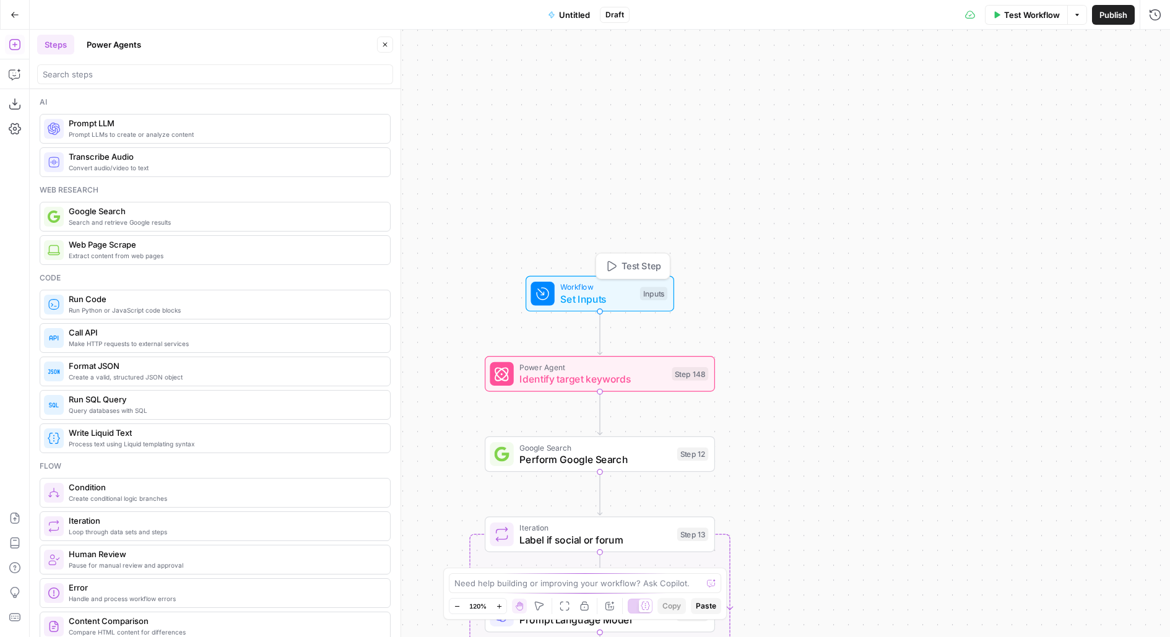
click at [577, 15] on span "Untitled" at bounding box center [574, 15] width 31 height 12
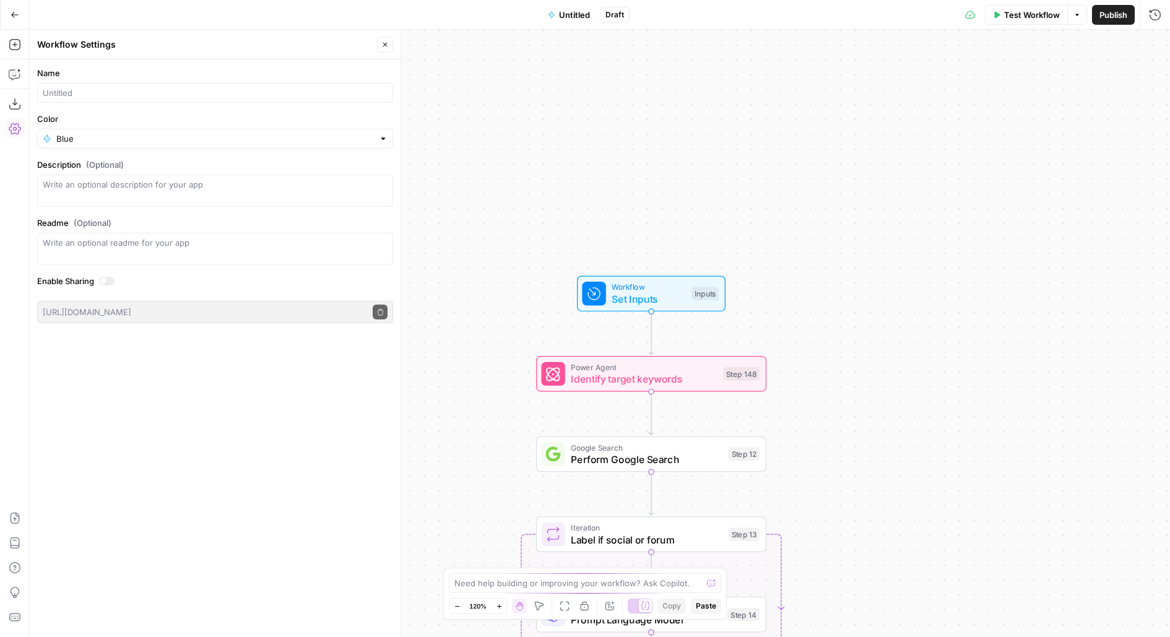
click at [129, 101] on div at bounding box center [215, 93] width 356 height 20
type input "melanie test"
click at [391, 41] on button "Close" at bounding box center [385, 45] width 16 height 16
click at [1117, 11] on span "Publish" at bounding box center [1114, 15] width 28 height 12
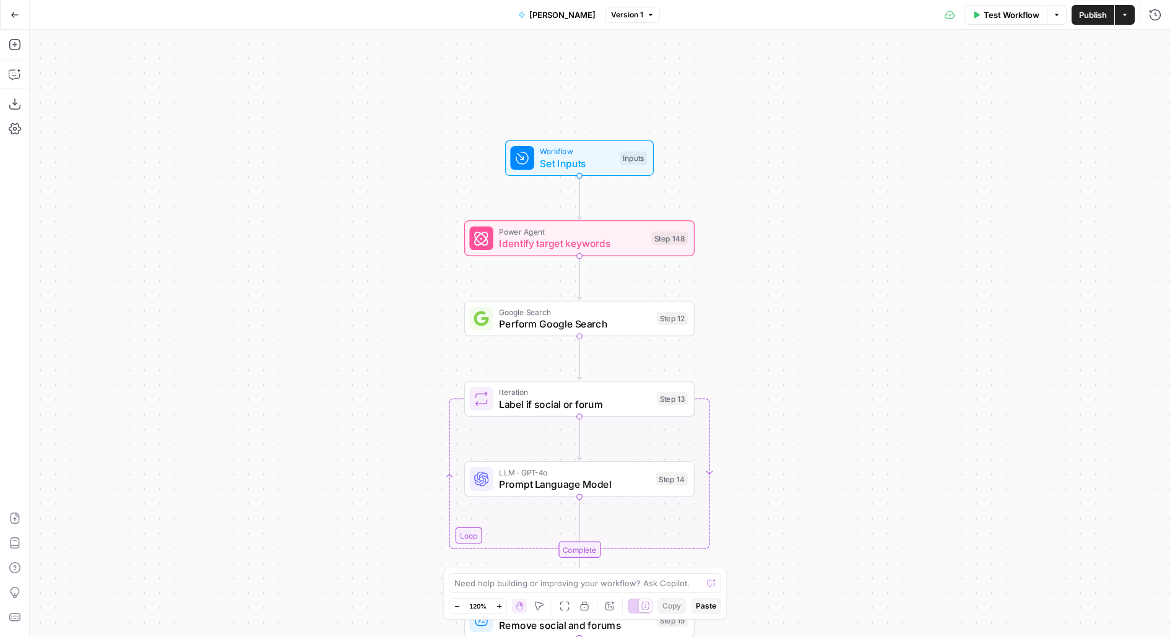
drag, startPoint x: 832, startPoint y: 226, endPoint x: 745, endPoint y: 14, distance: 228.6
click at [745, 16] on div "Go Back melanie test Version 1 Test Workflow Options Publish Actions Run Histor…" at bounding box center [585, 318] width 1170 height 637
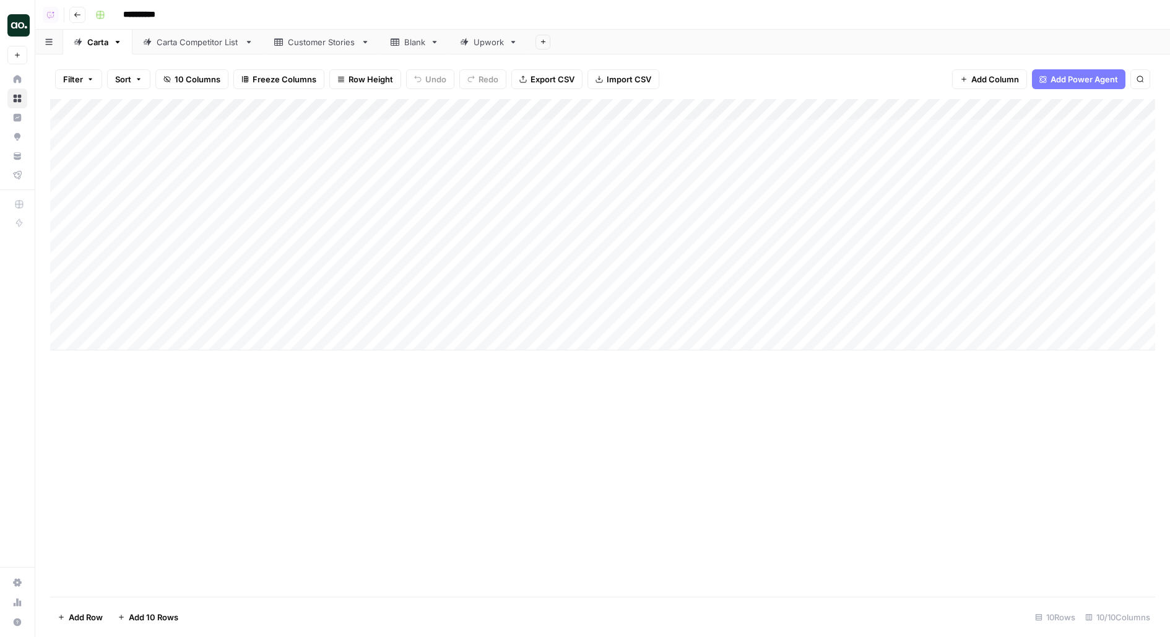
click at [292, 114] on div "Add Column" at bounding box center [602, 224] width 1105 height 251
click at [669, 38] on div "Add Sheet" at bounding box center [849, 42] width 642 height 25
click at [29, 25] on img "Workspace: AirOps Builders" at bounding box center [18, 25] width 22 height 22
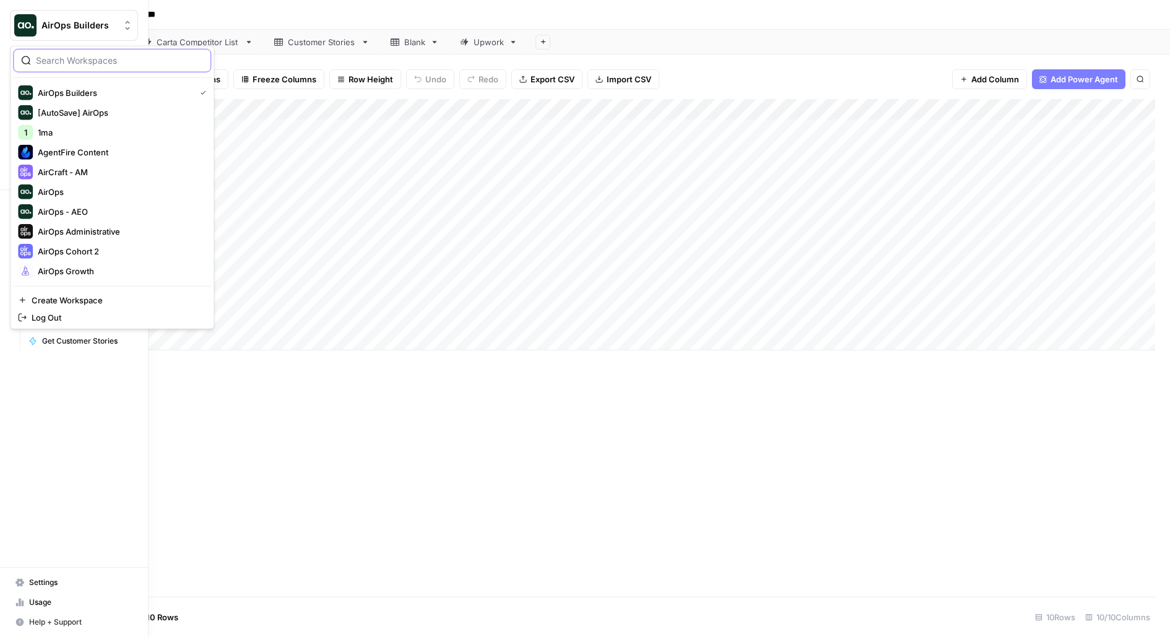
click at [84, 64] on input "search" at bounding box center [119, 60] width 167 height 12
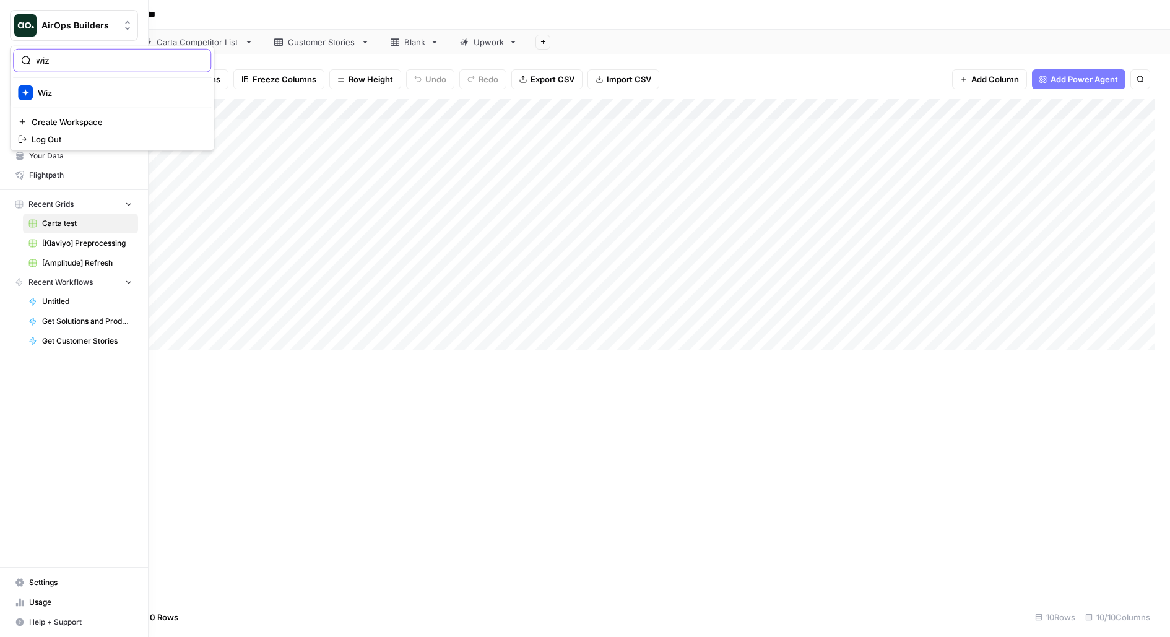
type input "wiz"
click button "Wiz" at bounding box center [112, 93] width 198 height 20
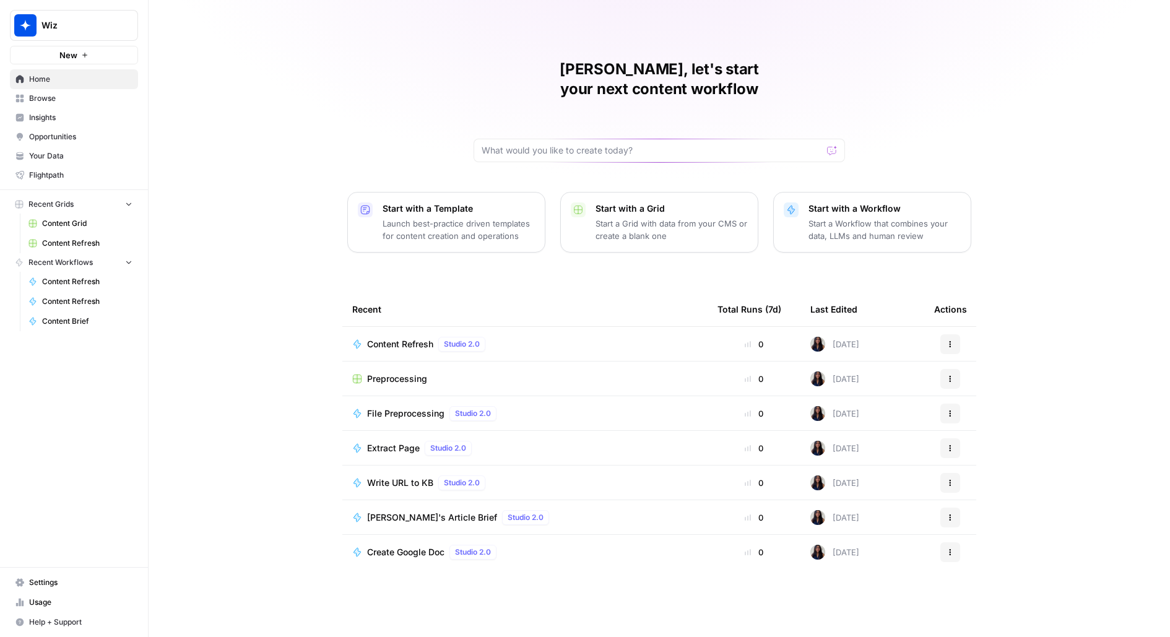
click at [69, 92] on link "Browse" at bounding box center [74, 99] width 128 height 20
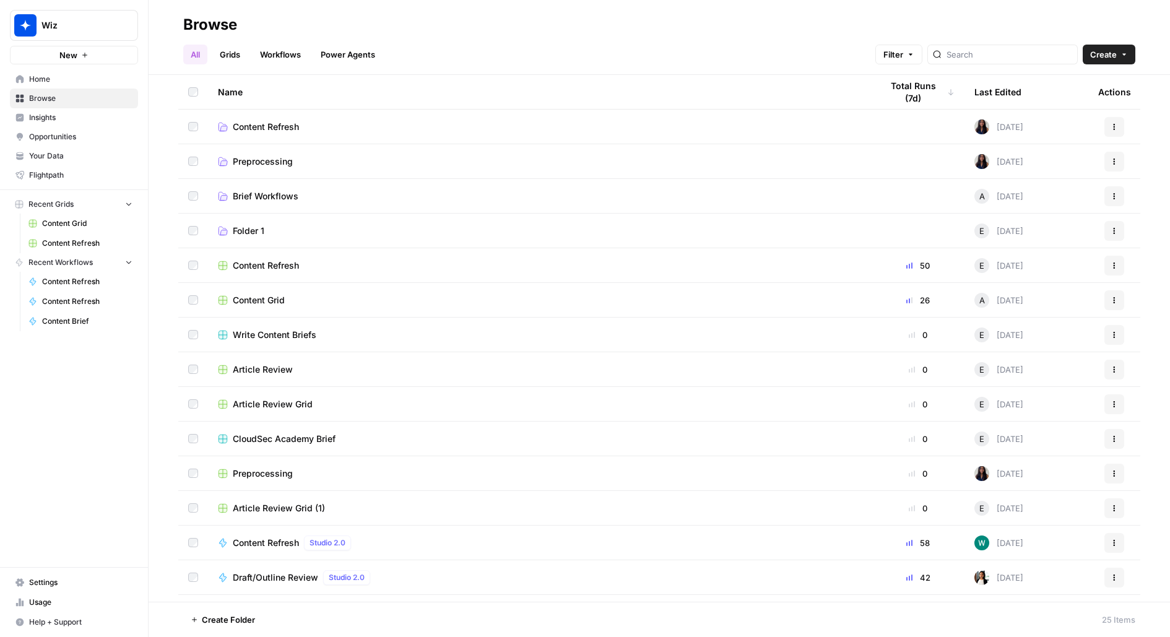
click at [266, 306] on span "Content Grid" at bounding box center [259, 300] width 52 height 12
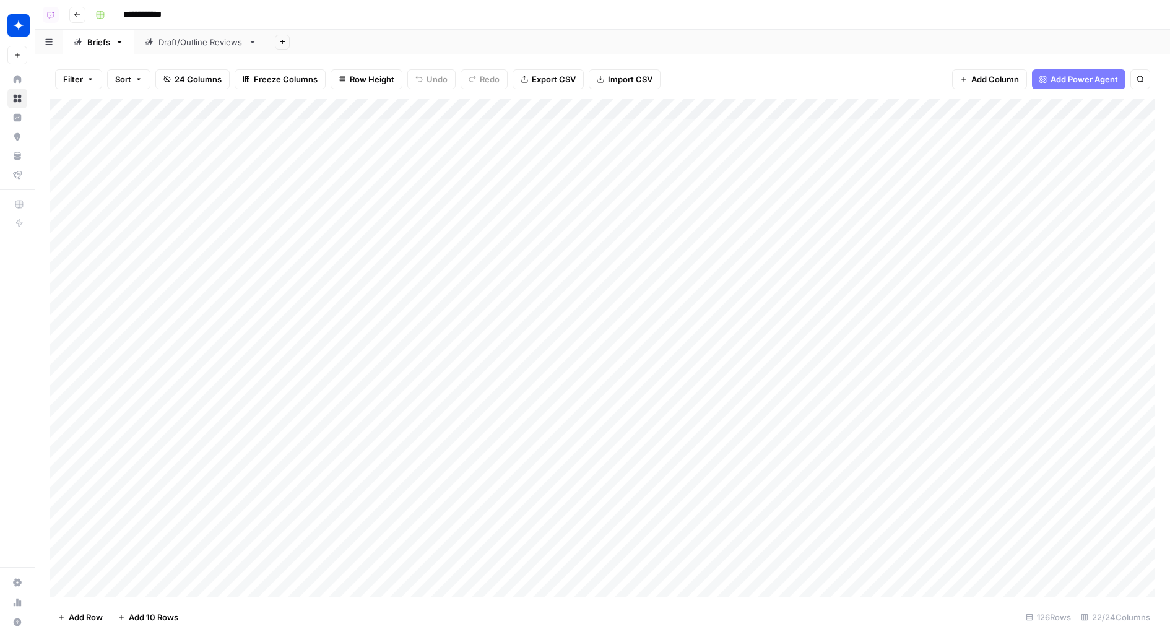
click at [308, 111] on div "Add Column" at bounding box center [602, 348] width 1105 height 498
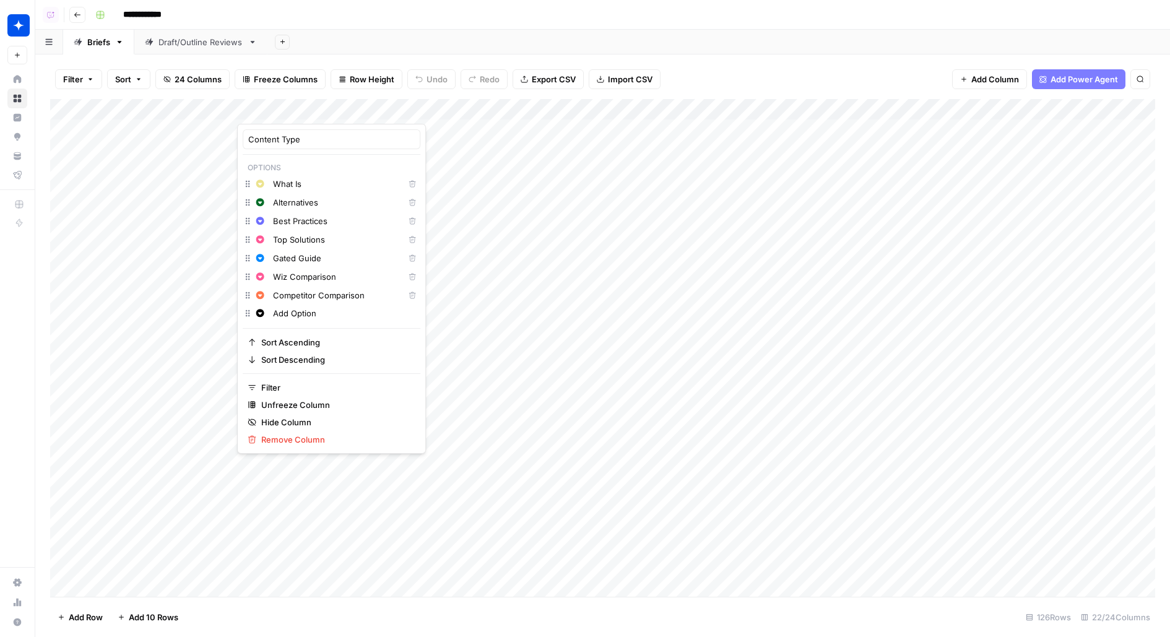
click at [555, 5] on div "**********" at bounding box center [623, 15] width 1067 height 20
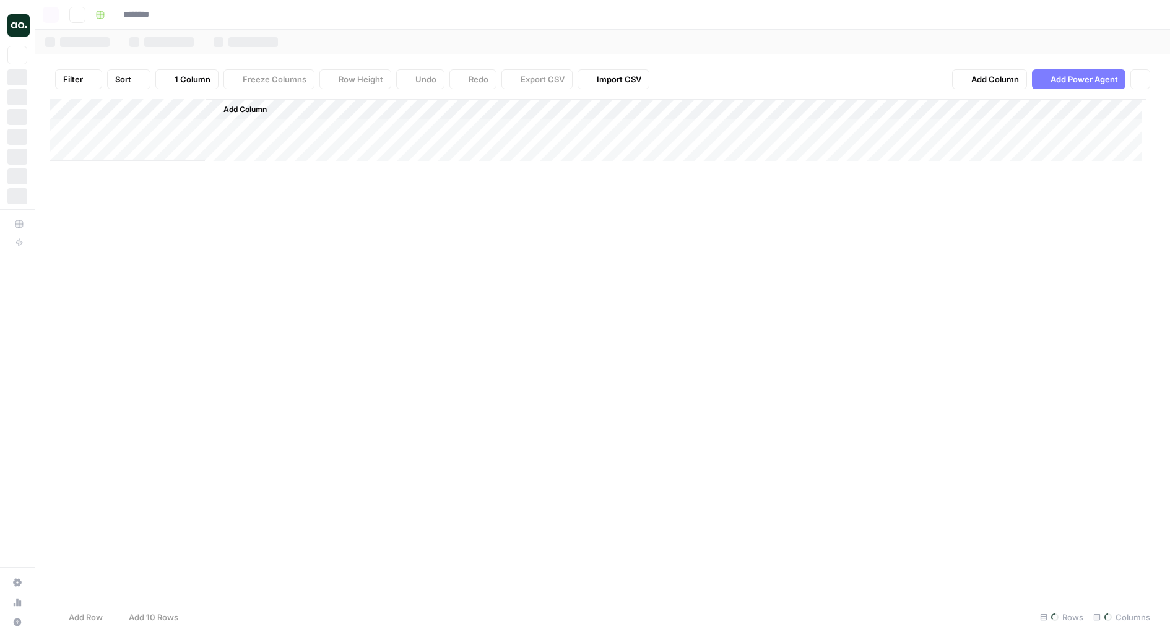
type input "**********"
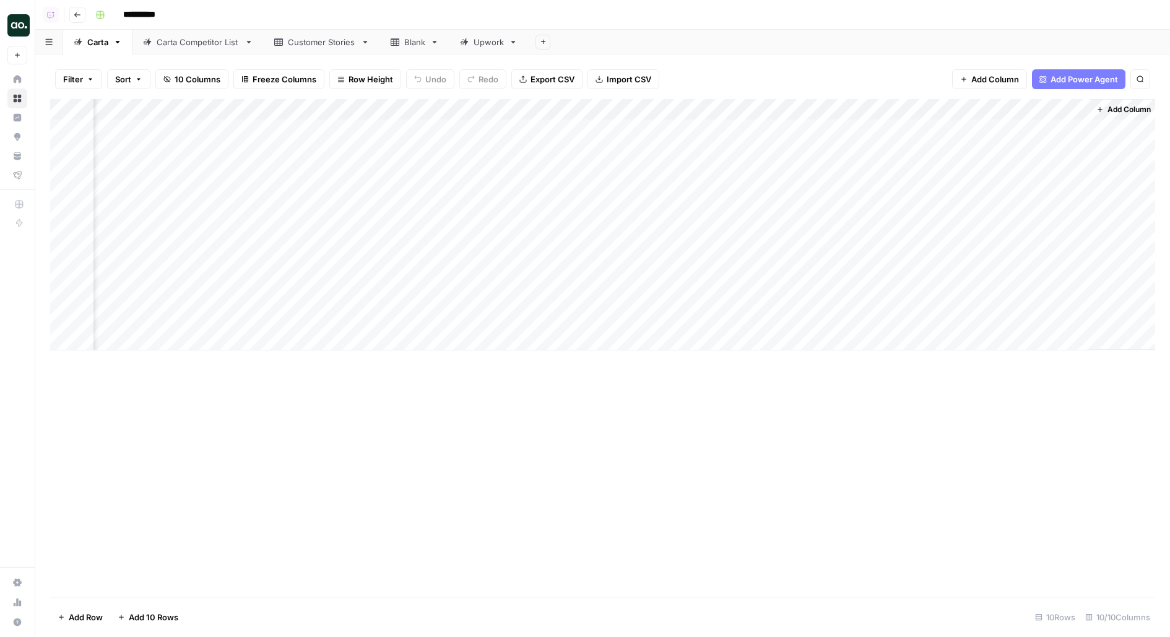
scroll to position [0, 202]
click at [581, 150] on div "Add Column" at bounding box center [602, 224] width 1105 height 251
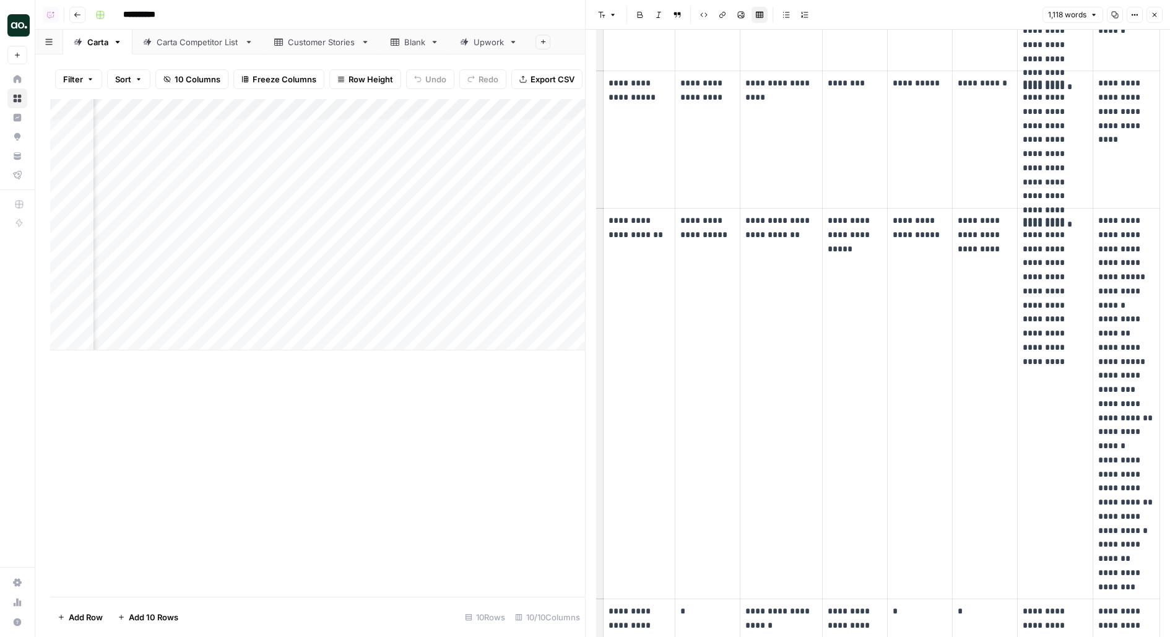
scroll to position [0, 773]
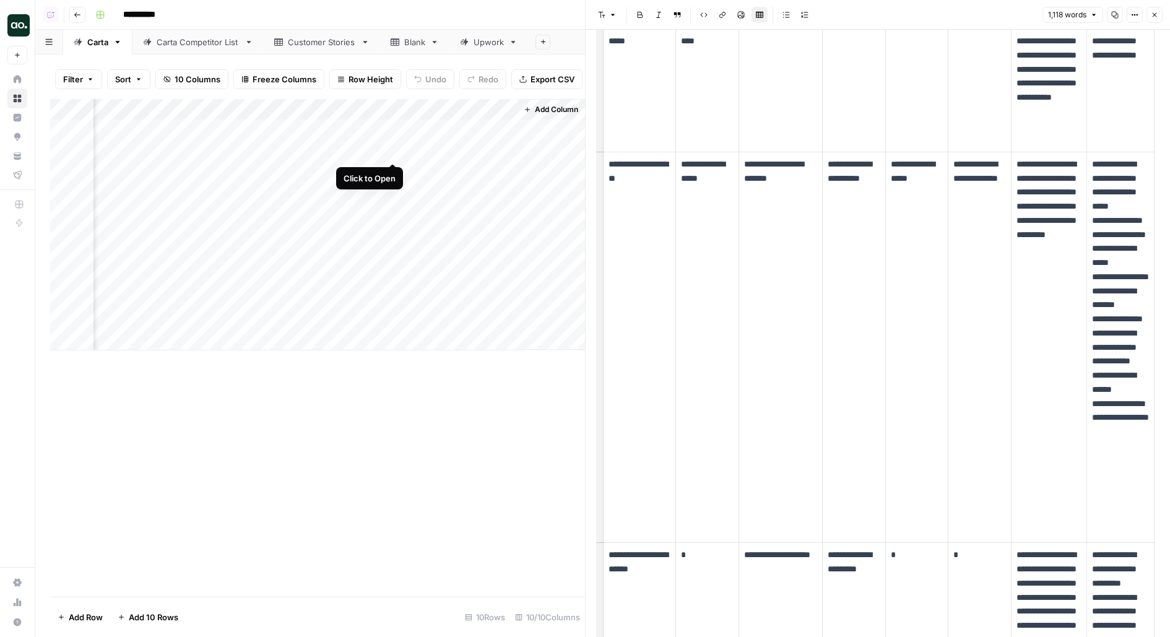
click at [394, 150] on div "Add Column" at bounding box center [317, 224] width 535 height 251
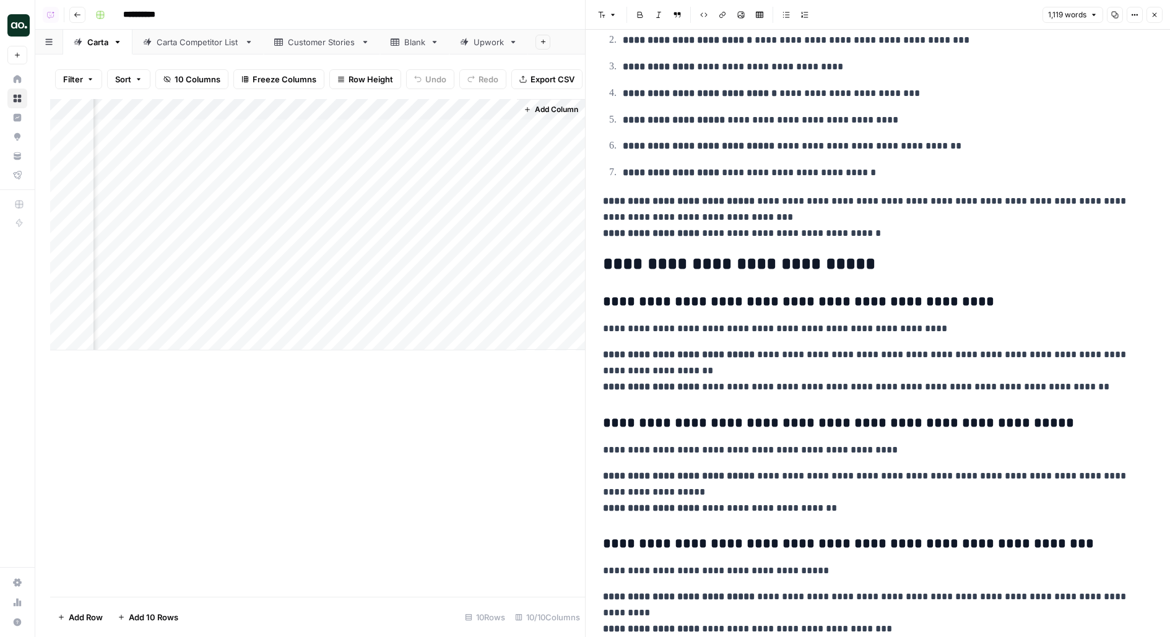
scroll to position [4132, 0]
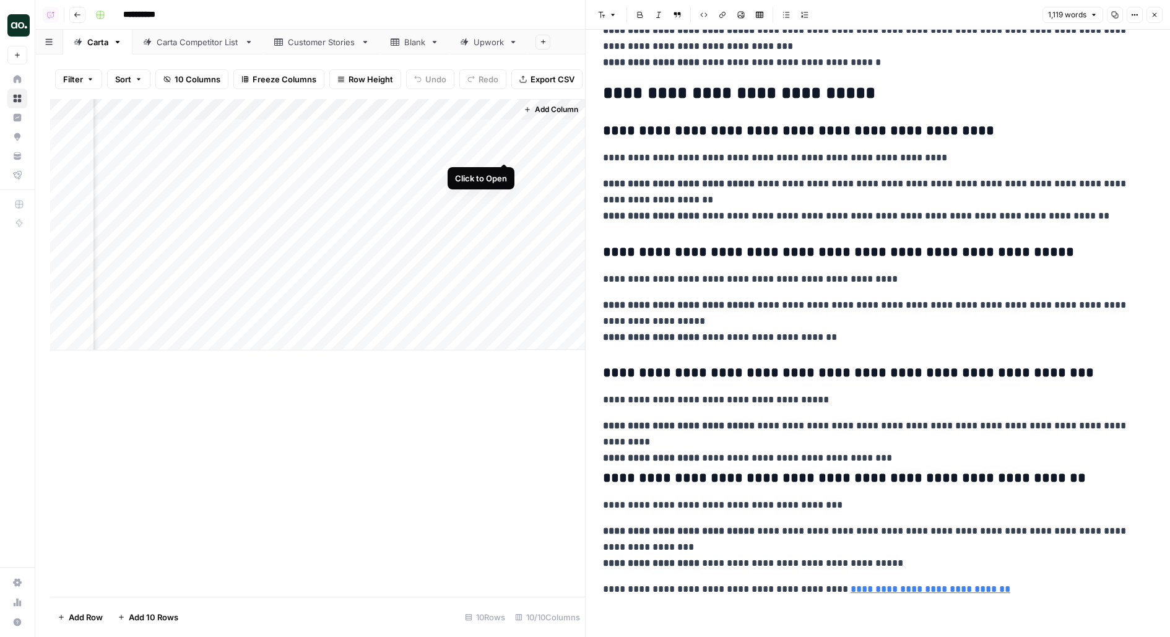
click at [507, 150] on div "Add Column" at bounding box center [317, 224] width 535 height 251
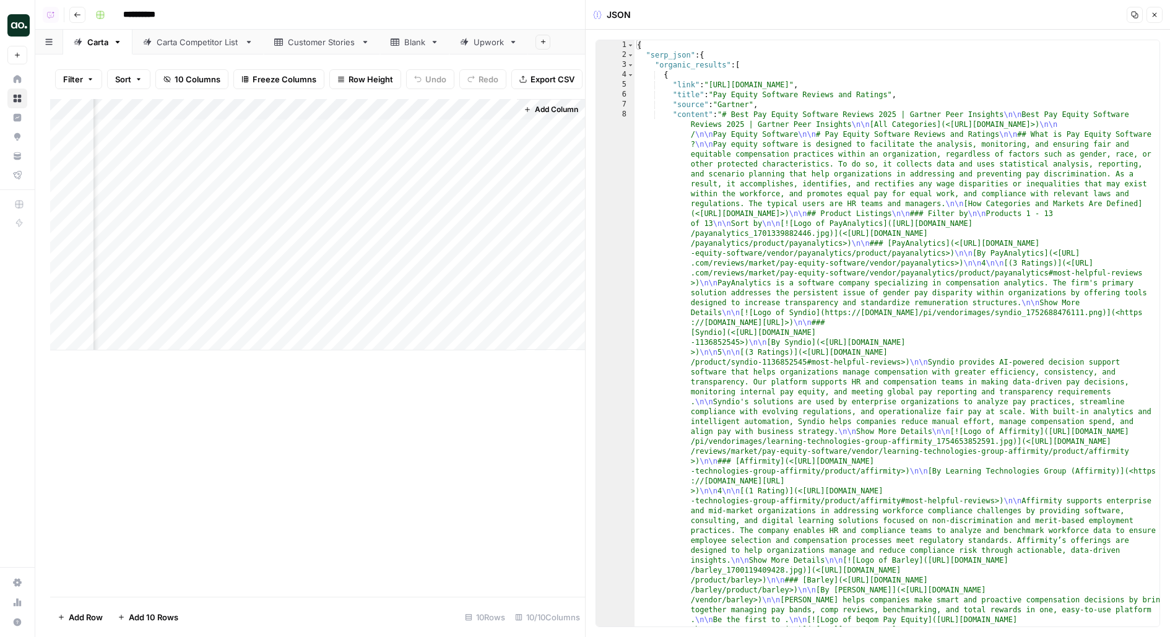
click at [391, 172] on div "Add Column" at bounding box center [317, 224] width 535 height 251
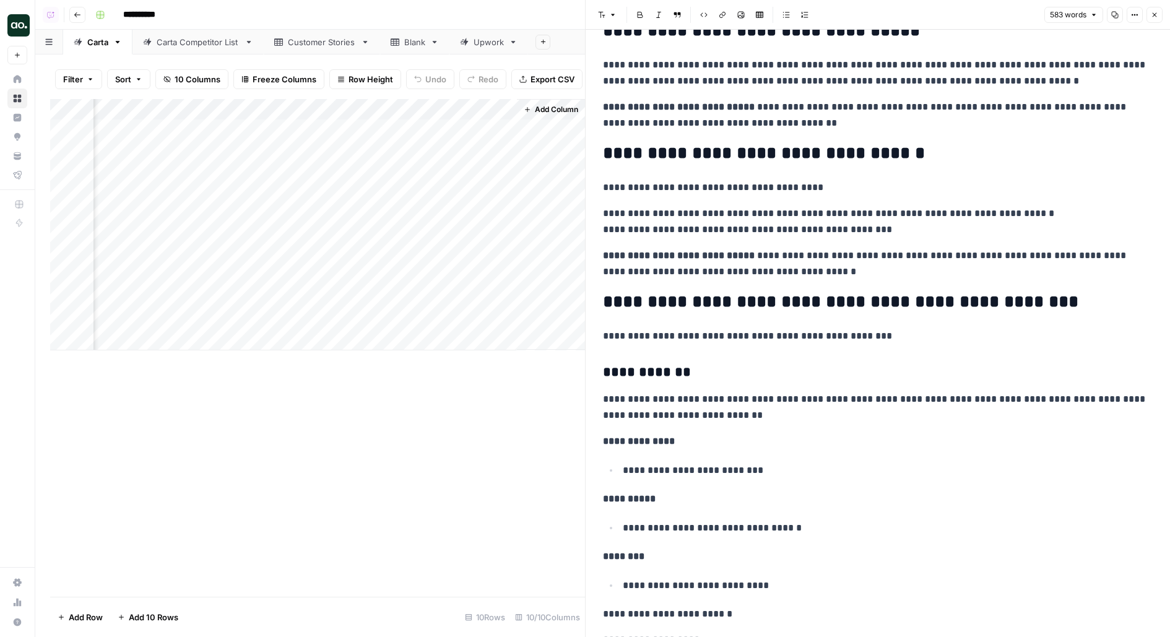
scroll to position [287, 0]
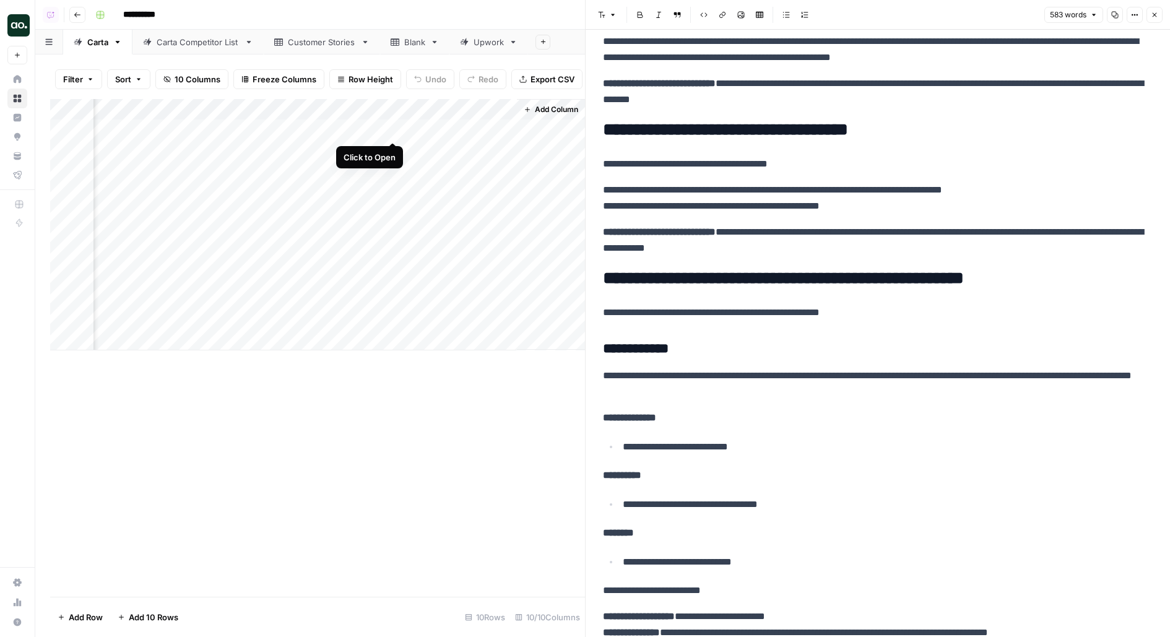
click at [390, 128] on div "Add Column" at bounding box center [317, 224] width 535 height 251
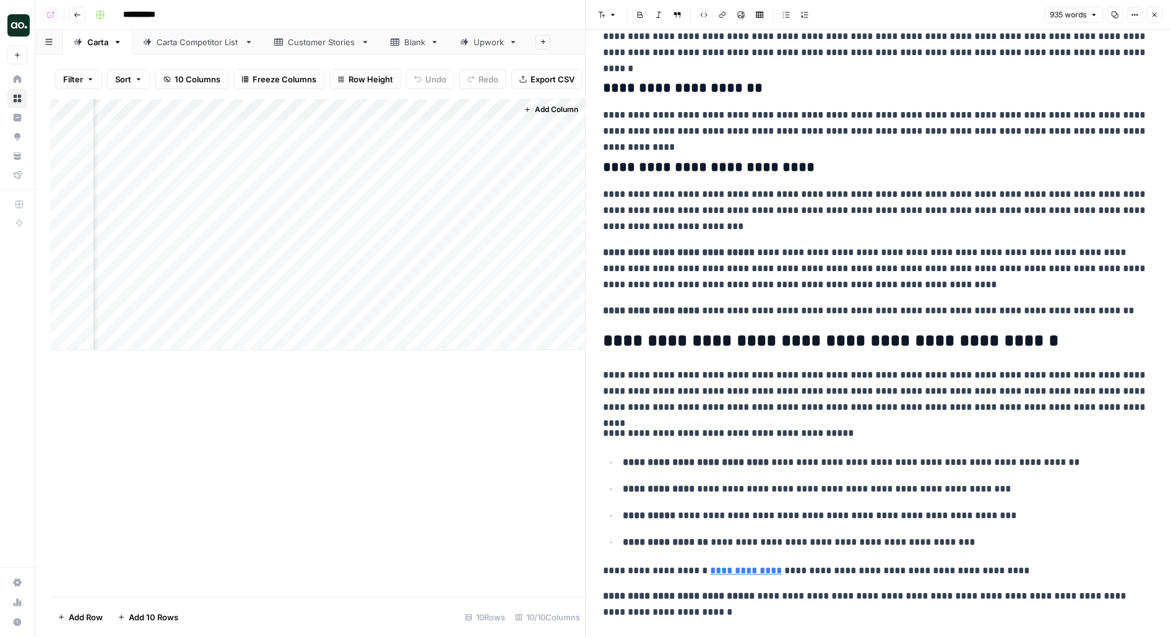
scroll to position [1490, 0]
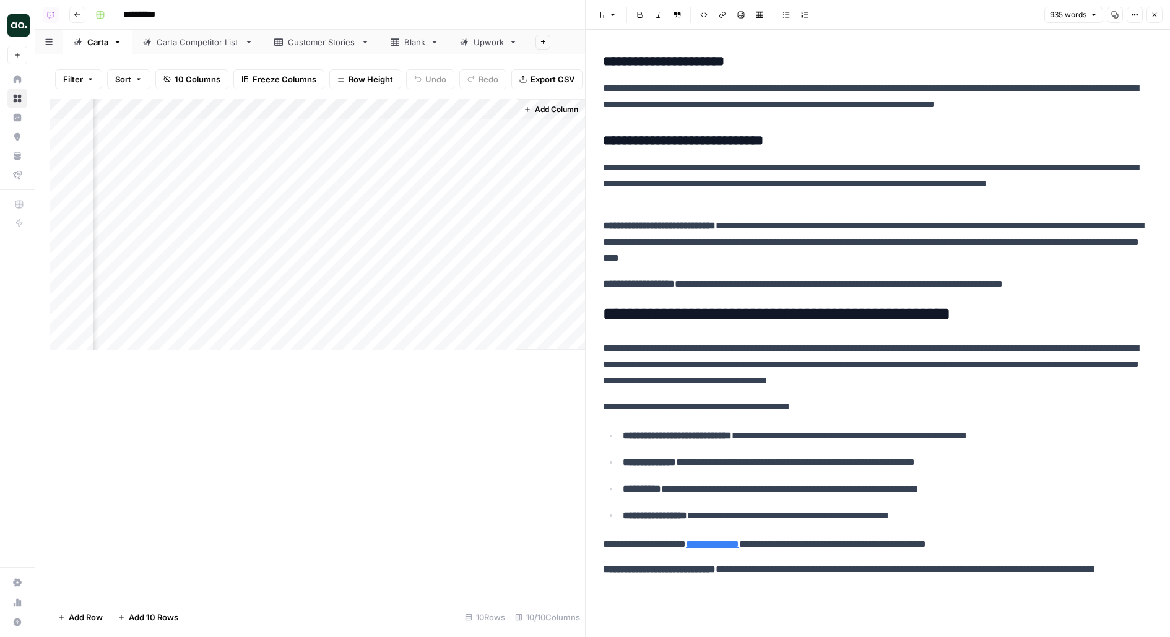
click at [391, 194] on div "Add Column" at bounding box center [317, 224] width 535 height 251
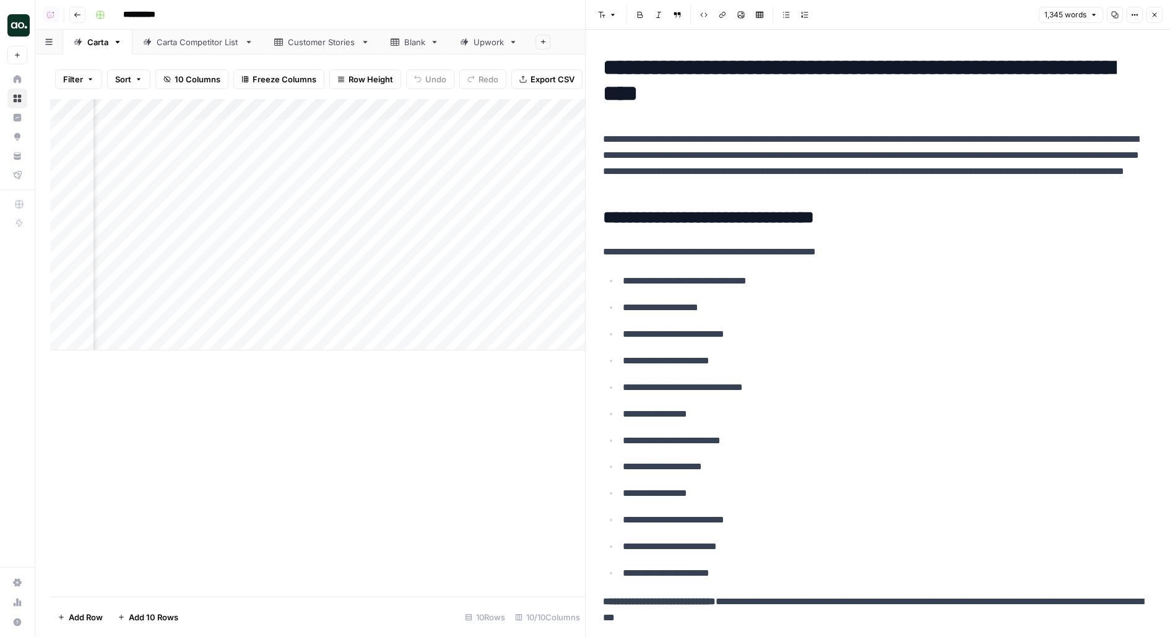
scroll to position [0, 365]
